Goal: Task Accomplishment & Management: Complete application form

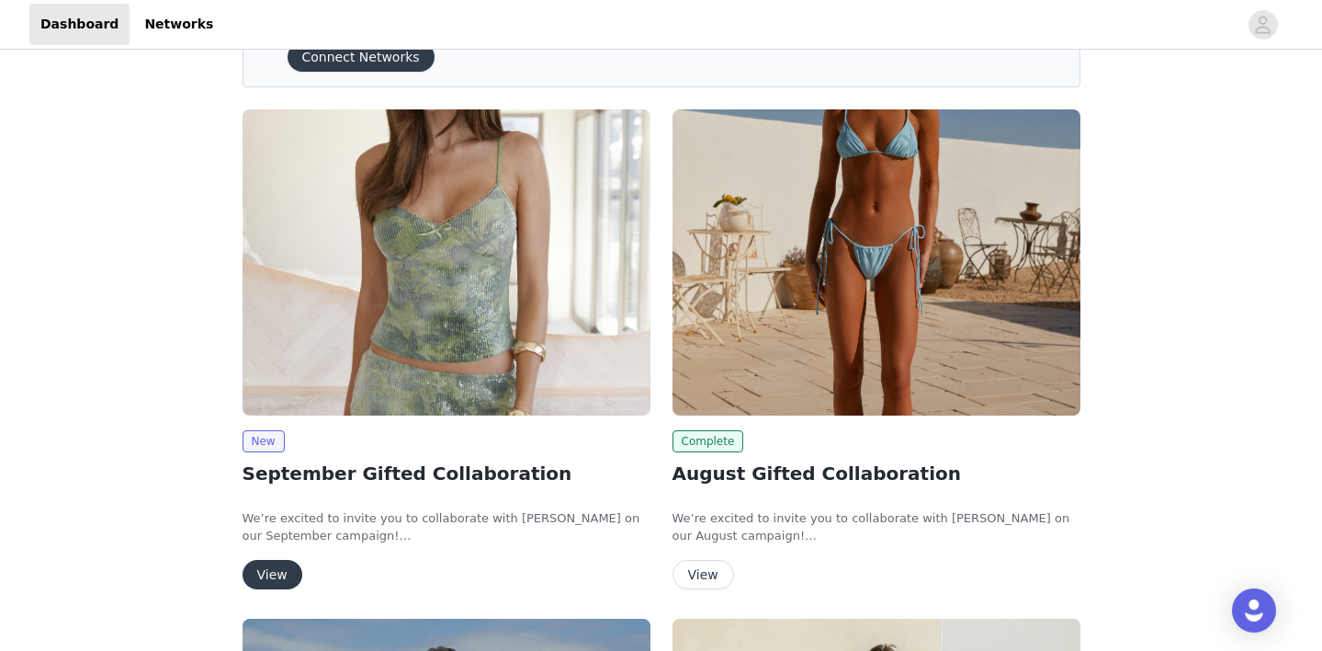
scroll to position [102, 0]
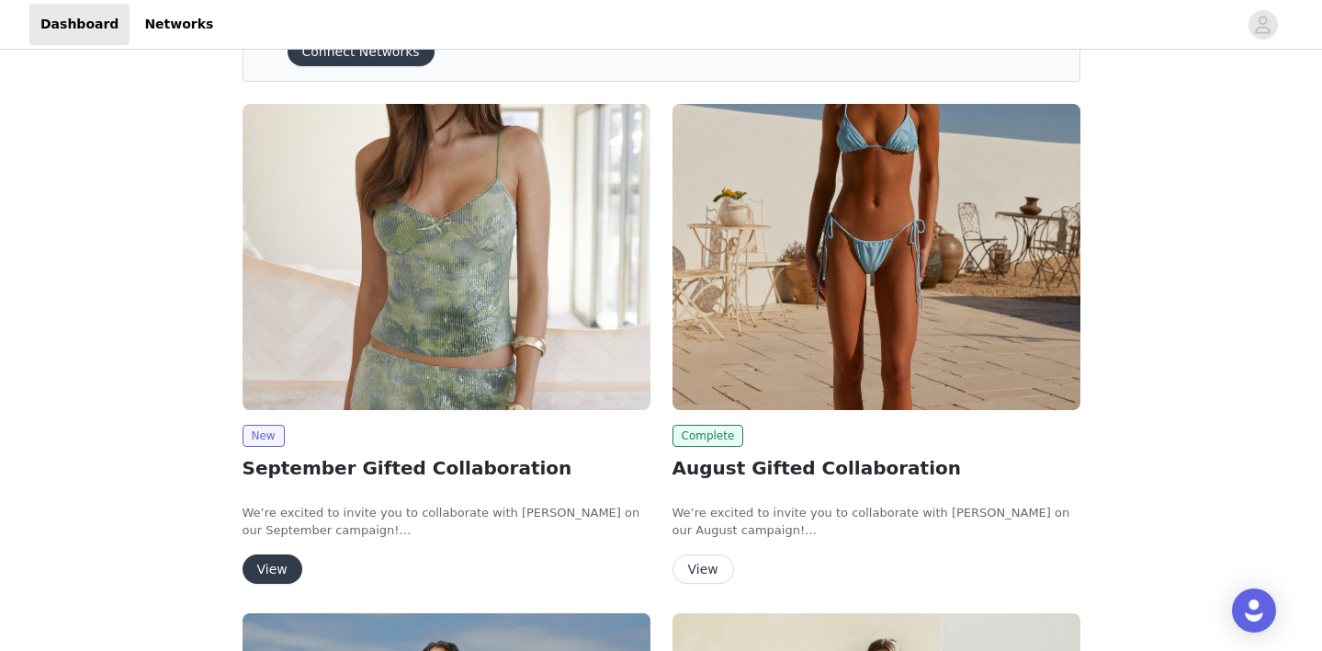
click at [554, 191] on img at bounding box center [447, 257] width 408 height 306
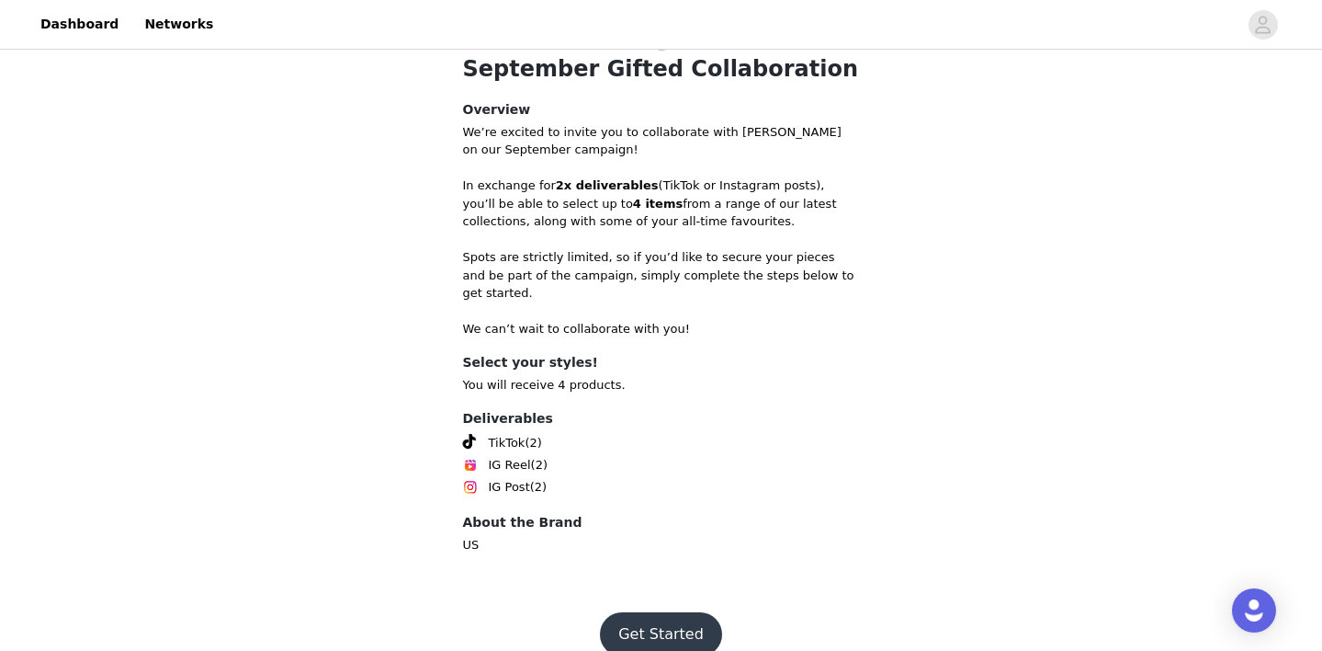
scroll to position [743, 0]
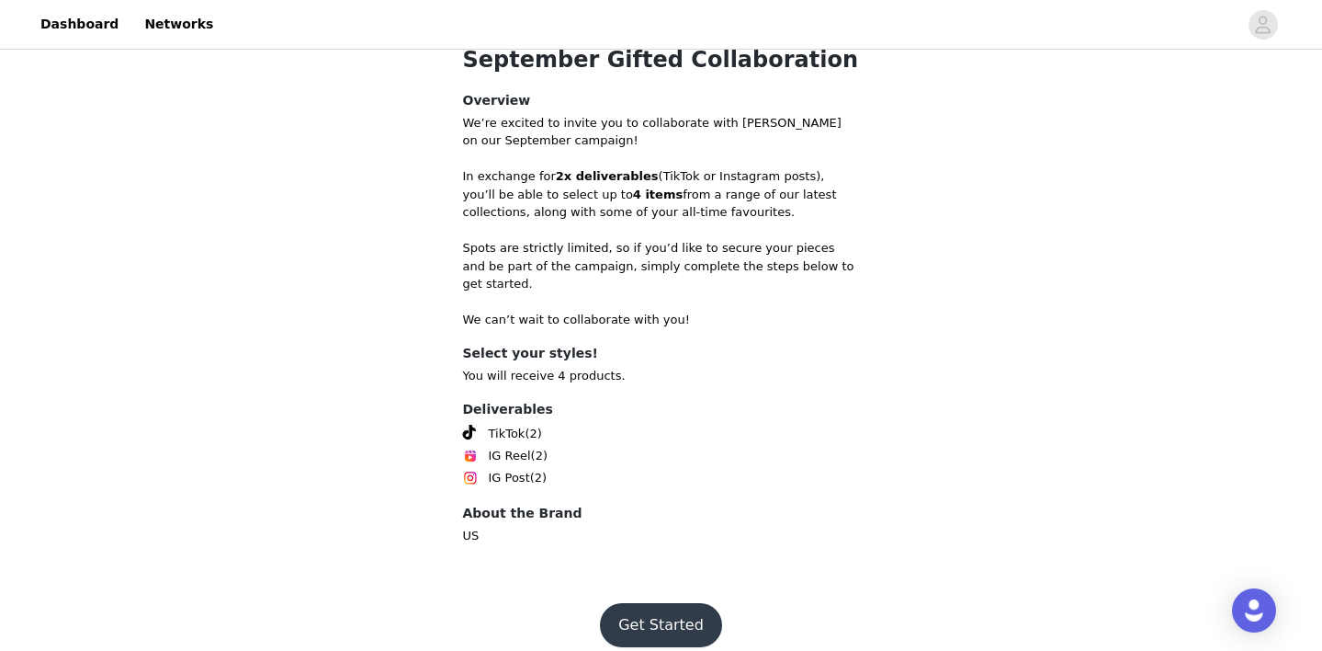
click at [660, 603] on button "Get Started" at bounding box center [661, 625] width 122 height 44
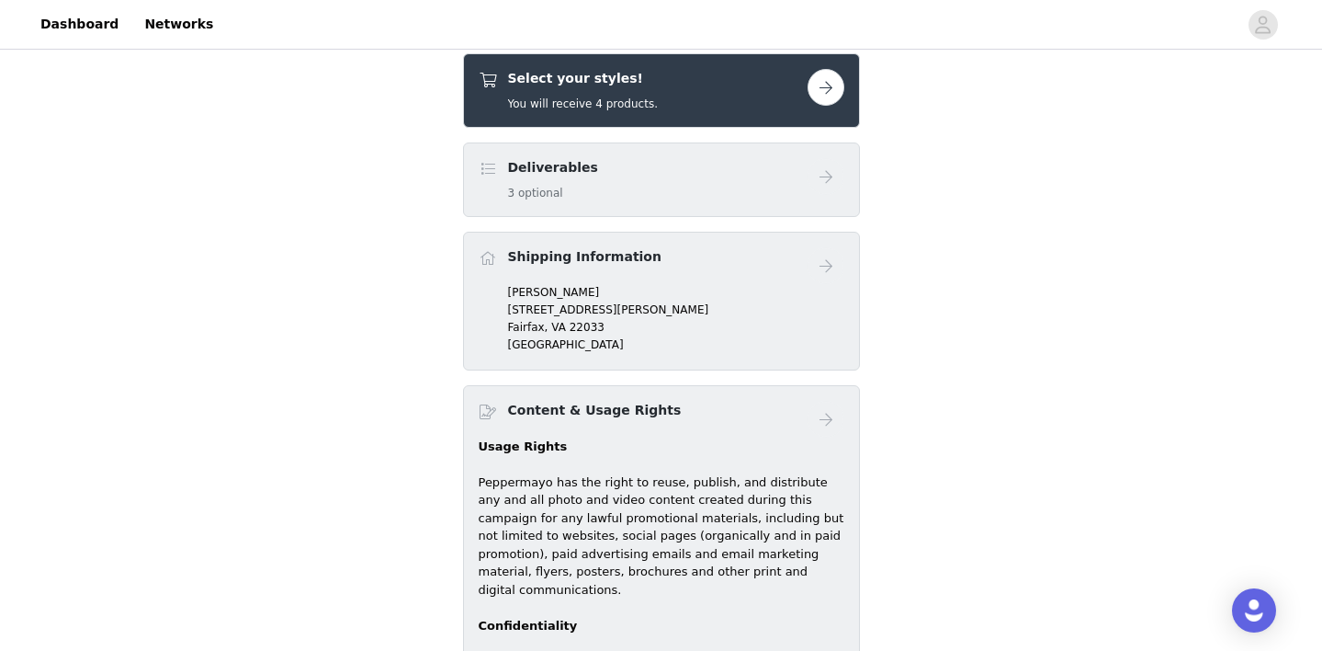
scroll to position [730, 0]
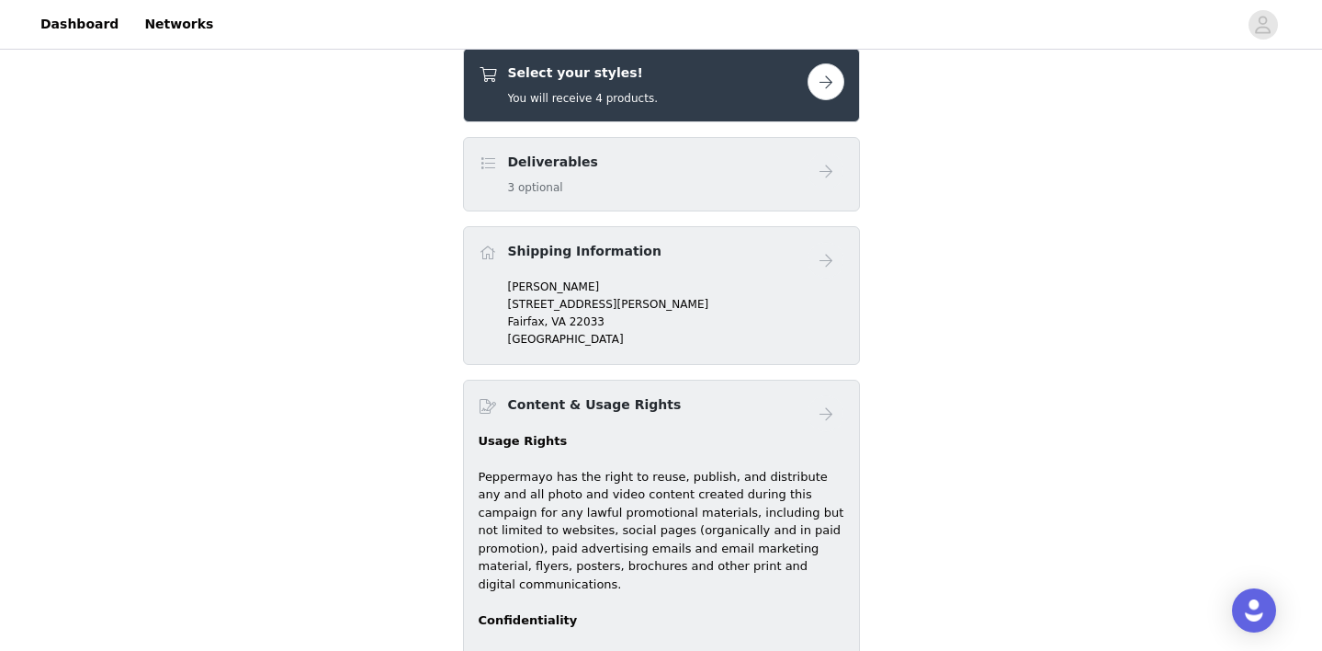
click at [493, 252] on span at bounding box center [488, 253] width 18 height 22
click at [530, 299] on p "[STREET_ADDRESS][PERSON_NAME]" at bounding box center [676, 304] width 336 height 17
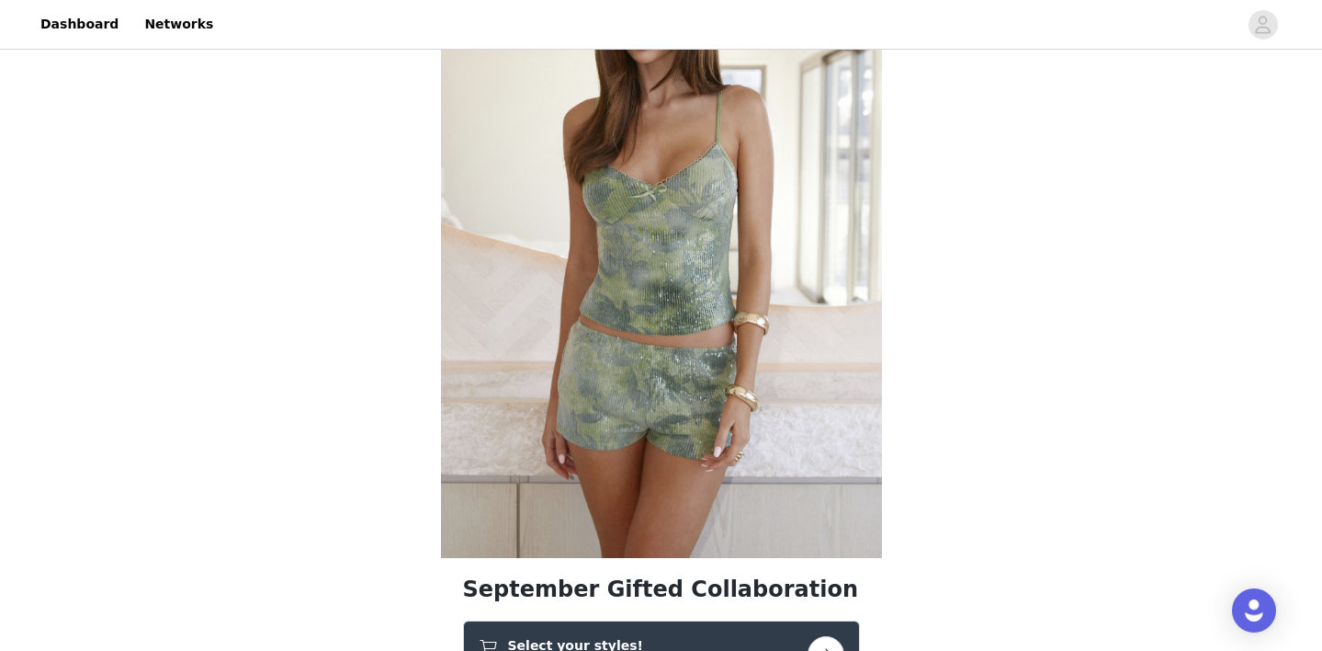
scroll to position [0, 0]
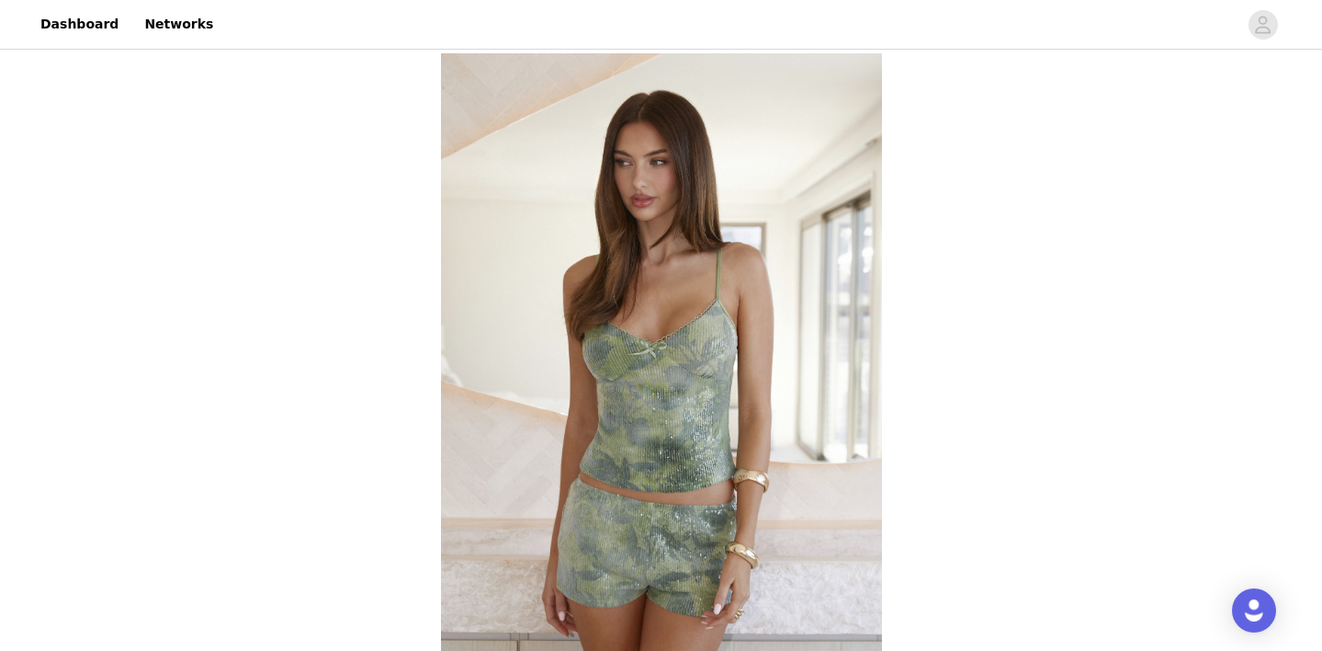
click at [1255, 40] on div "Dashboard Networks" at bounding box center [661, 24] width 1322 height 41
click at [1263, 23] on icon "avatar" at bounding box center [1264, 24] width 16 height 17
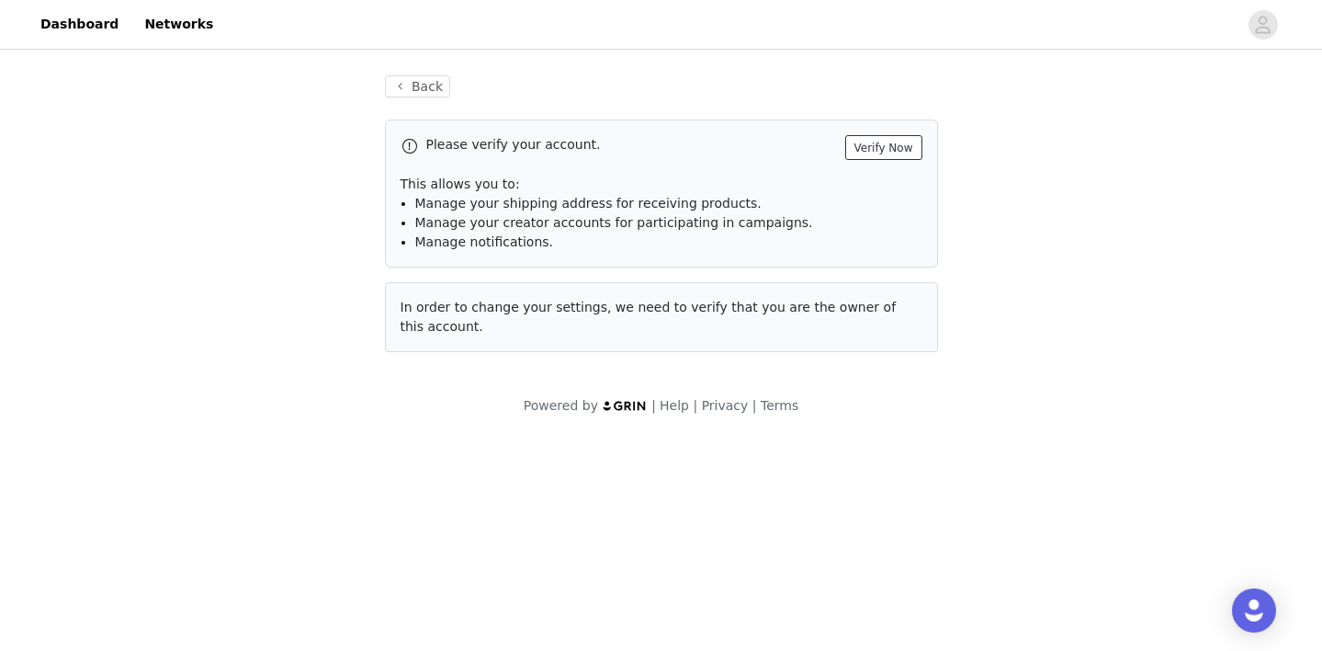
click at [873, 150] on button "Verify Now" at bounding box center [883, 147] width 77 height 25
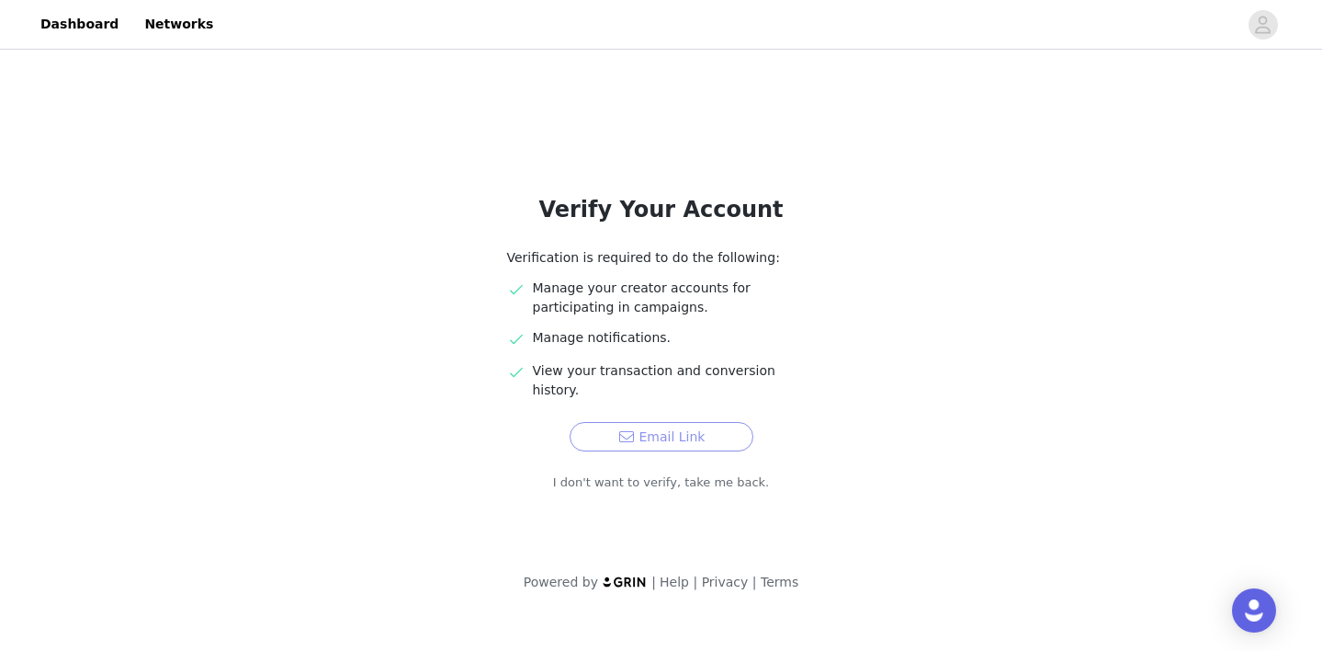
click at [640, 422] on button "Email Link" at bounding box center [662, 436] width 184 height 29
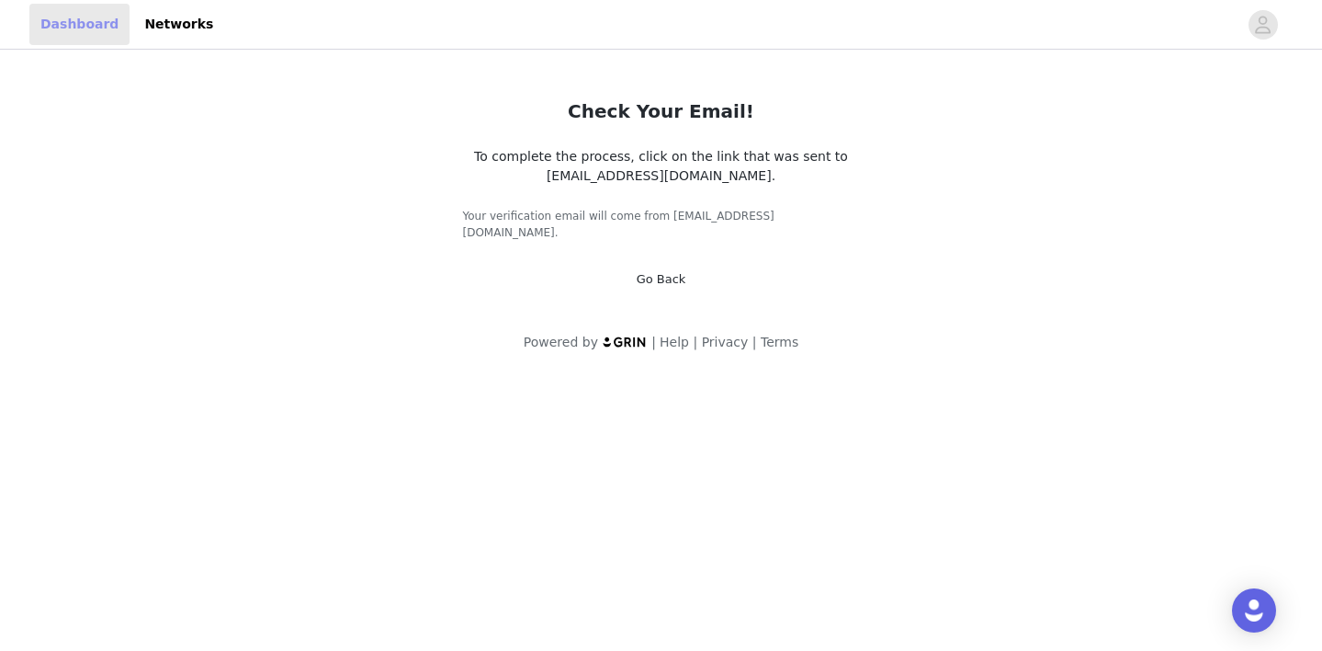
click at [94, 17] on link "Dashboard" at bounding box center [79, 24] width 100 height 41
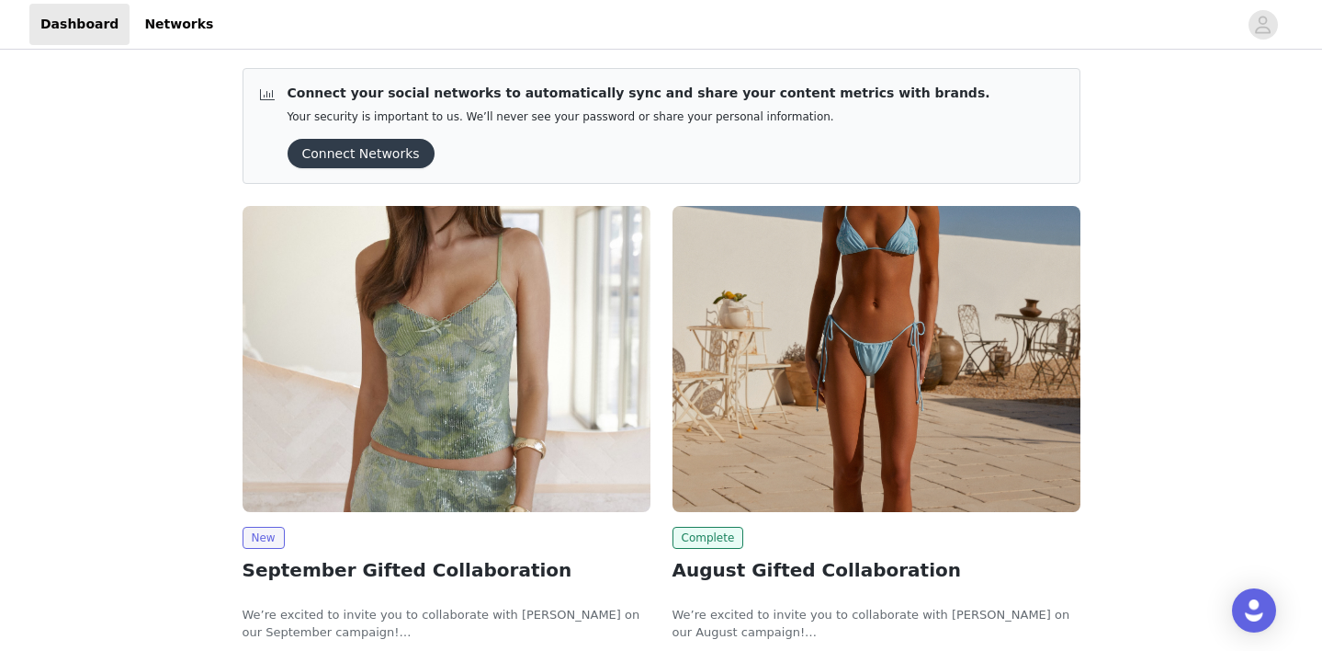
click at [472, 357] on img at bounding box center [447, 359] width 408 height 306
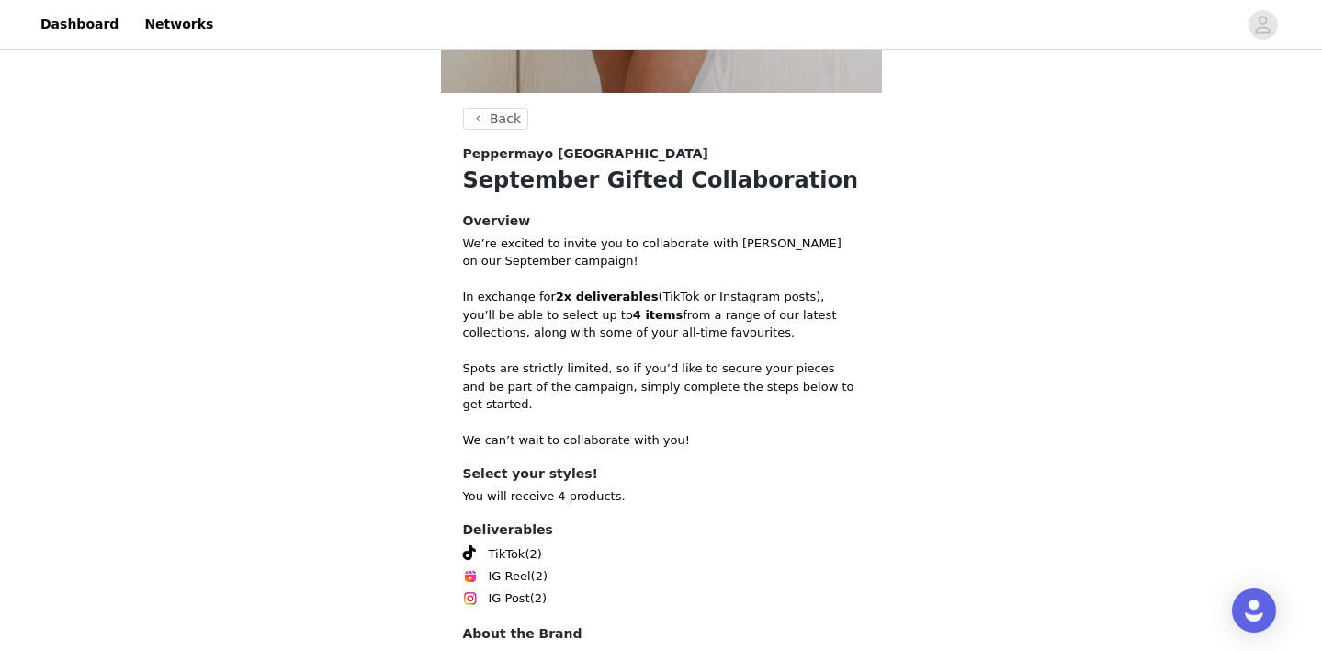
scroll to position [743, 0]
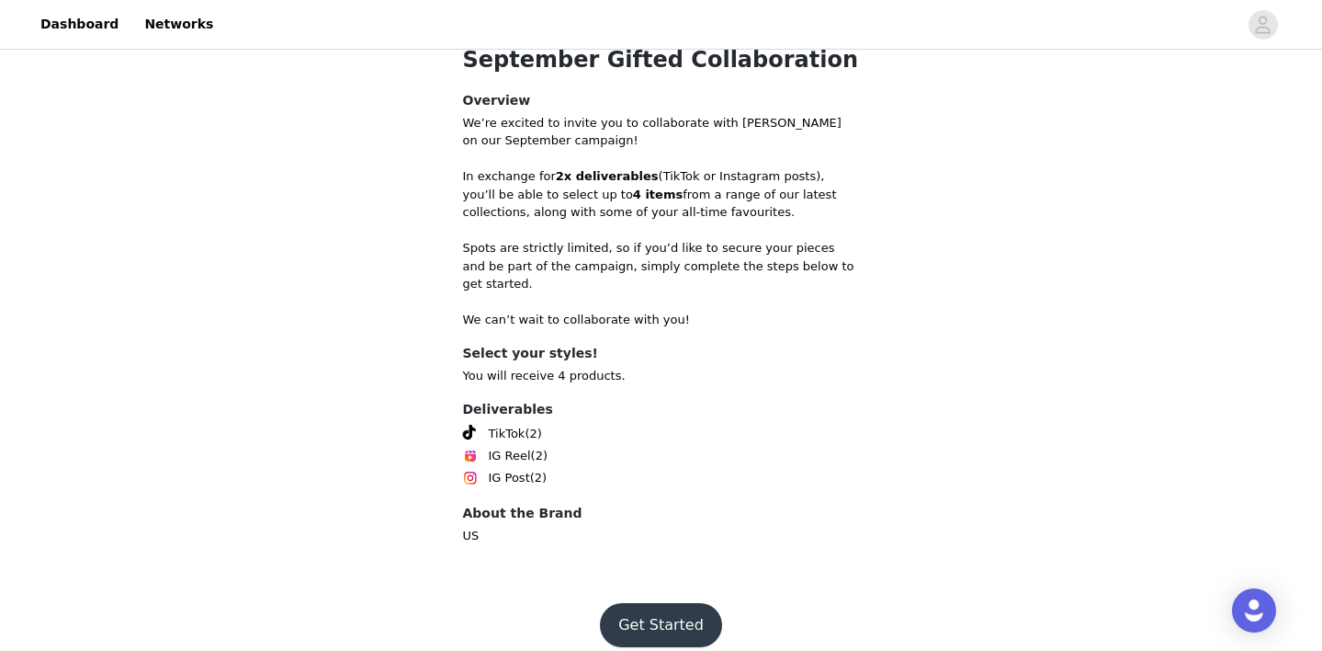
click at [645, 603] on button "Get Started" at bounding box center [661, 625] width 122 height 44
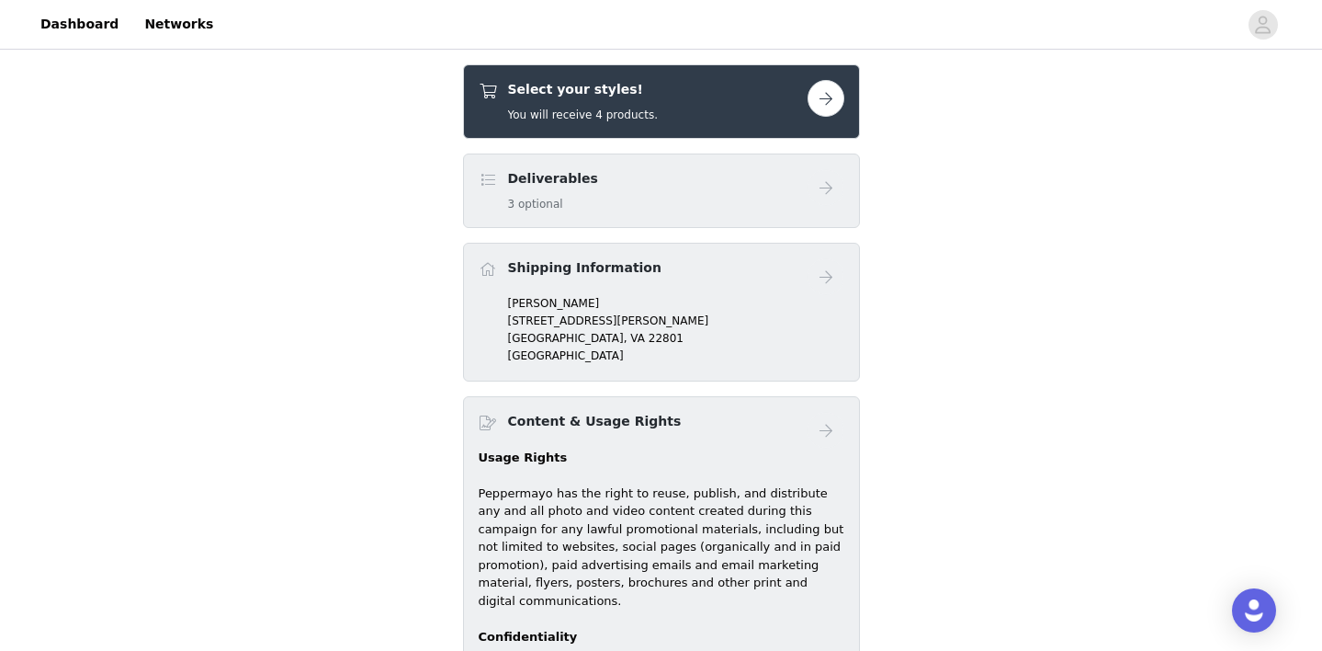
scroll to position [712, 0]
click at [820, 106] on button "button" at bounding box center [826, 99] width 37 height 37
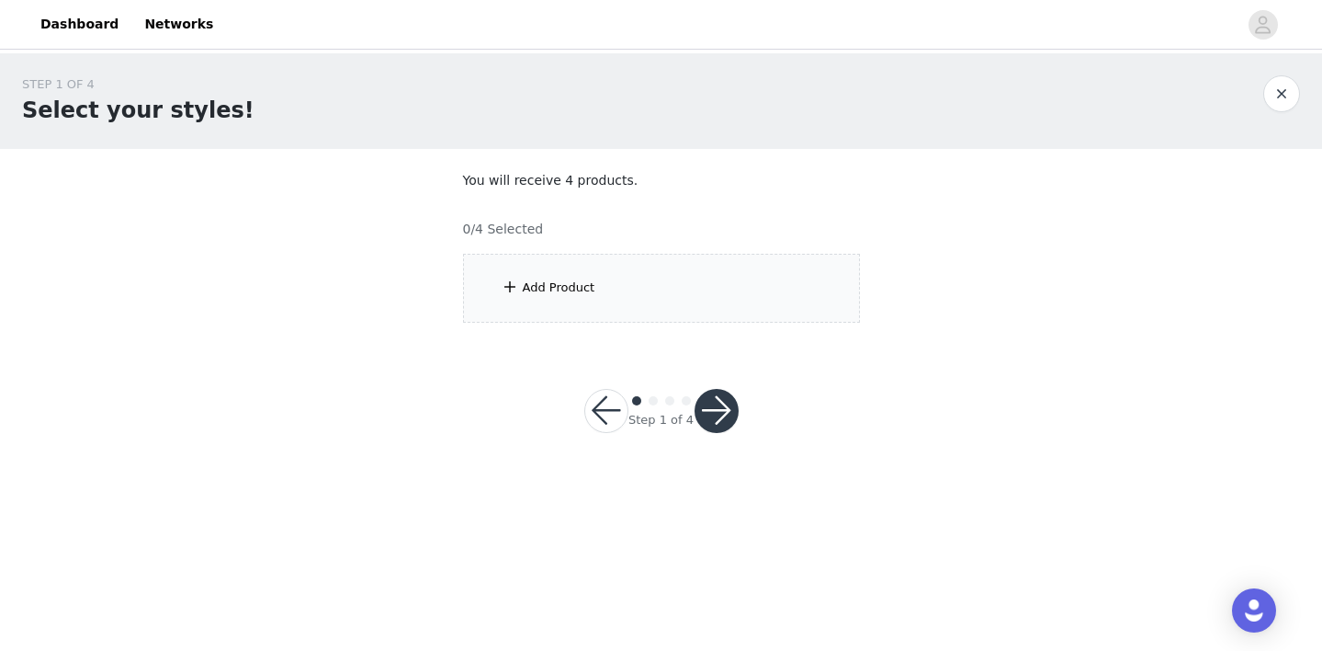
click at [688, 311] on div "Add Product" at bounding box center [661, 288] width 397 height 69
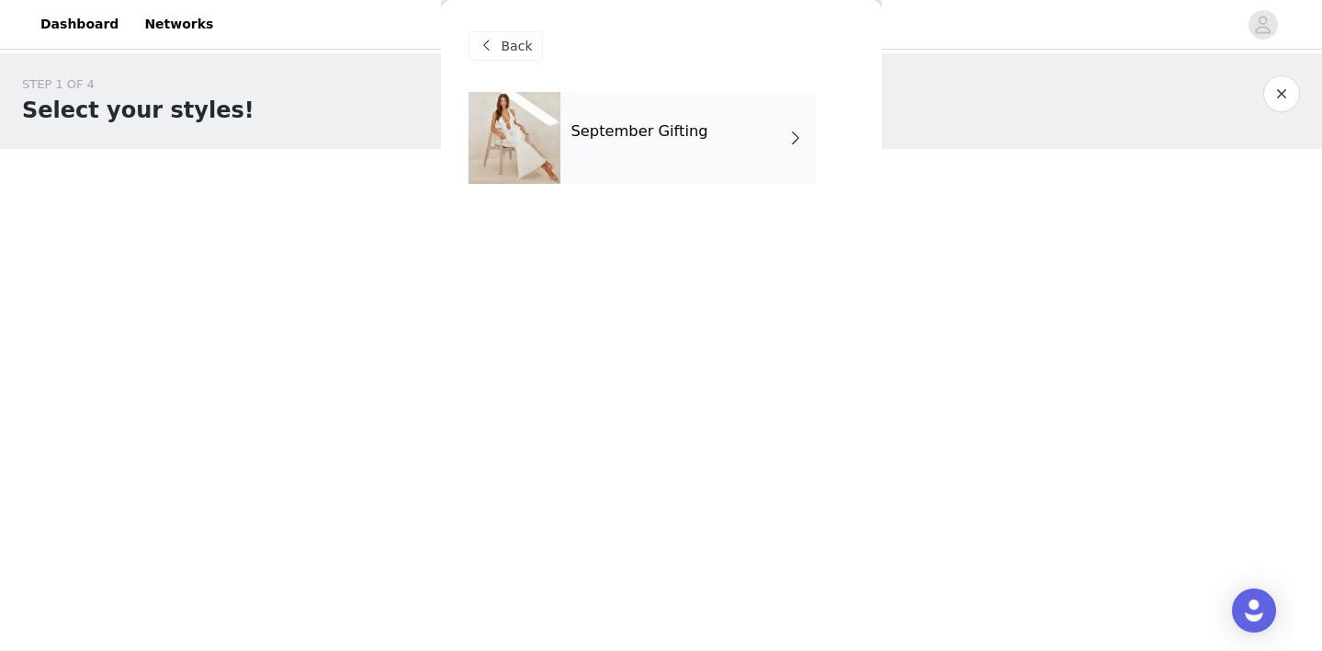
click at [740, 164] on div "September Gifting" at bounding box center [688, 138] width 255 height 92
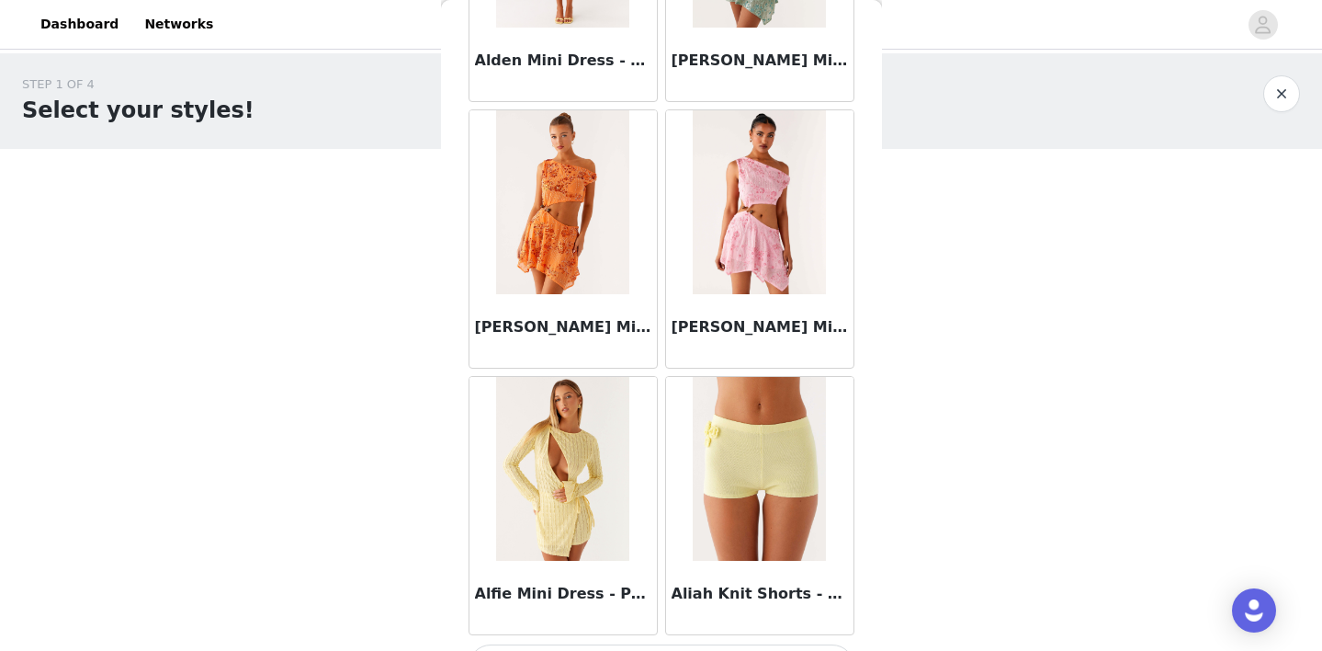
scroll to position [2162, 0]
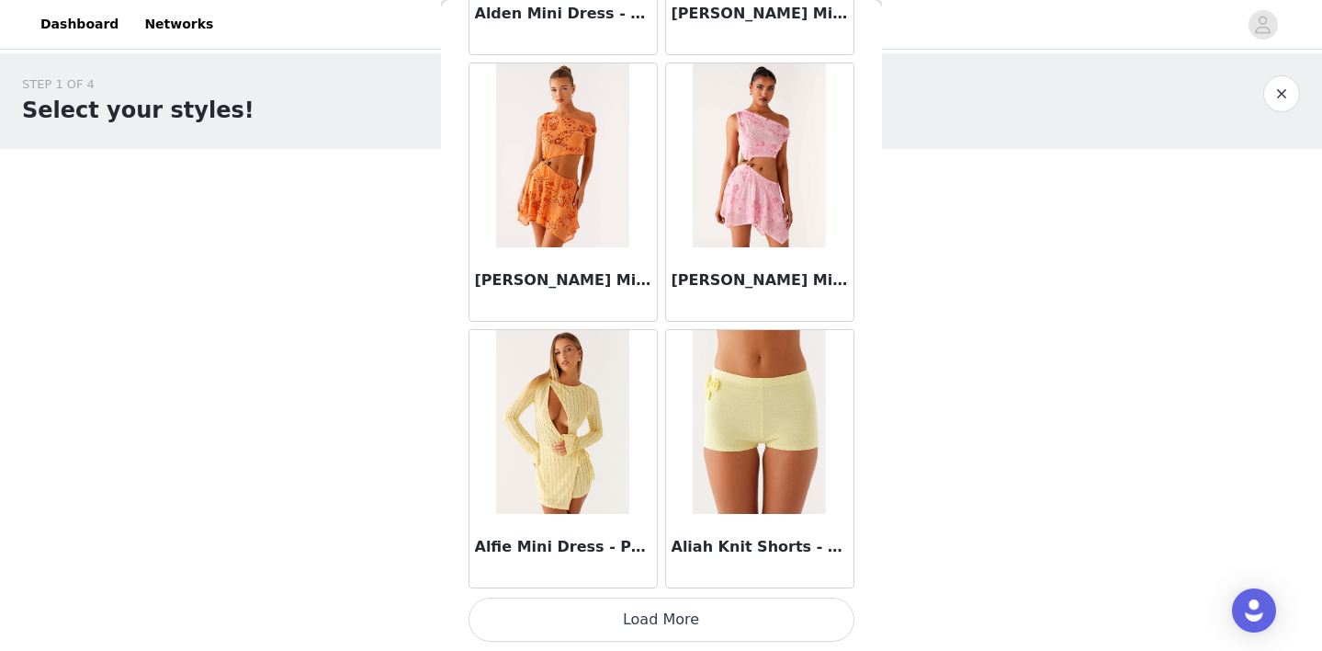
click at [664, 606] on button "Load More" at bounding box center [662, 619] width 386 height 44
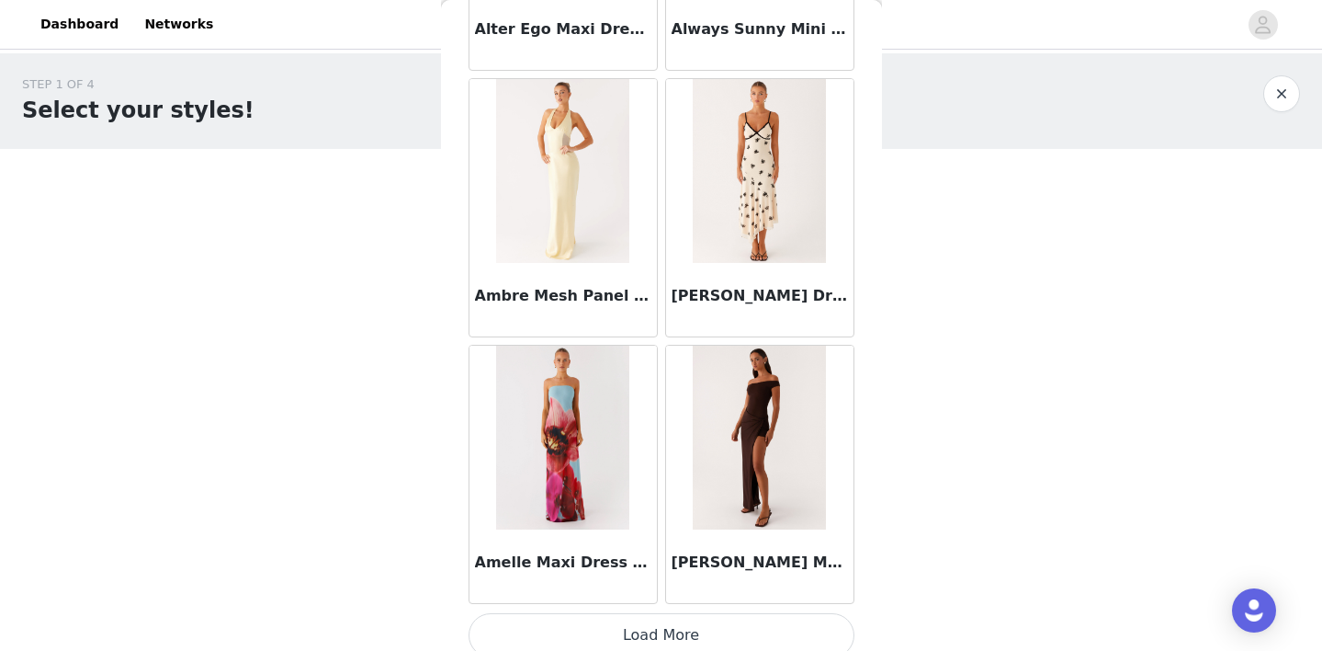
scroll to position [4827, 0]
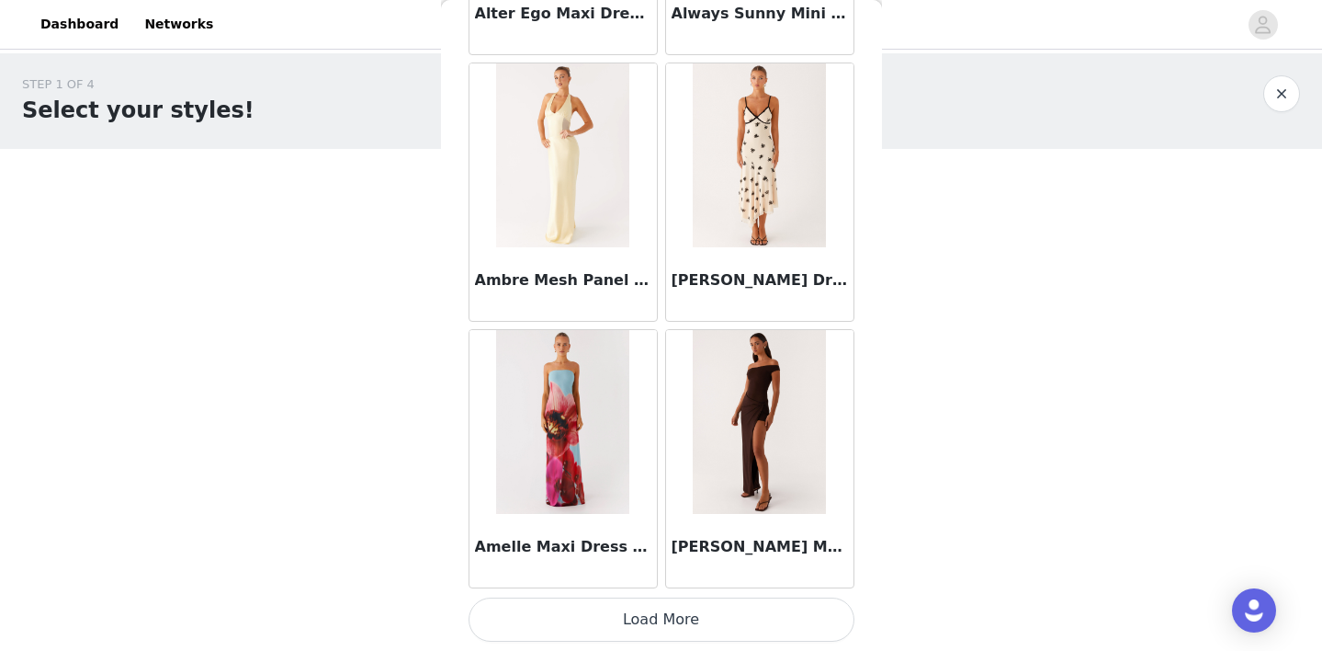
click at [652, 631] on button "Load More" at bounding box center [662, 619] width 386 height 44
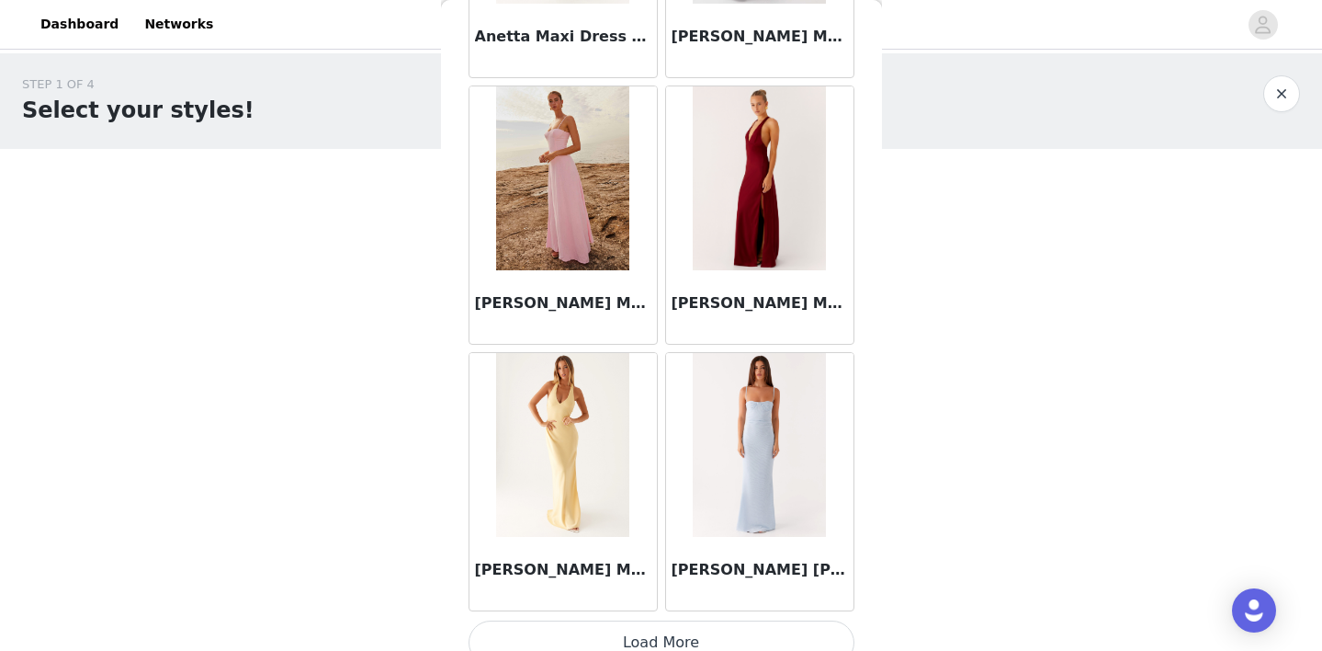
scroll to position [7492, 0]
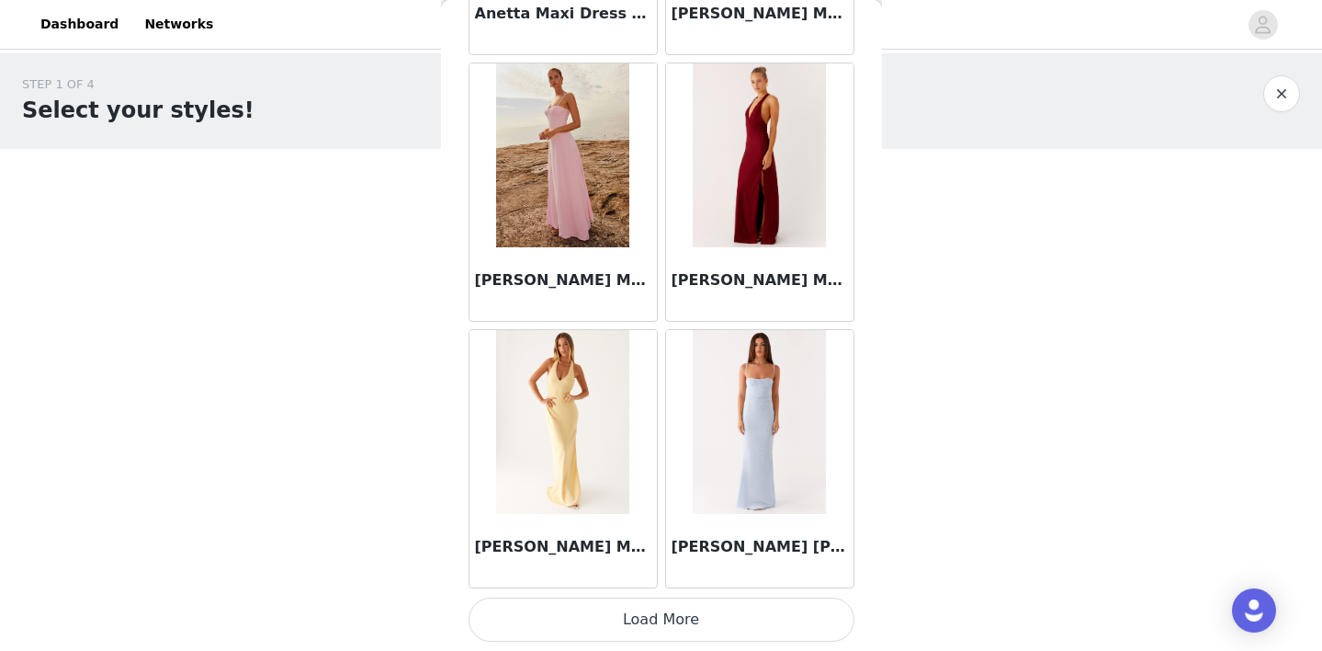
click at [662, 618] on button "Load More" at bounding box center [662, 619] width 386 height 44
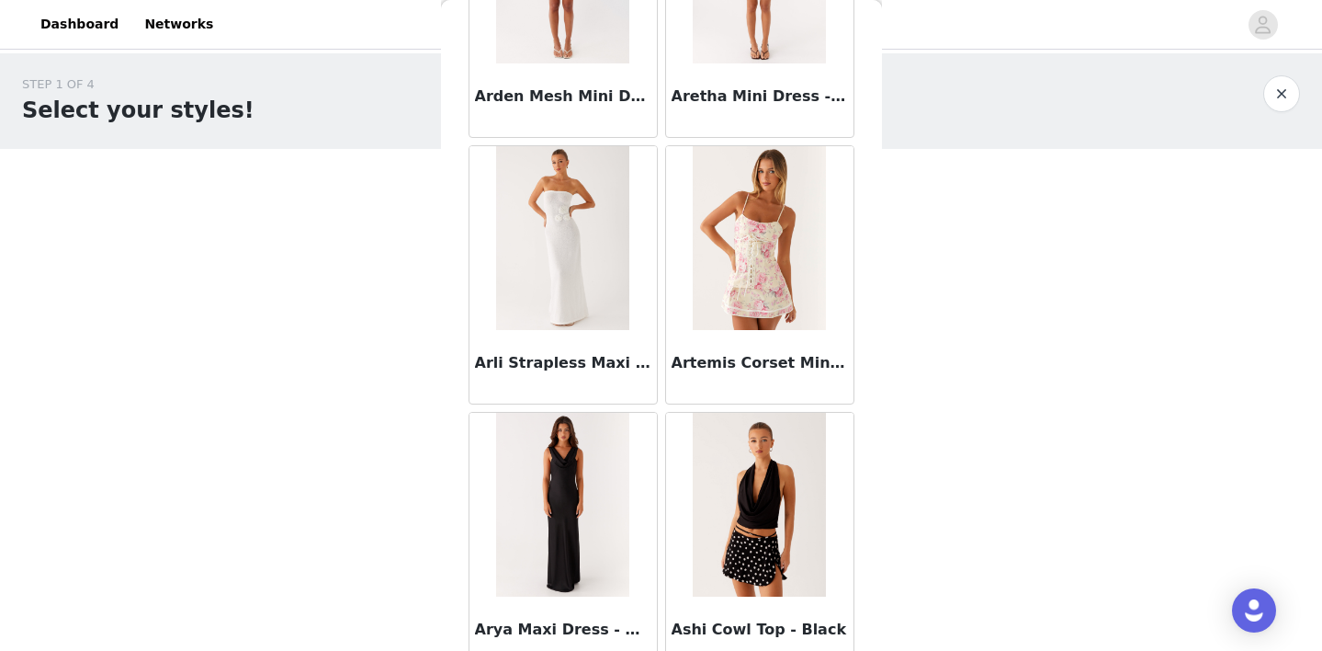
scroll to position [8479, 0]
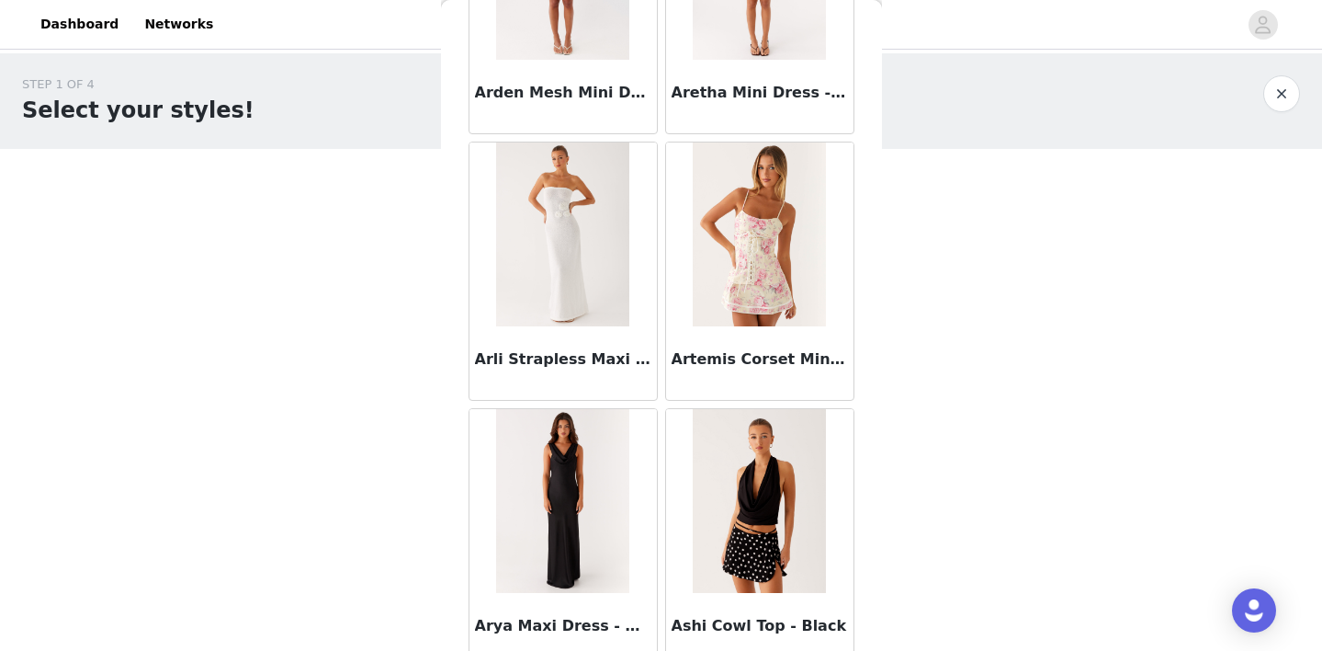
click at [732, 290] on img at bounding box center [759, 234] width 133 height 184
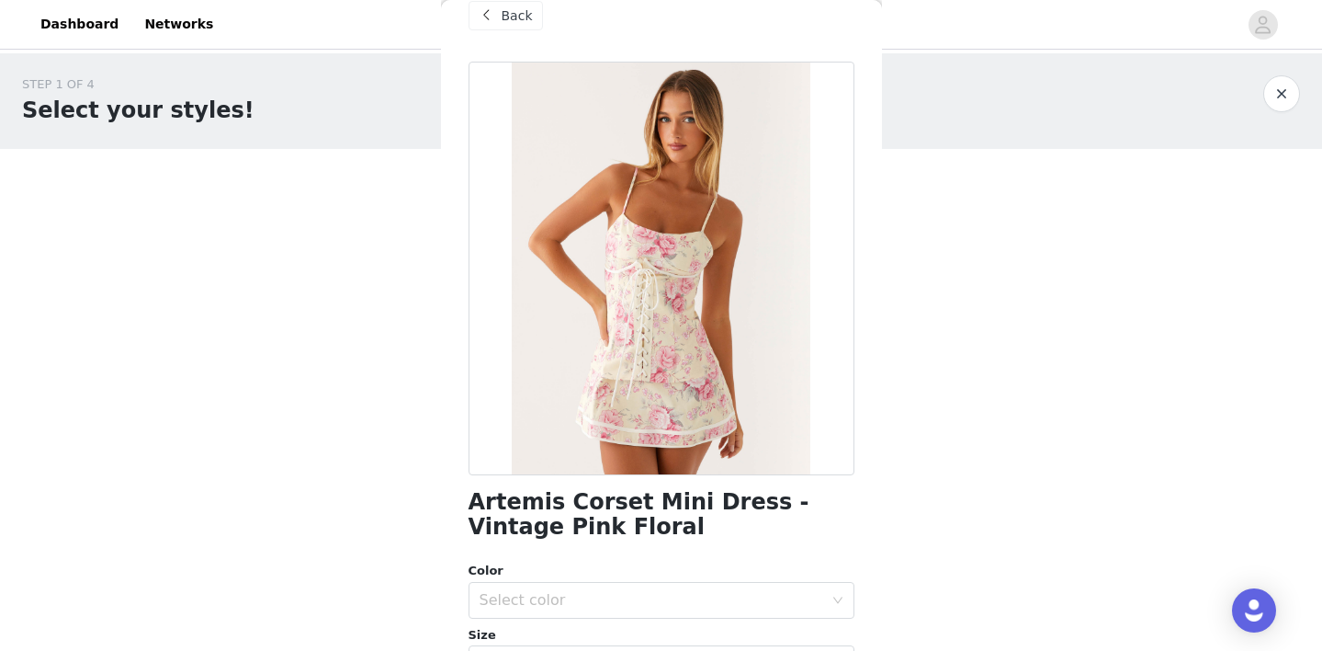
scroll to position [20, 0]
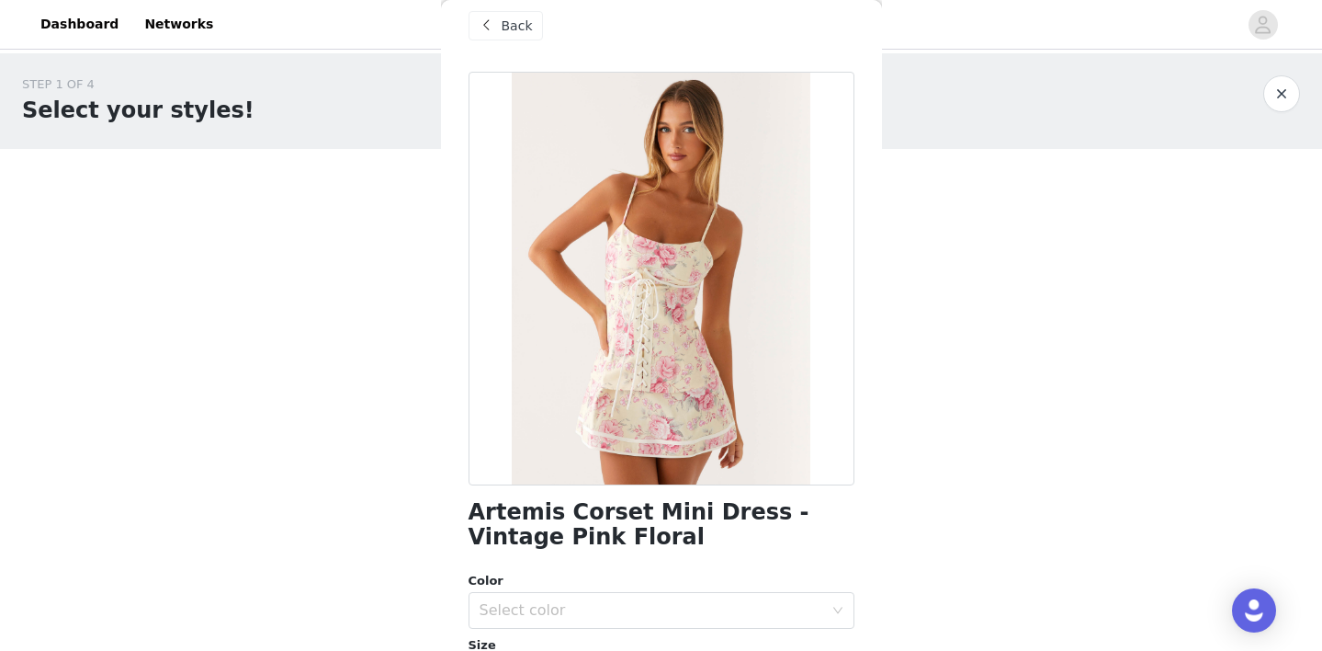
click at [487, 30] on span at bounding box center [487, 26] width 22 height 22
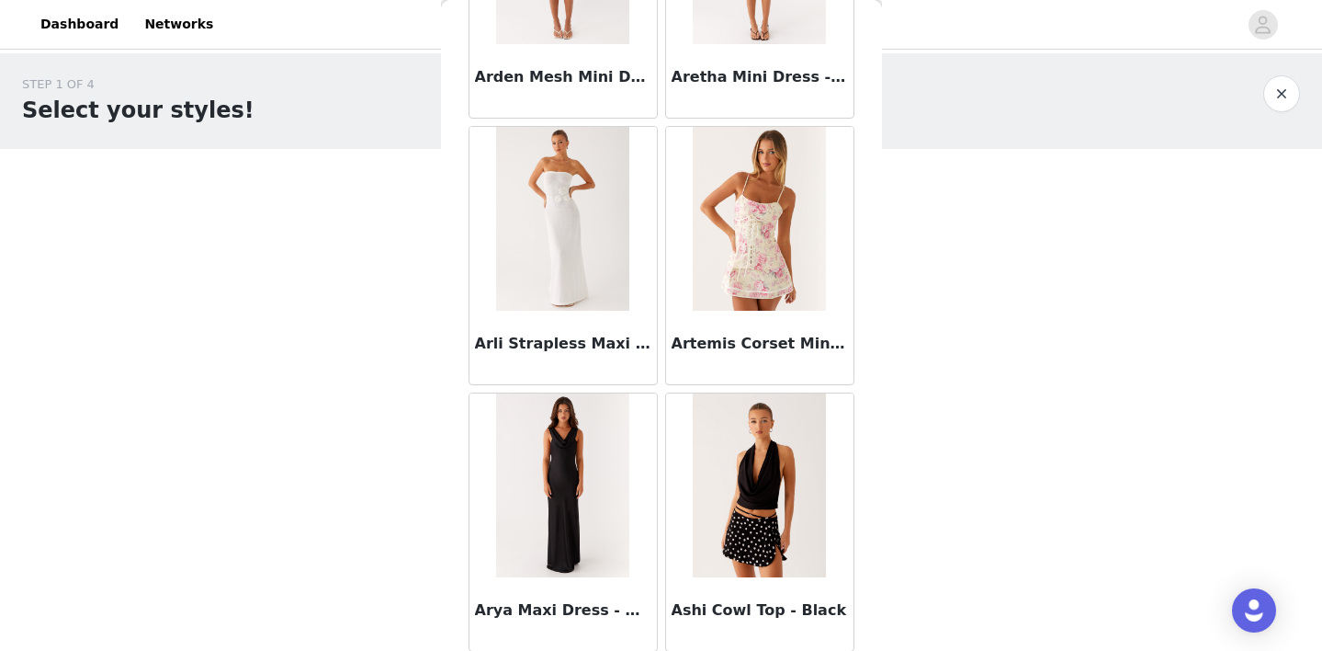
scroll to position [8720, 0]
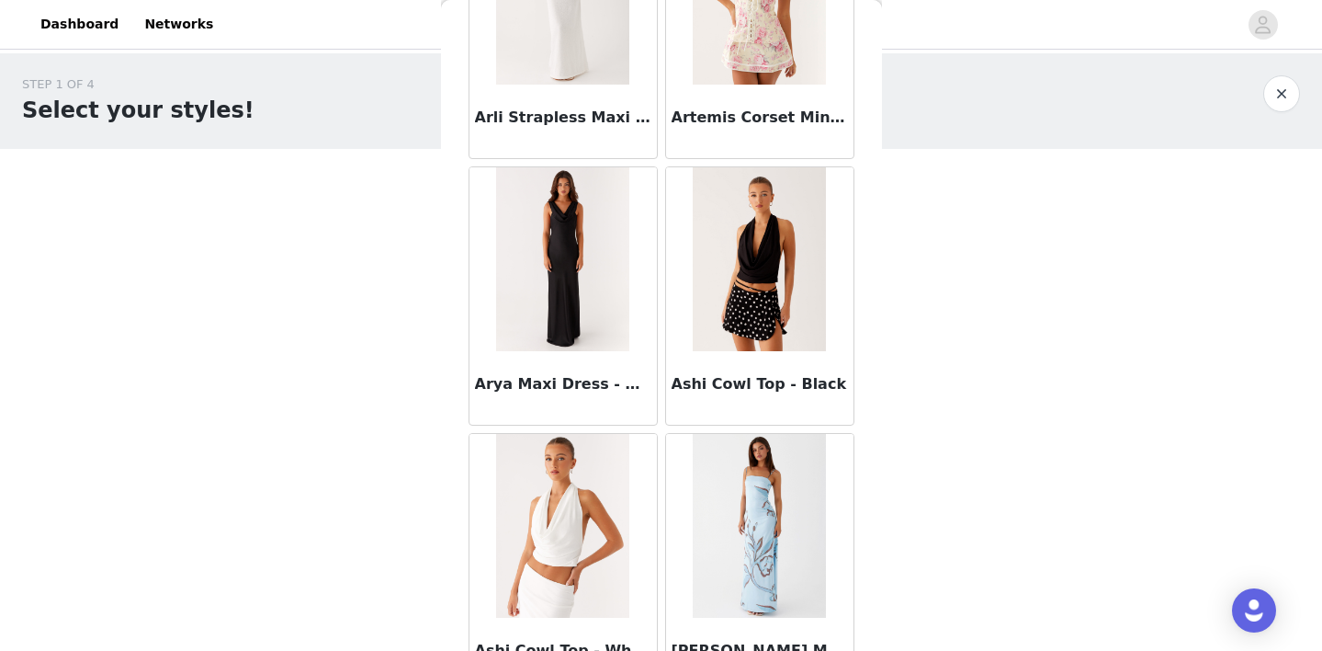
click at [743, 289] on img at bounding box center [759, 259] width 133 height 184
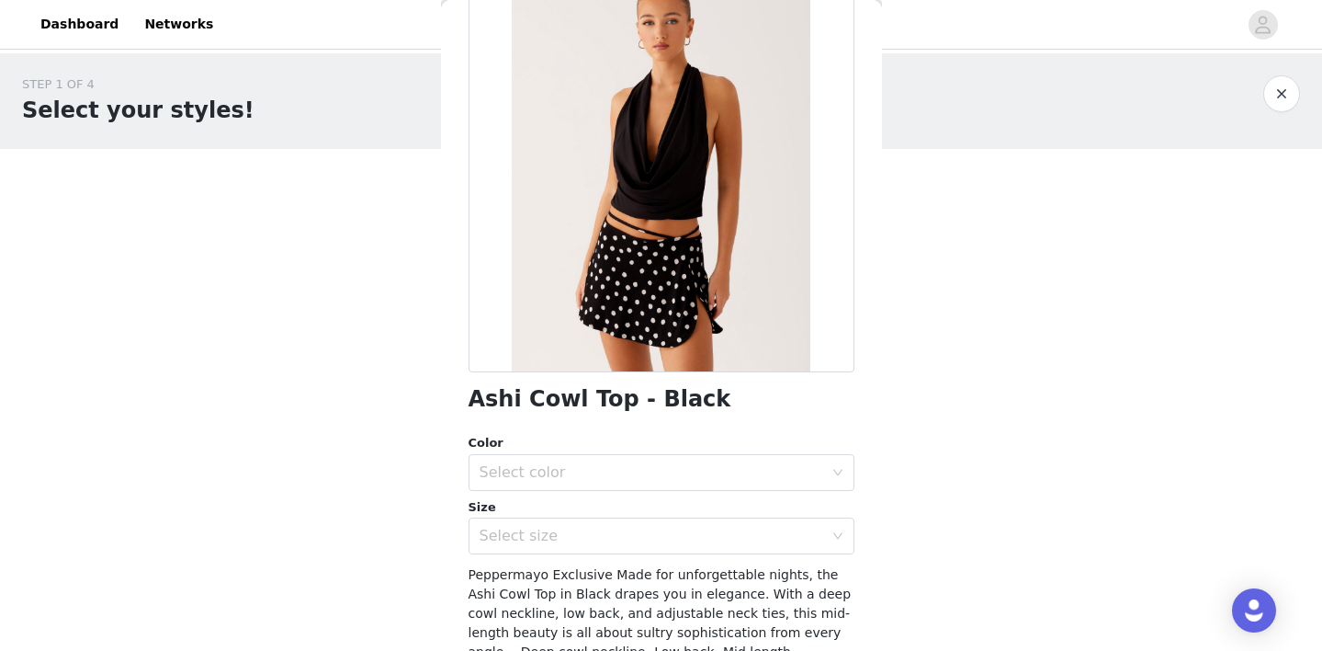
scroll to position [151, 0]
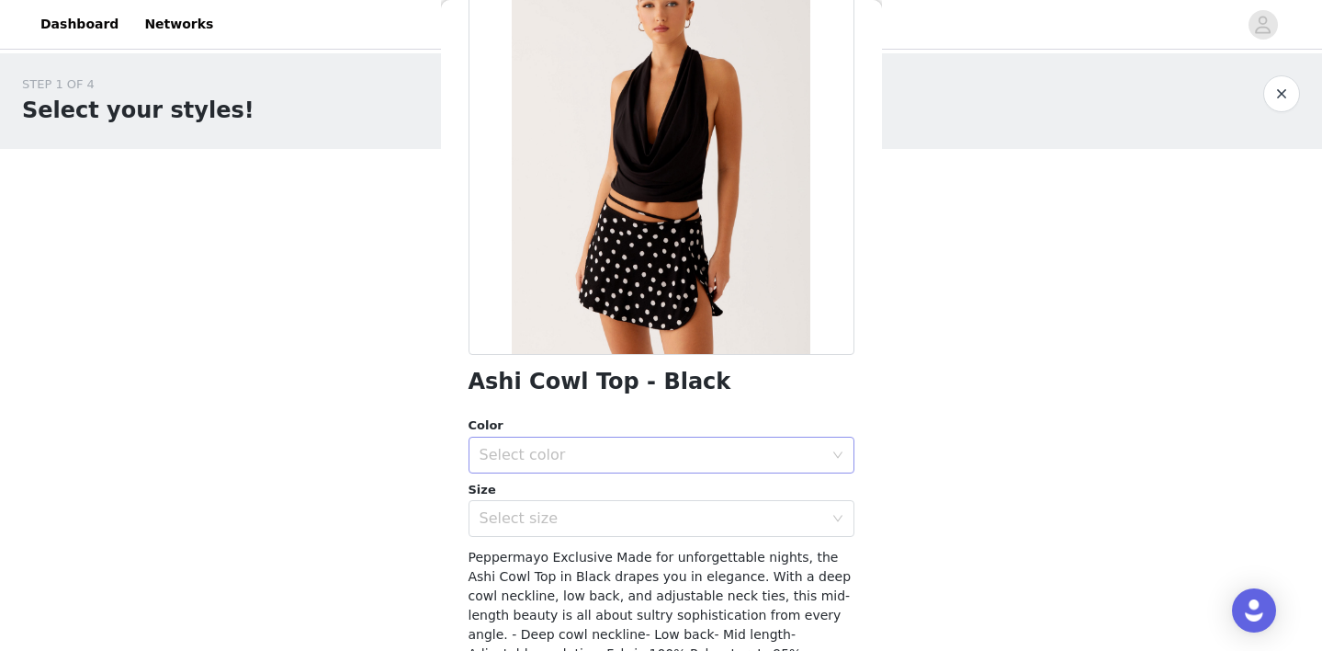
click at [555, 463] on div "Select color" at bounding box center [652, 455] width 344 height 18
click at [543, 503] on li "Black" at bounding box center [662, 495] width 386 height 29
click at [540, 523] on div "Select size" at bounding box center [652, 518] width 344 height 18
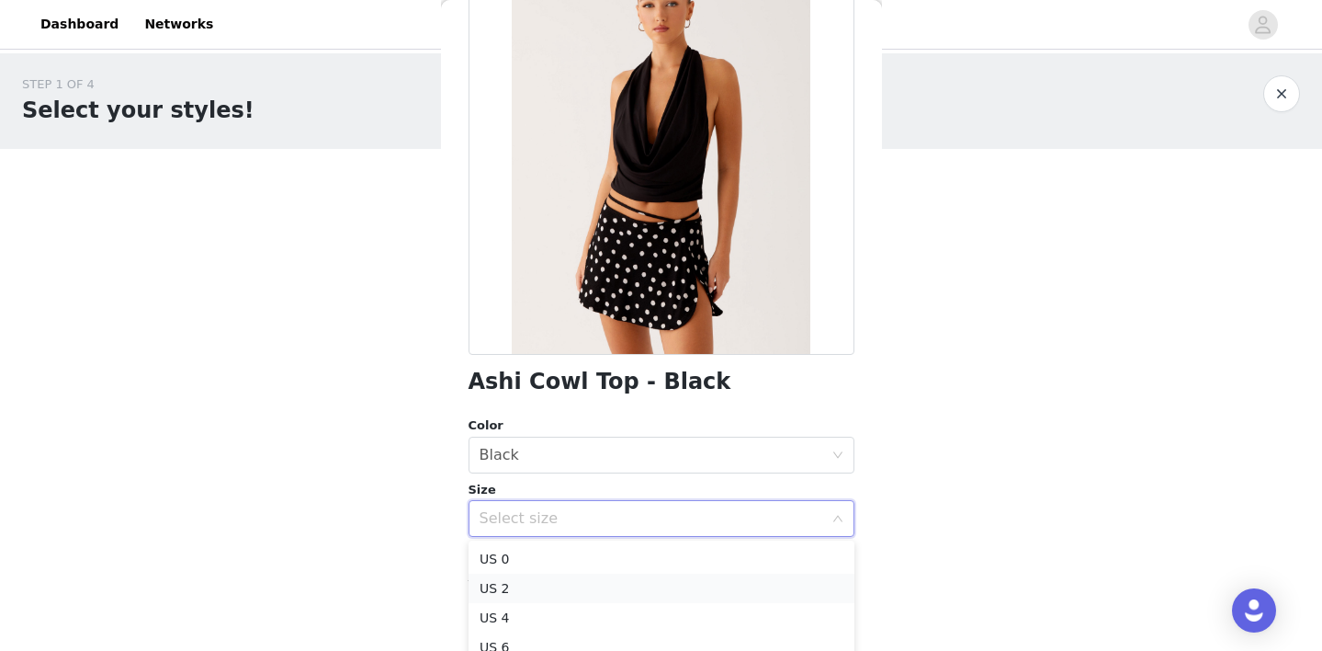
click at [528, 586] on li "US 2" at bounding box center [662, 587] width 386 height 29
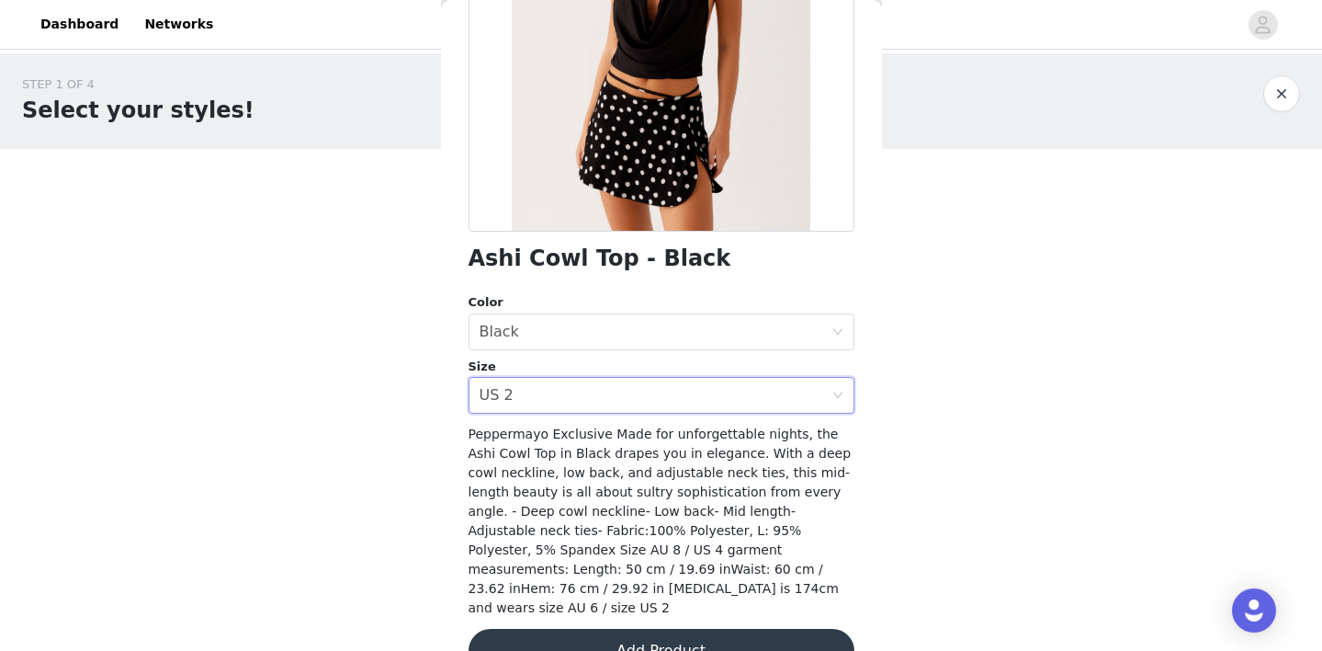
scroll to position [299, 0]
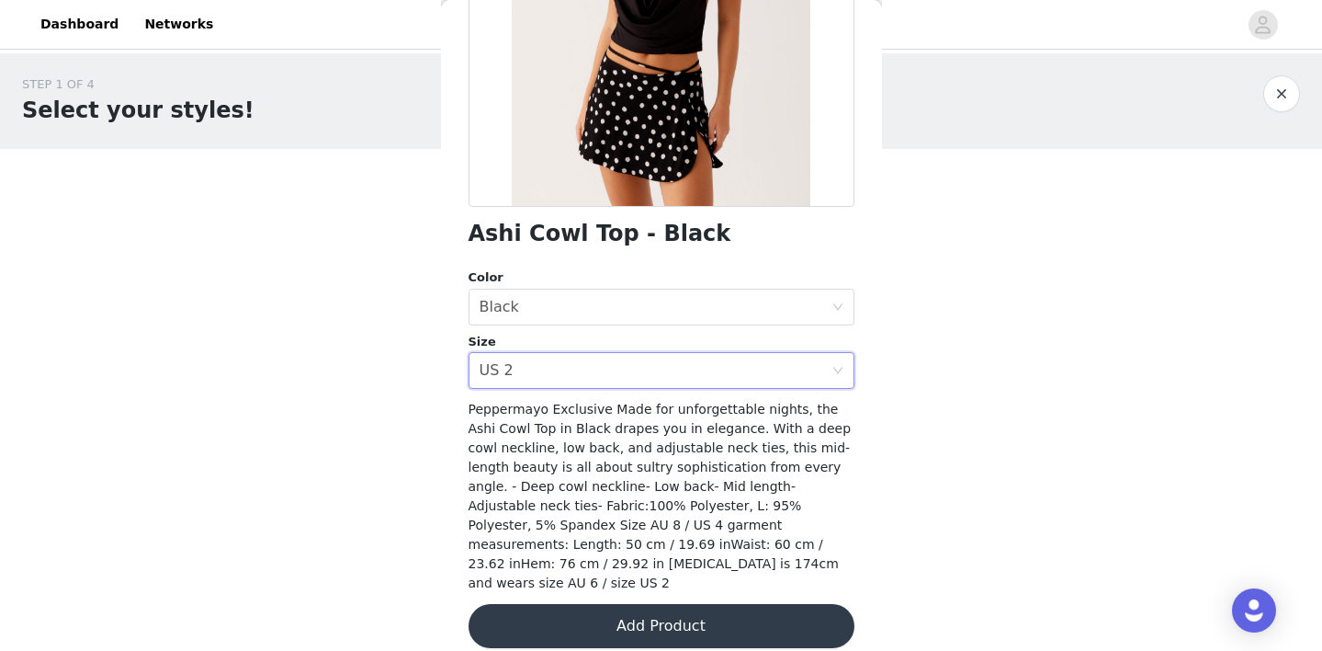
click at [601, 606] on button "Add Product" at bounding box center [662, 626] width 386 height 44
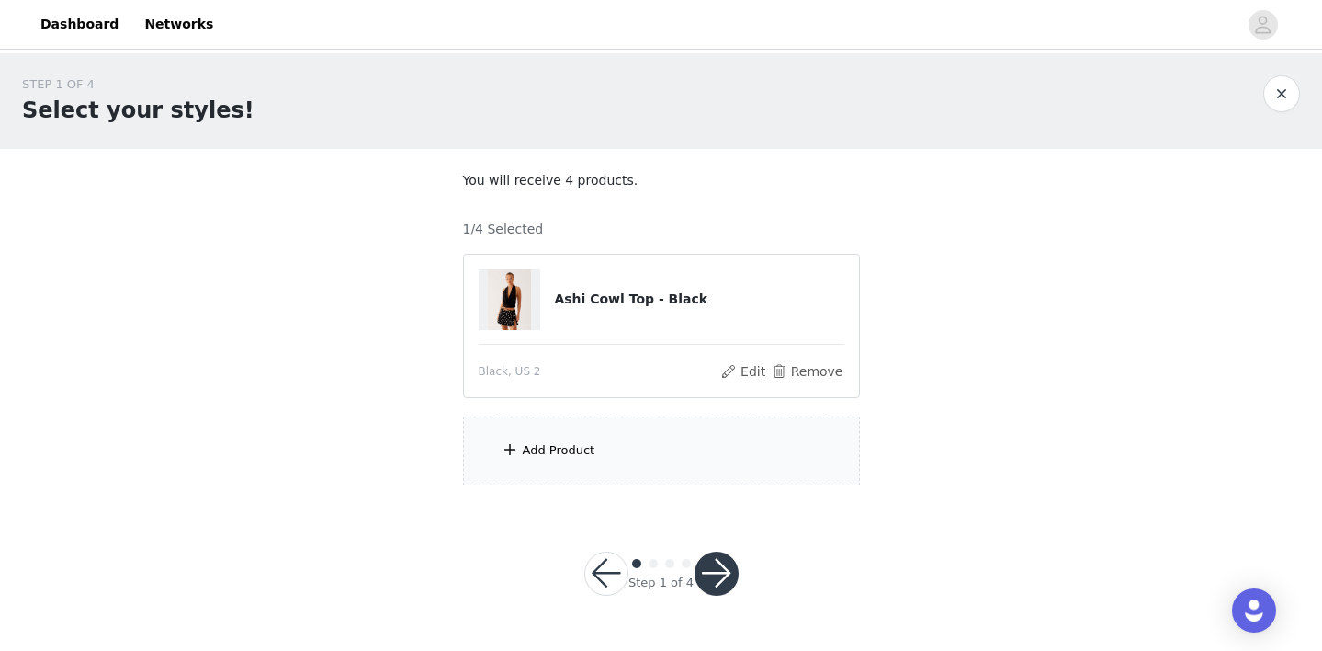
click at [573, 460] on div "Add Product" at bounding box center [661, 450] width 397 height 69
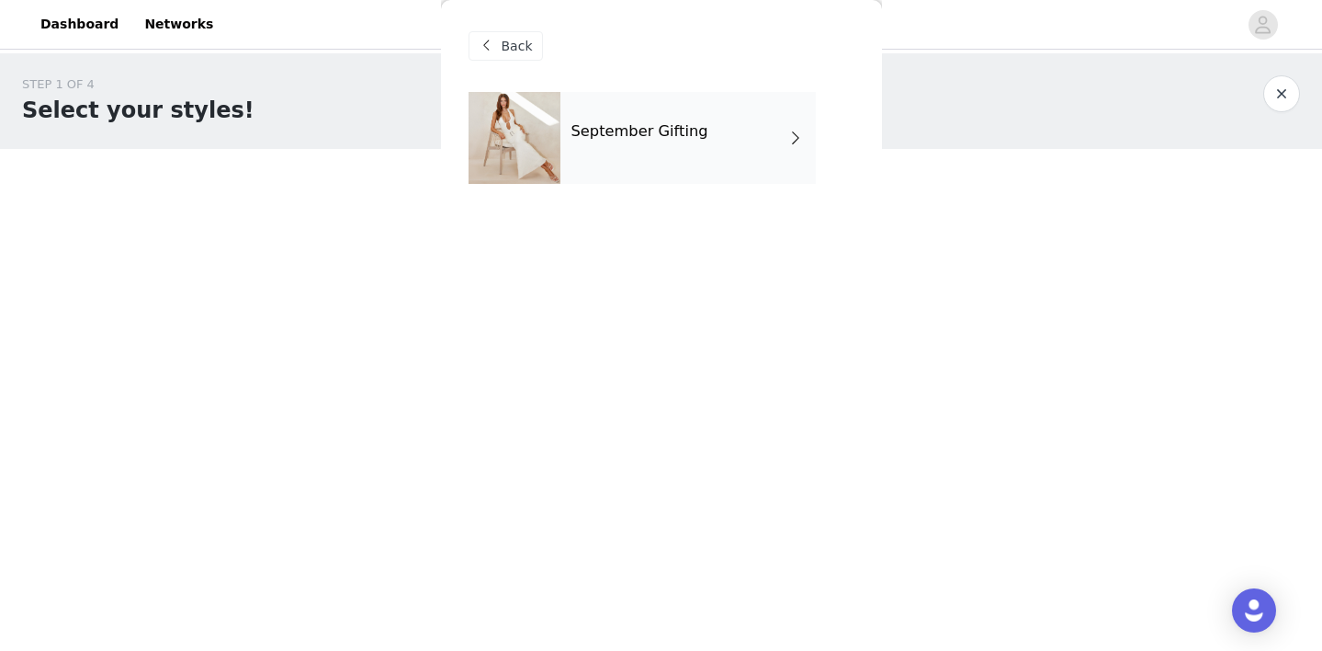
click at [719, 139] on div "September Gifting" at bounding box center [688, 138] width 255 height 92
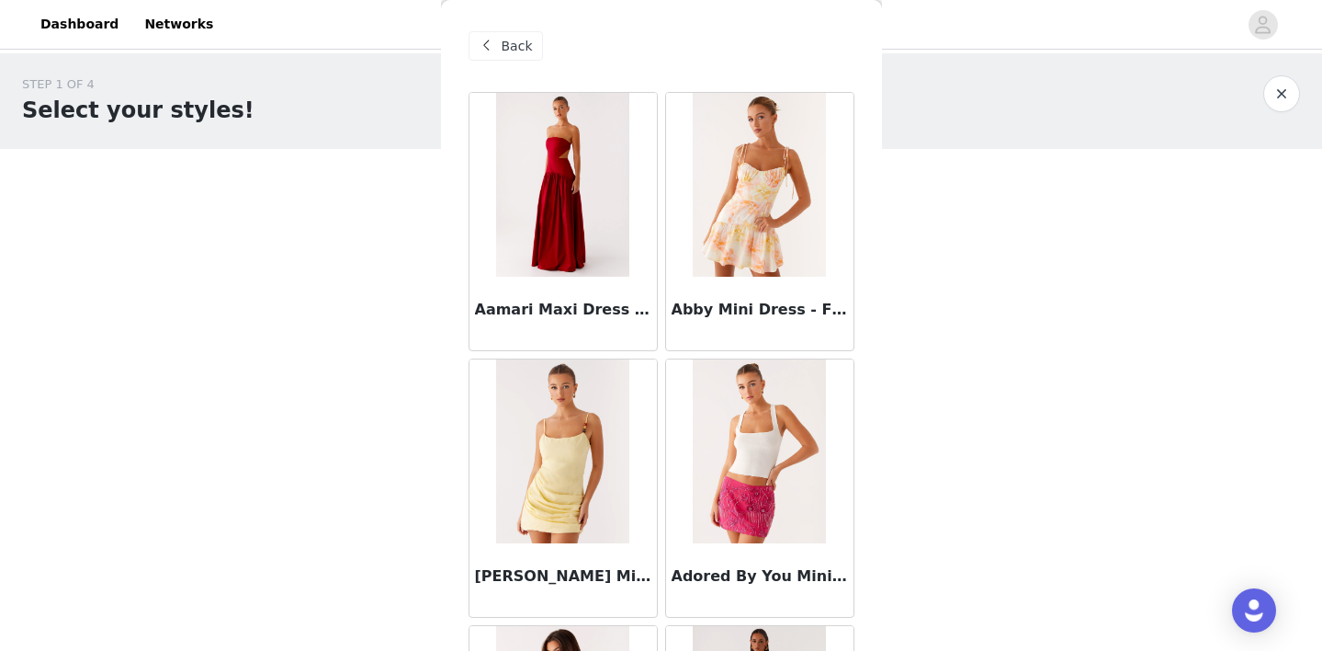
scroll to position [2162, 0]
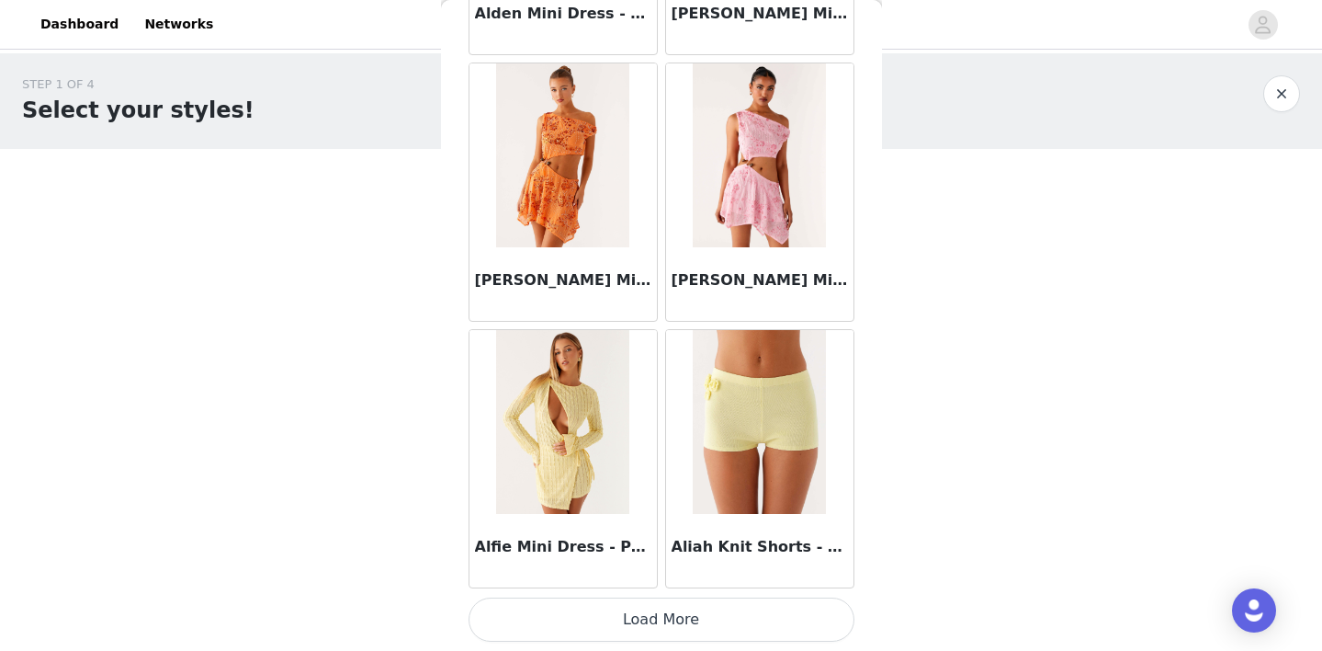
click at [633, 616] on button "Load More" at bounding box center [662, 619] width 386 height 44
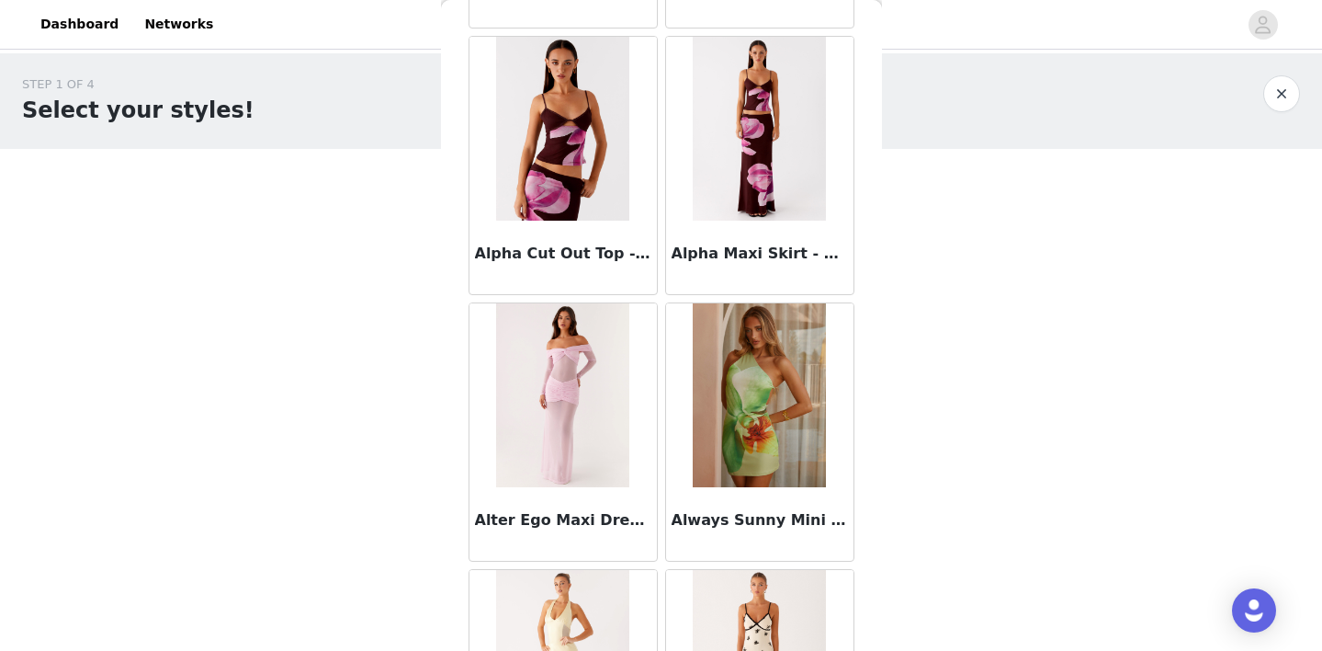
scroll to position [4827, 0]
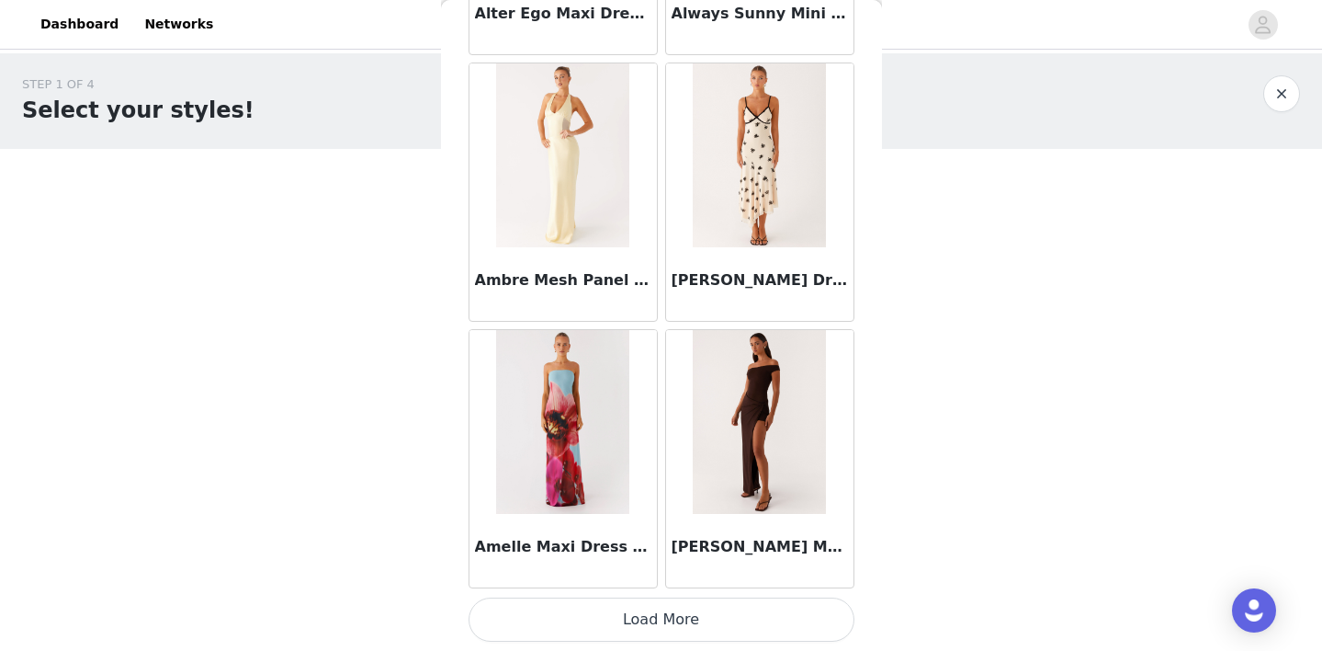
click at [653, 630] on button "Load More" at bounding box center [662, 619] width 386 height 44
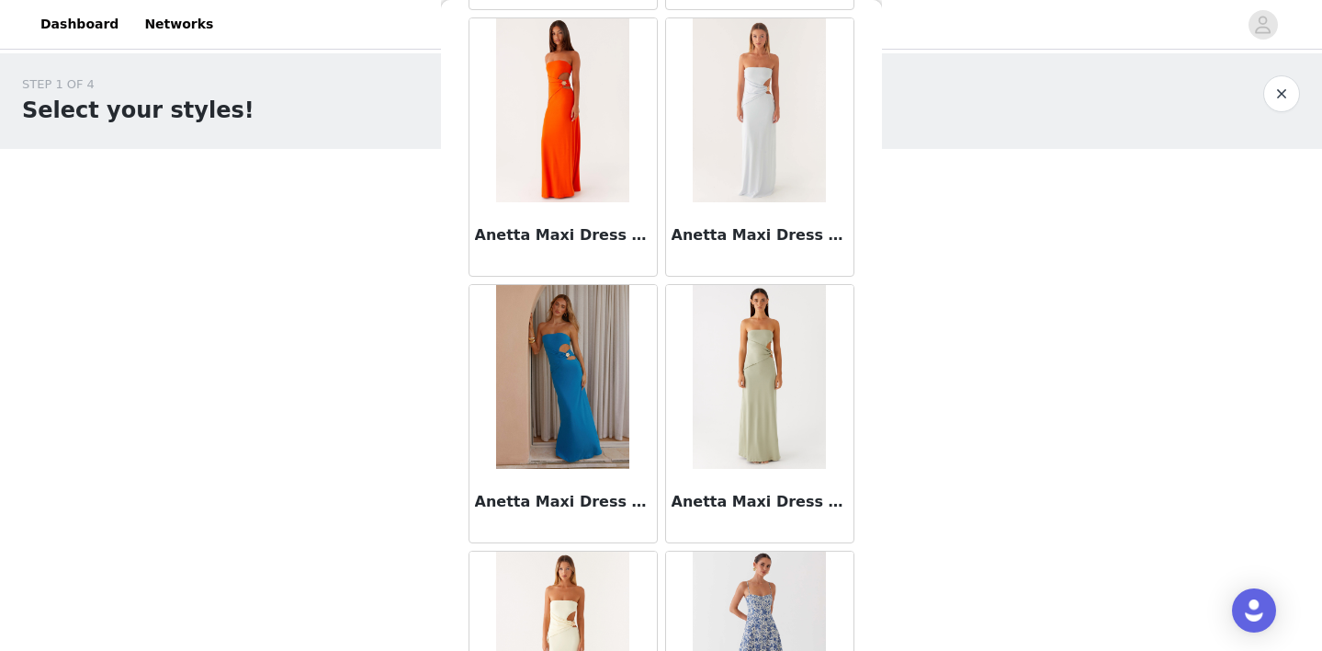
scroll to position [7492, 0]
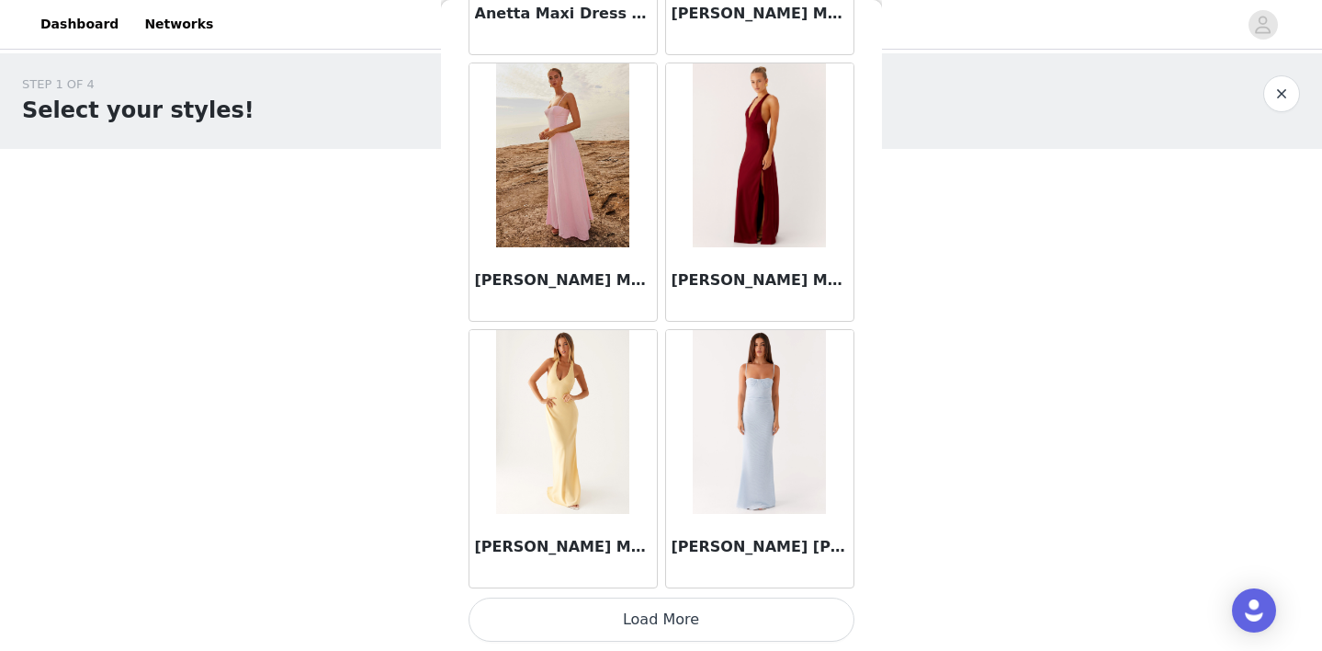
click at [657, 607] on button "Load More" at bounding box center [662, 619] width 386 height 44
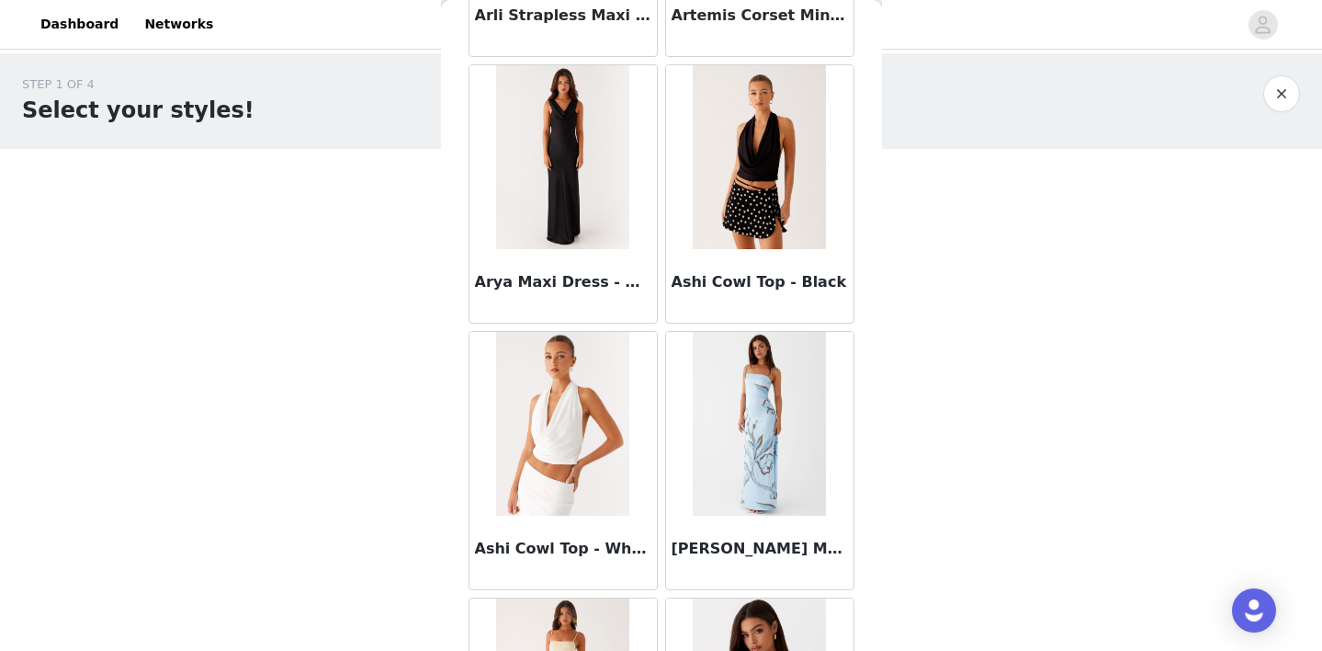
scroll to position [10157, 0]
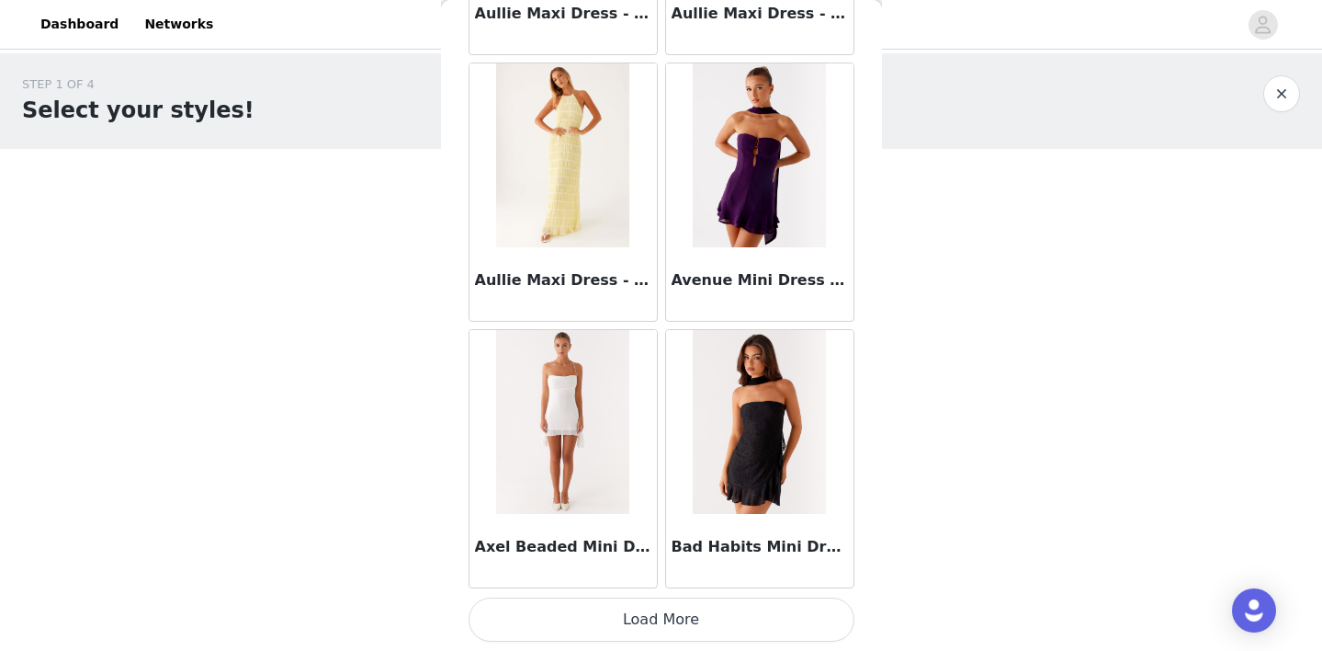
click at [660, 617] on button "Load More" at bounding box center [662, 619] width 386 height 44
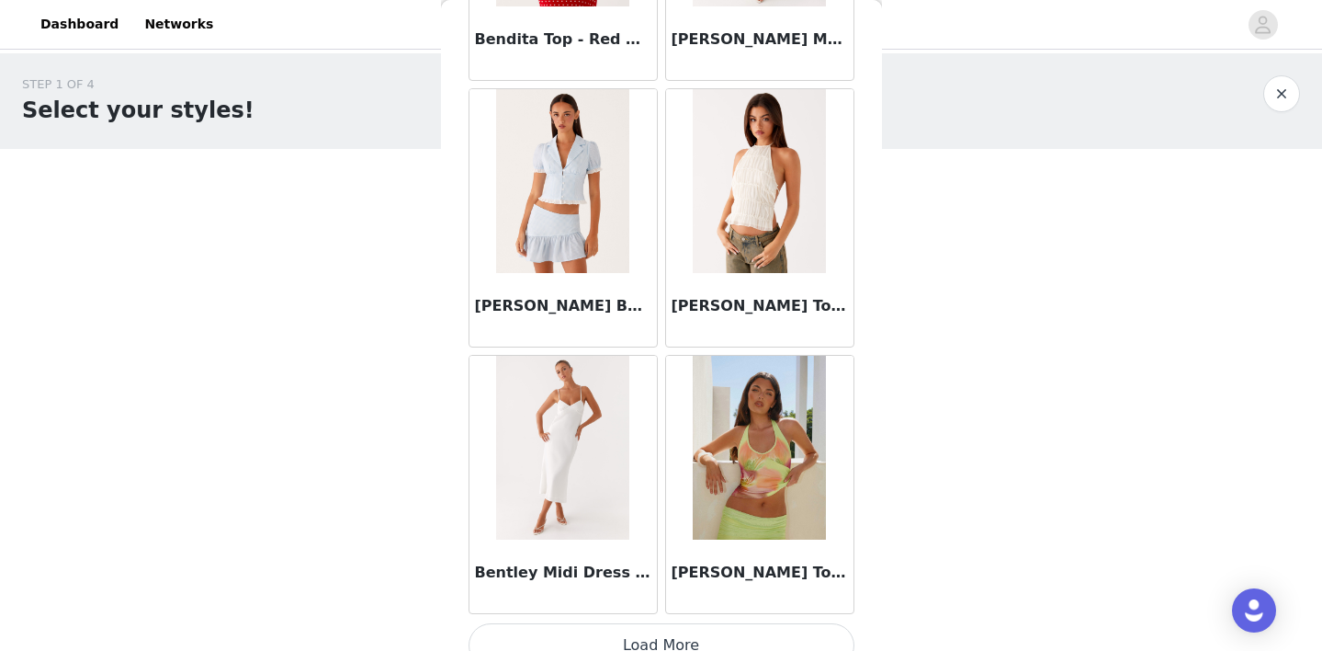
scroll to position [12822, 0]
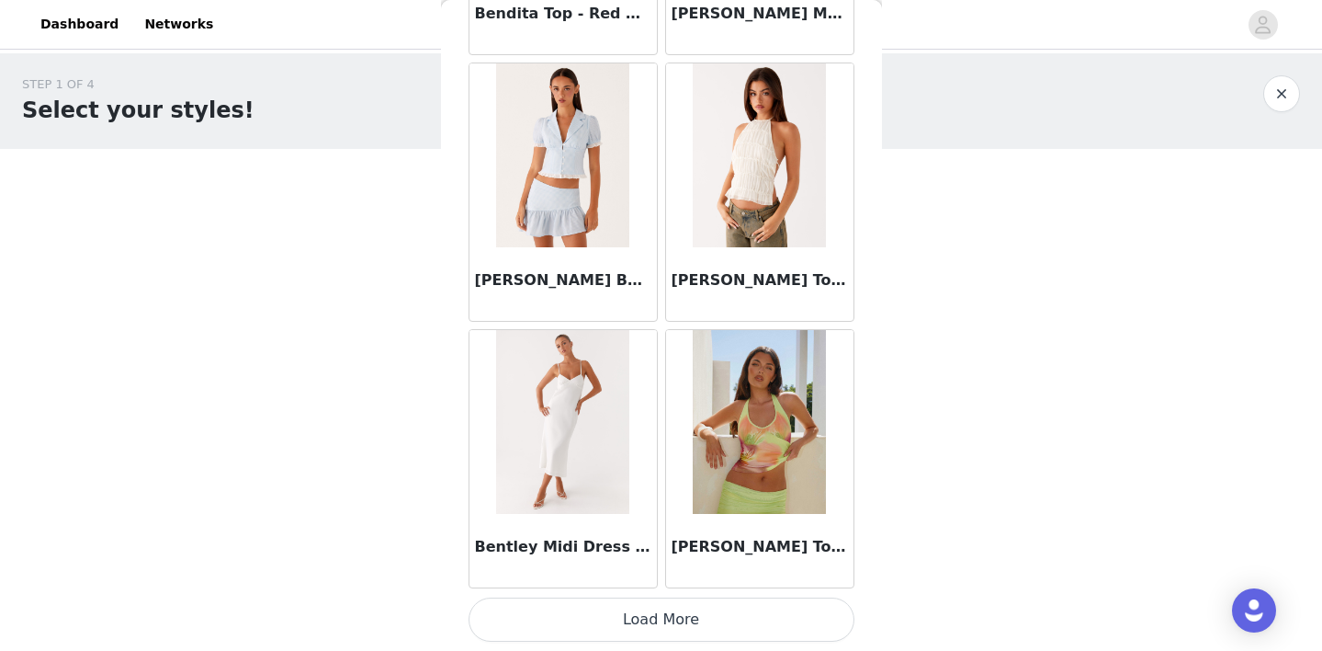
click at [664, 617] on button "Load More" at bounding box center [662, 619] width 386 height 44
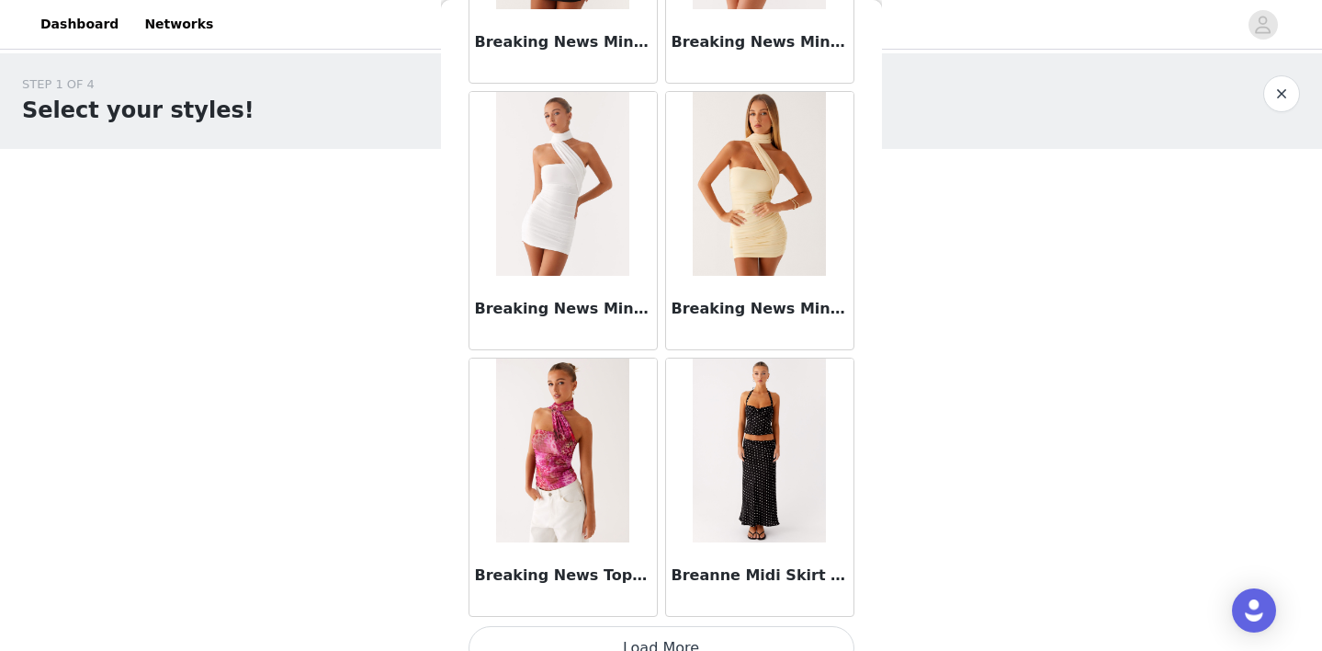
scroll to position [15487, 0]
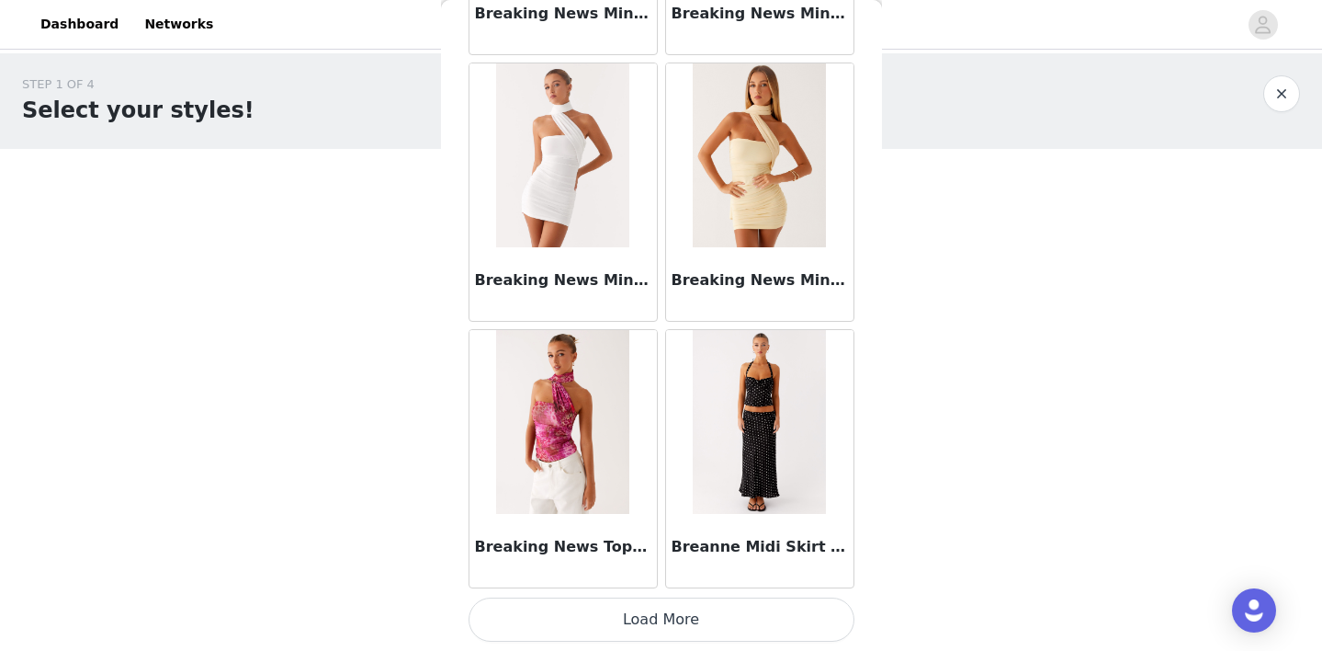
click at [664, 620] on button "Load More" at bounding box center [662, 619] width 386 height 44
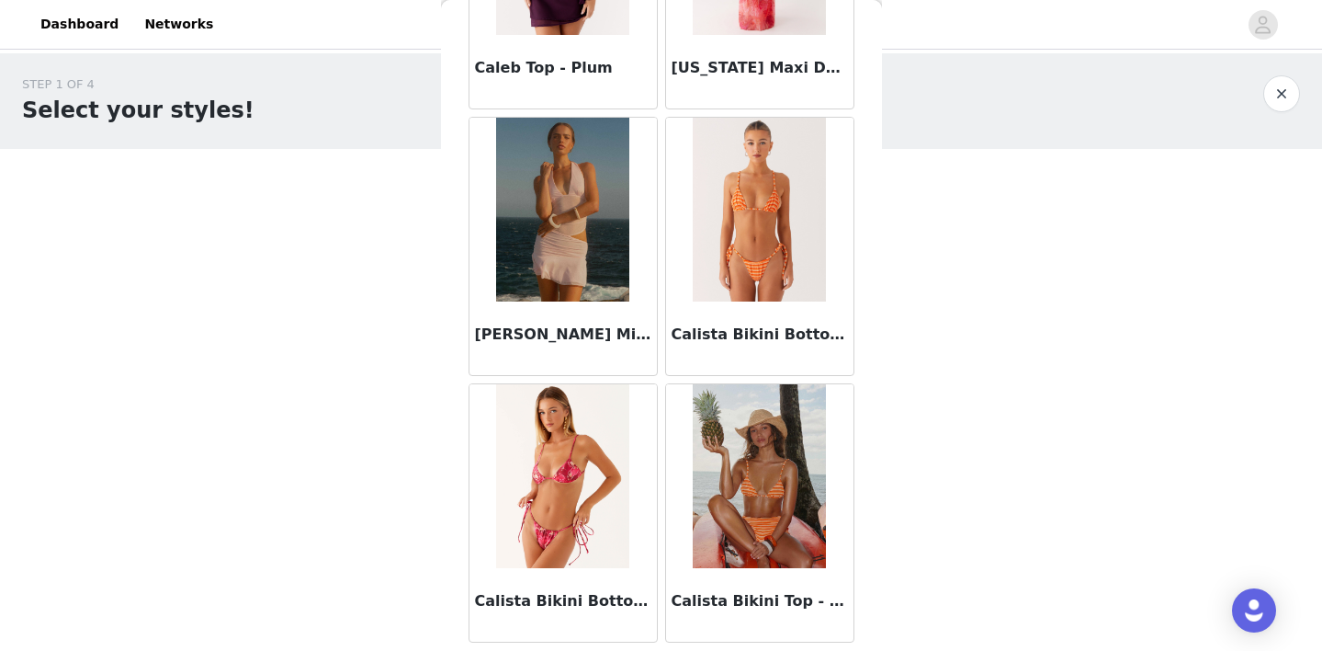
scroll to position [18106, 0]
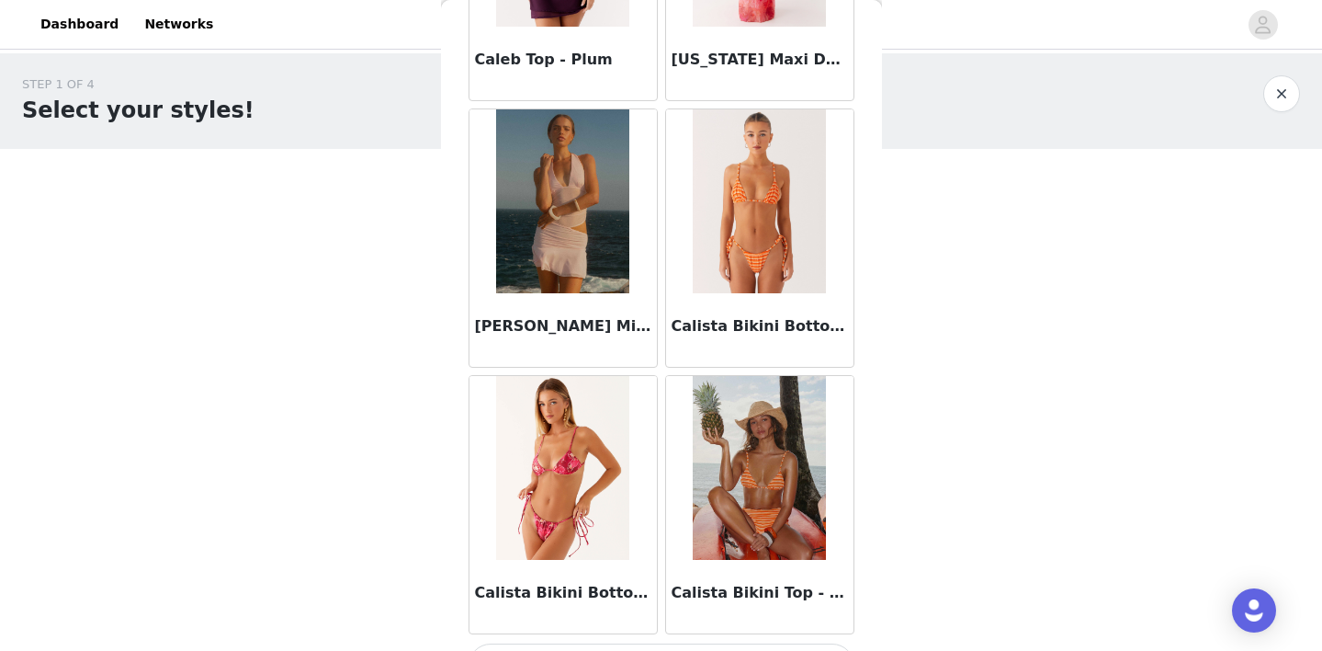
click at [757, 231] on img at bounding box center [759, 201] width 133 height 184
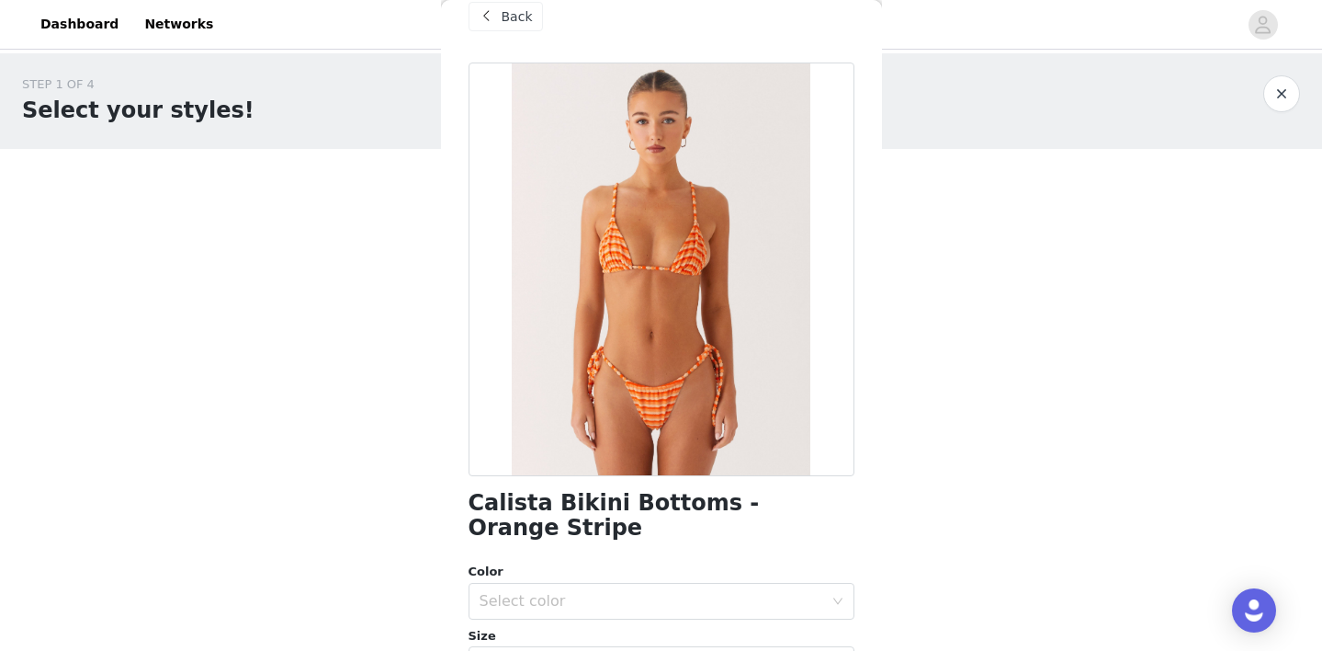
scroll to position [31, 0]
click at [487, 17] on span at bounding box center [487, 15] width 22 height 22
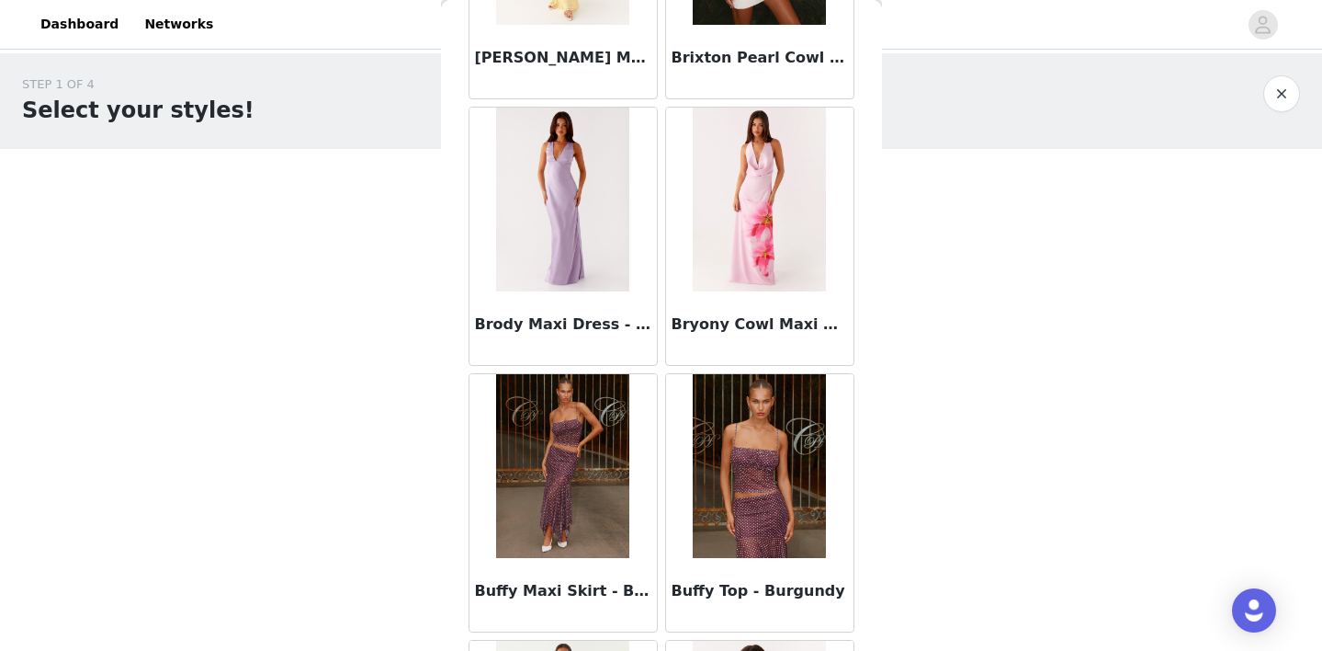
scroll to position [18152, 0]
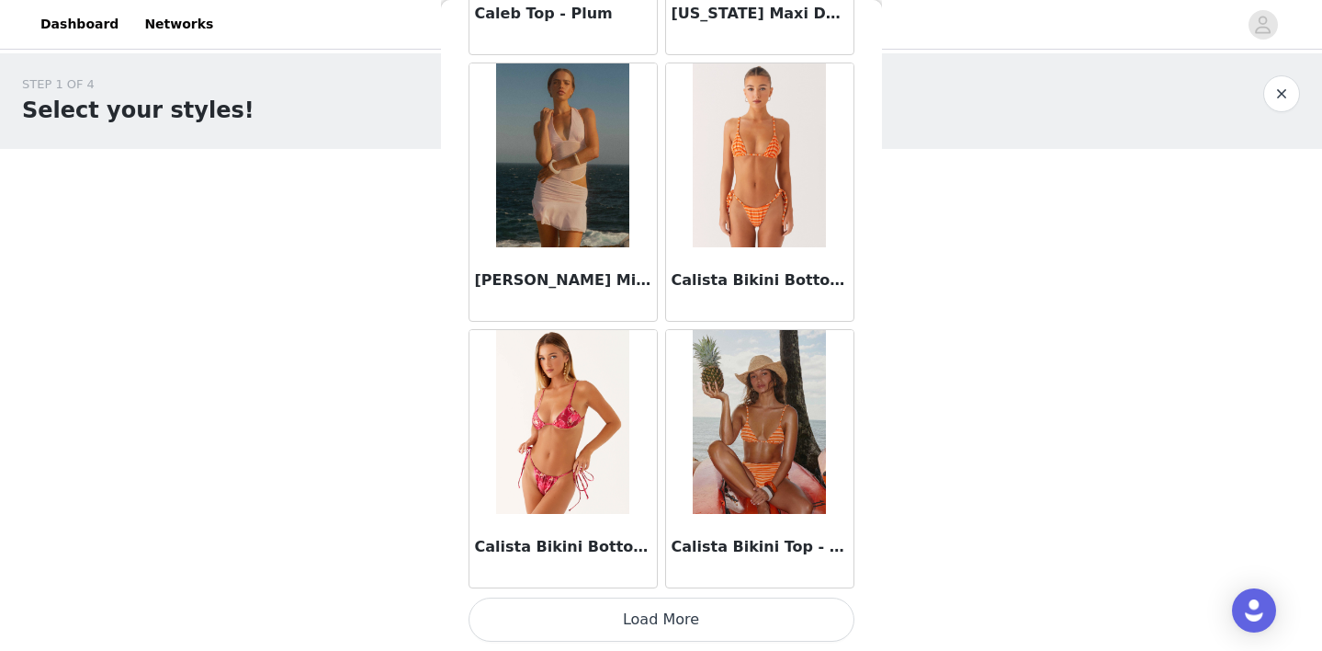
click at [655, 617] on button "Load More" at bounding box center [662, 619] width 386 height 44
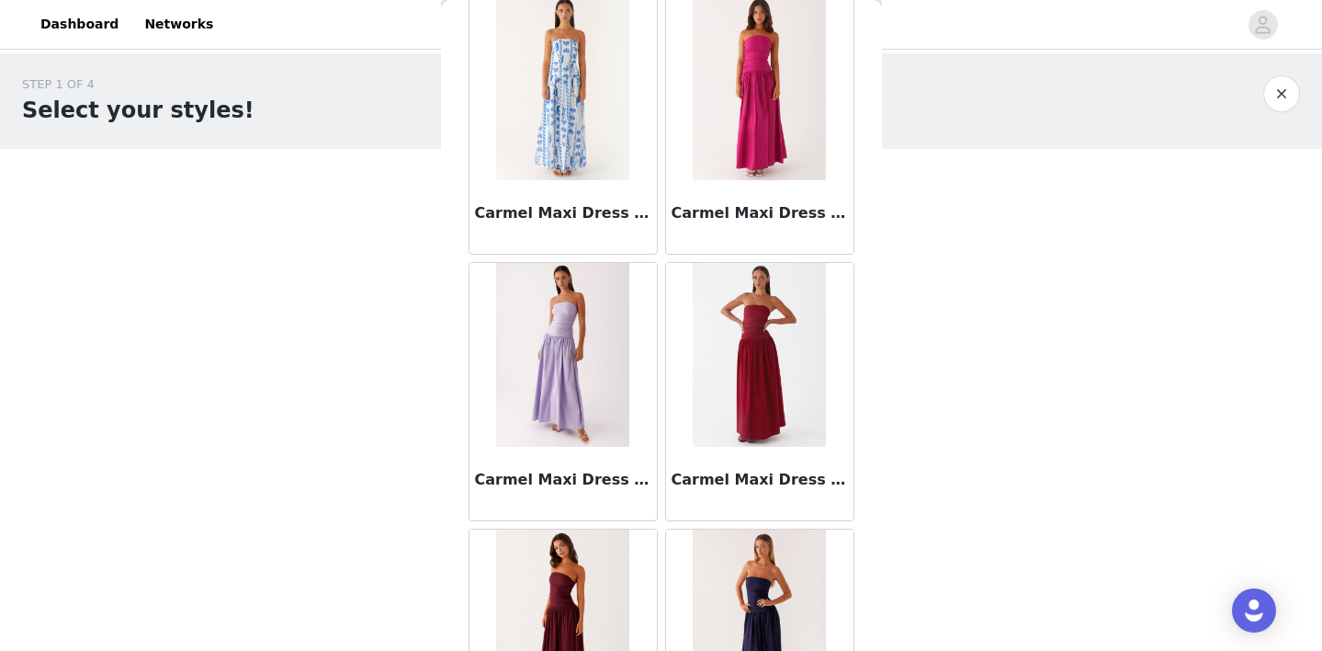
scroll to position [20817, 0]
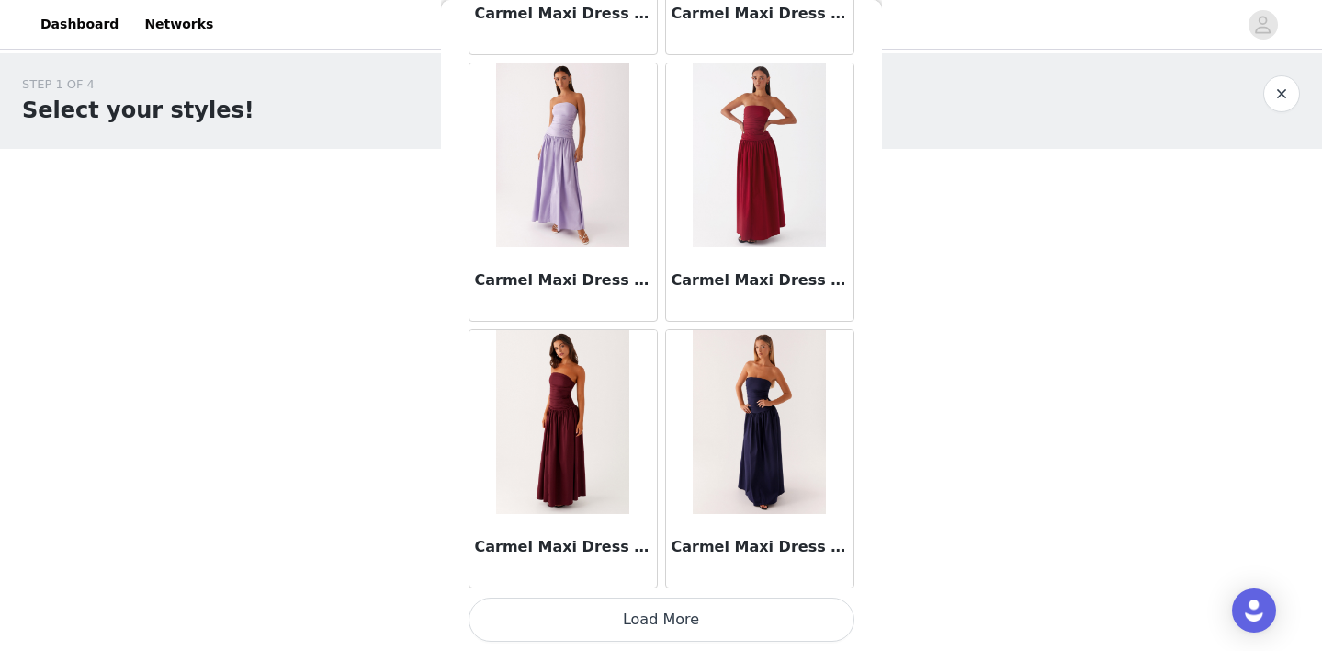
click at [671, 625] on button "Load More" at bounding box center [662, 619] width 386 height 44
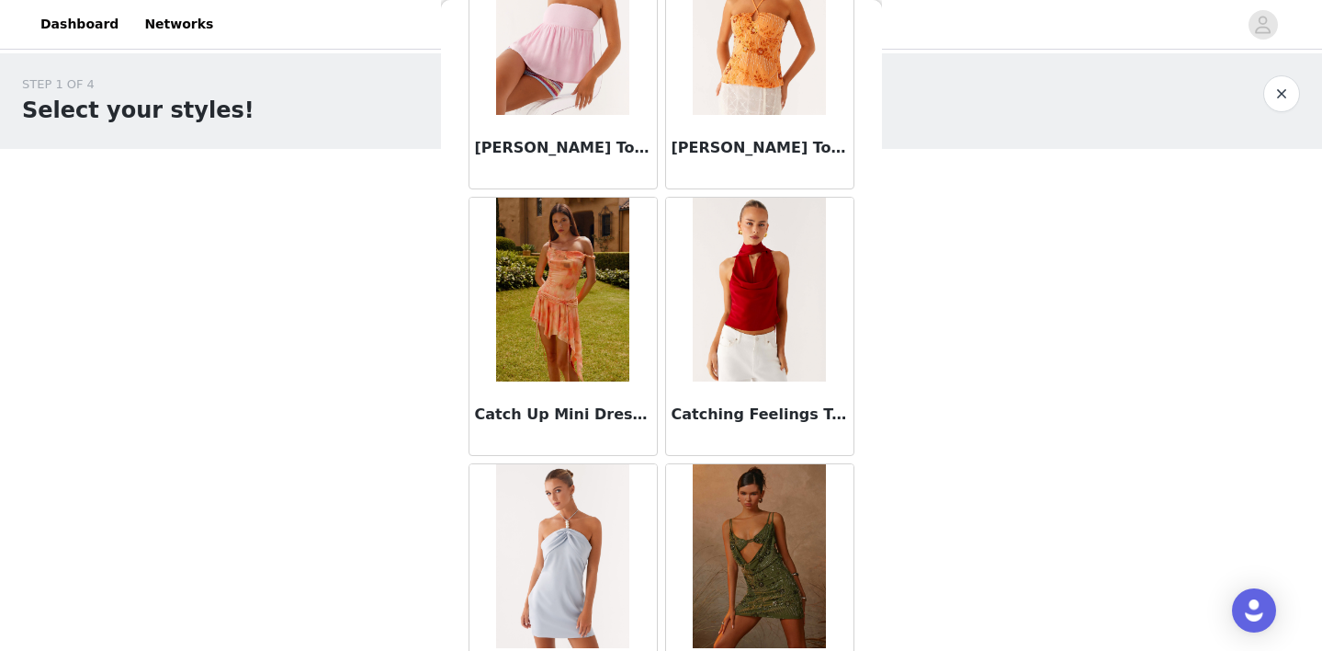
scroll to position [23483, 0]
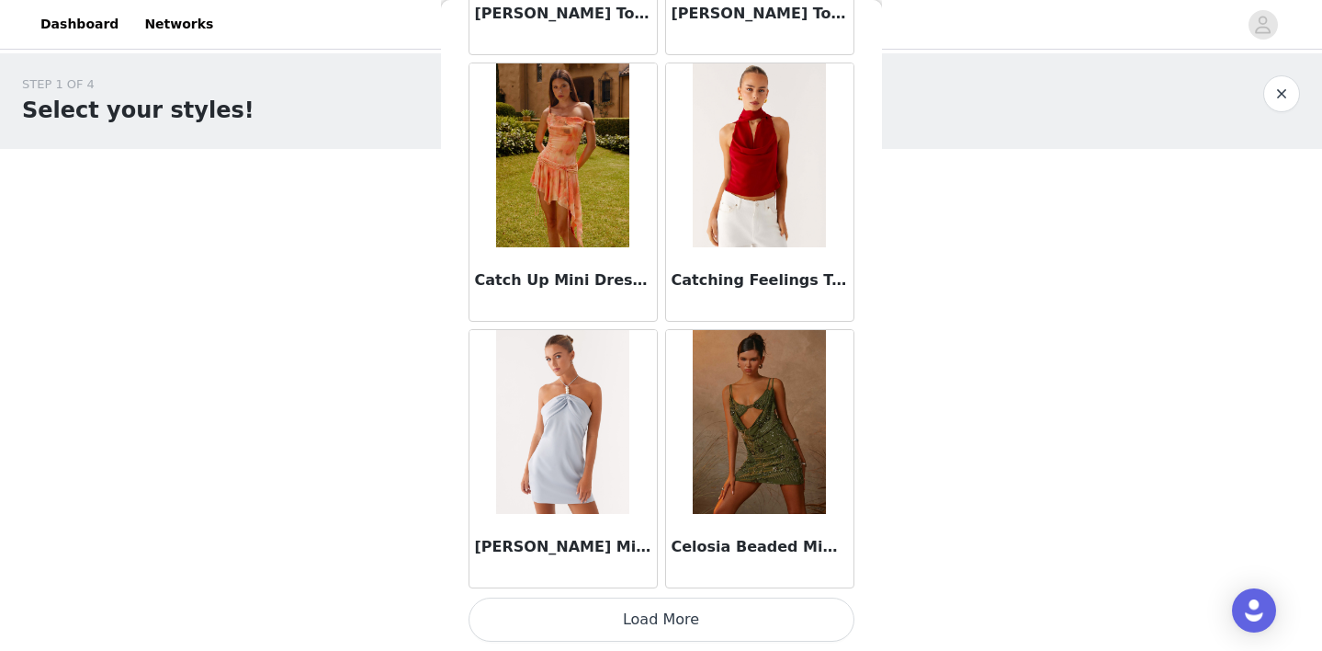
click at [661, 623] on button "Load More" at bounding box center [662, 619] width 386 height 44
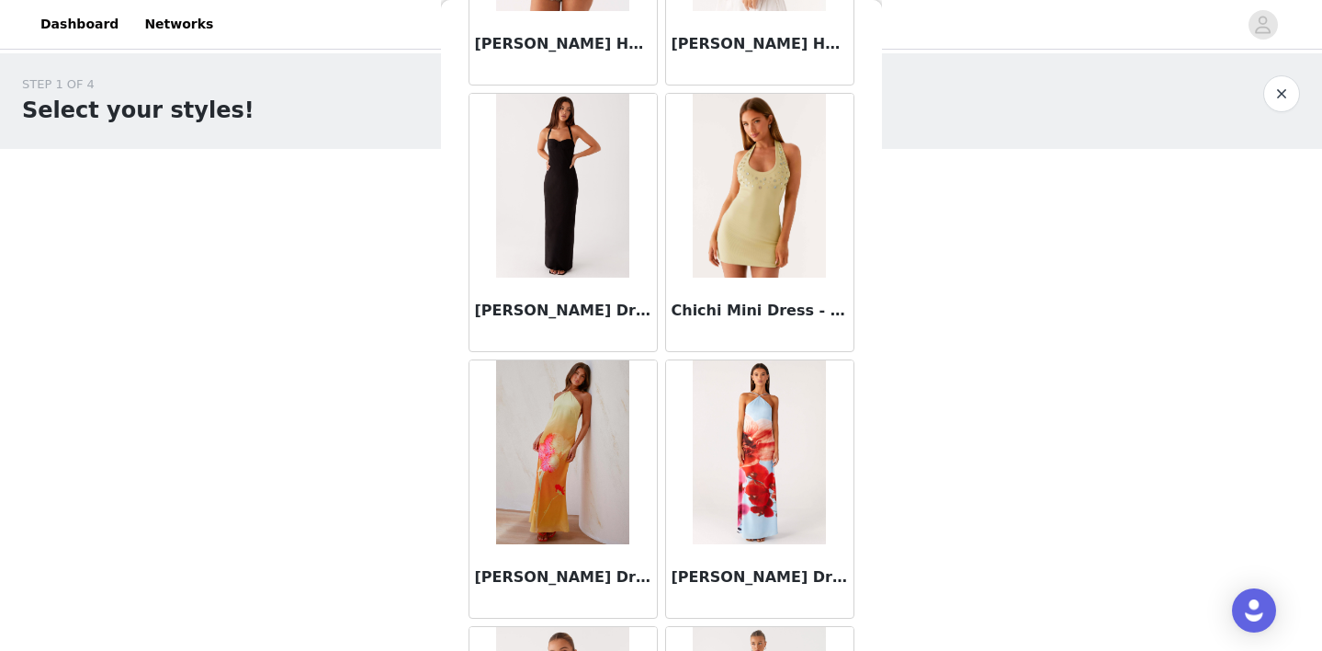
scroll to position [26148, 0]
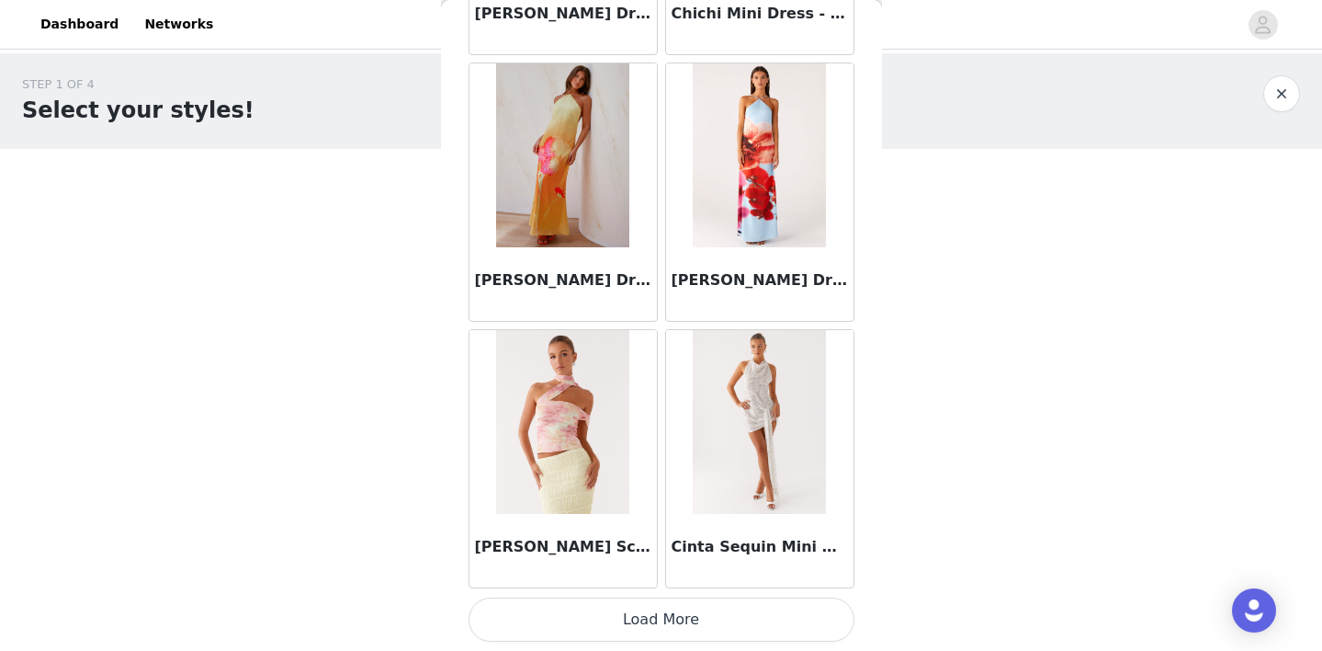
click at [662, 617] on button "Load More" at bounding box center [662, 619] width 386 height 44
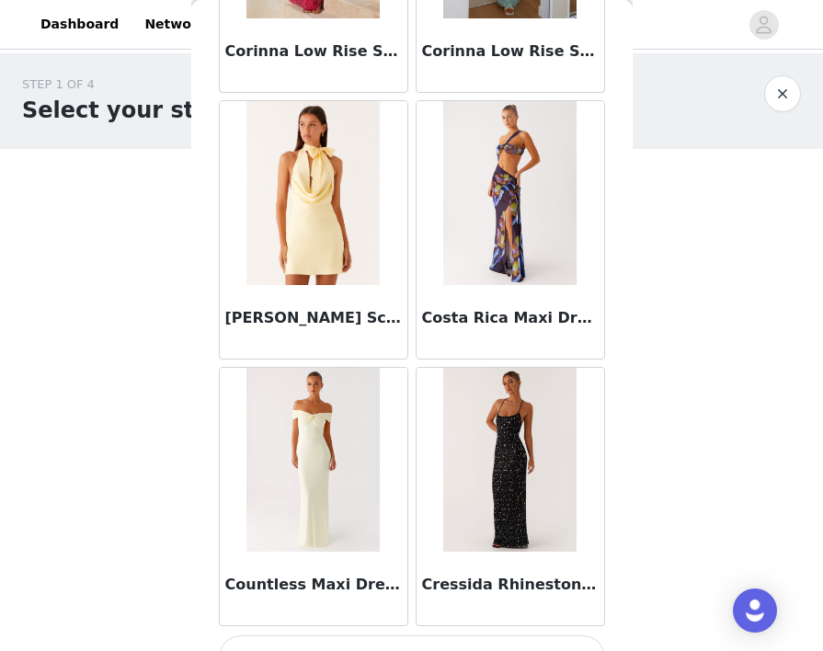
scroll to position [28813, 0]
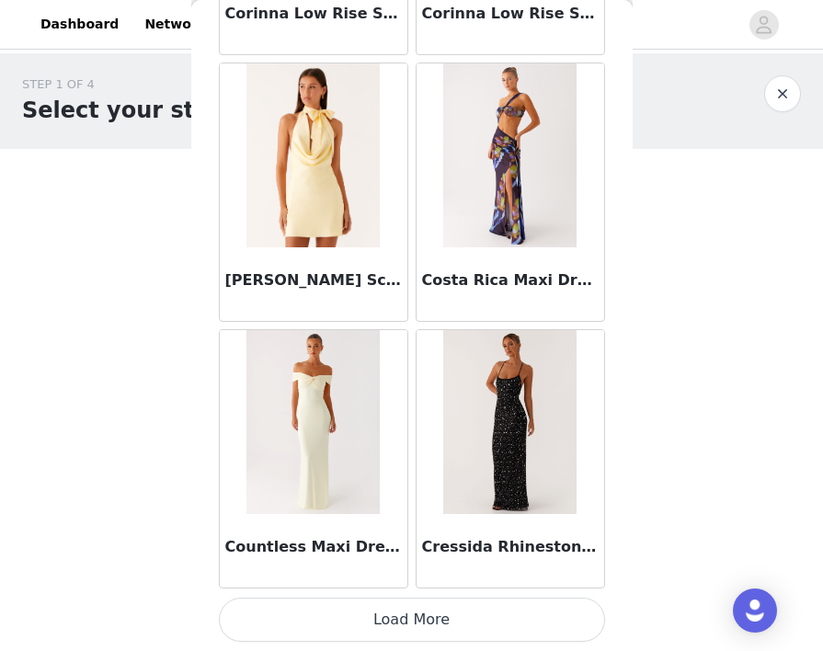
click at [413, 613] on button "Load More" at bounding box center [412, 619] width 386 height 44
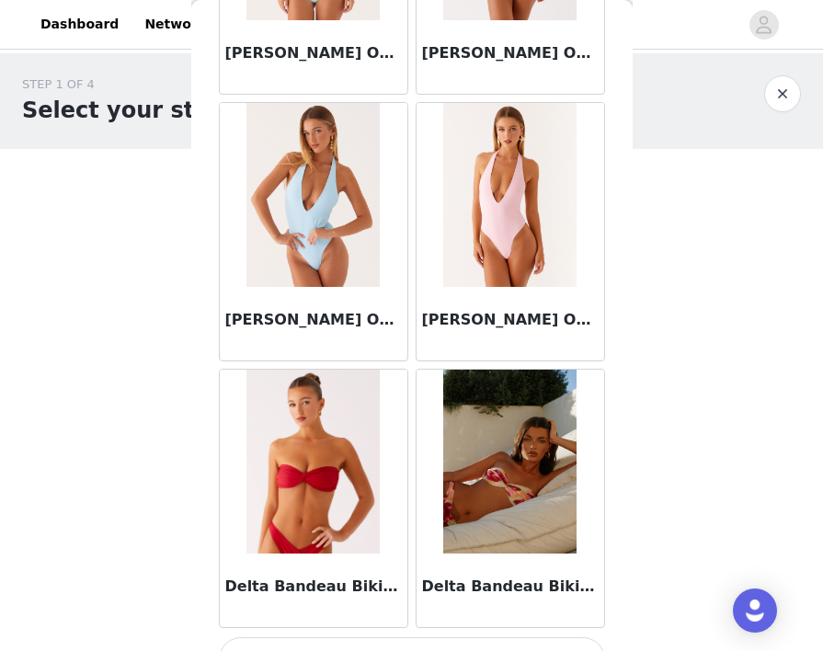
scroll to position [31478, 0]
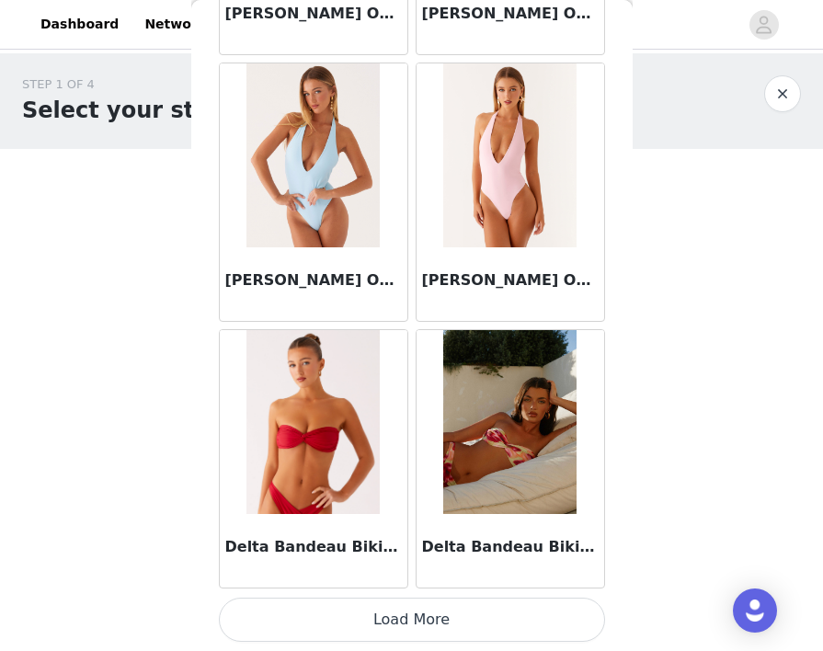
click at [415, 632] on button "Load More" at bounding box center [412, 619] width 386 height 44
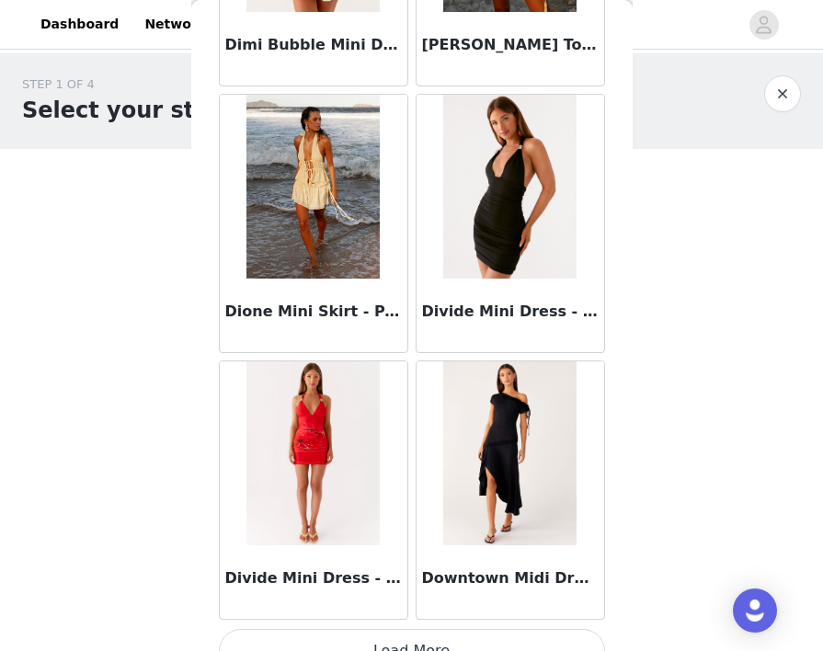
scroll to position [34143, 0]
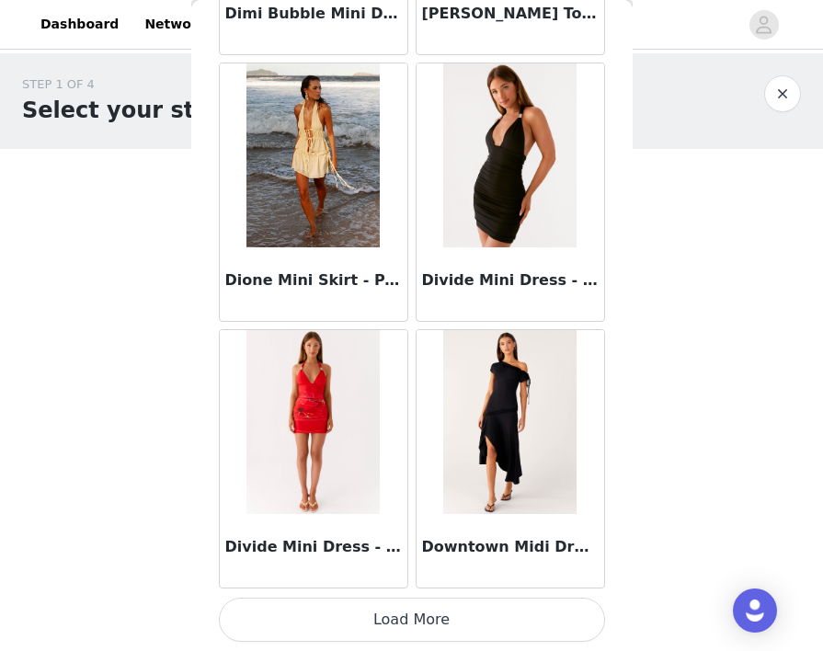
click at [414, 615] on button "Load More" at bounding box center [412, 619] width 386 height 44
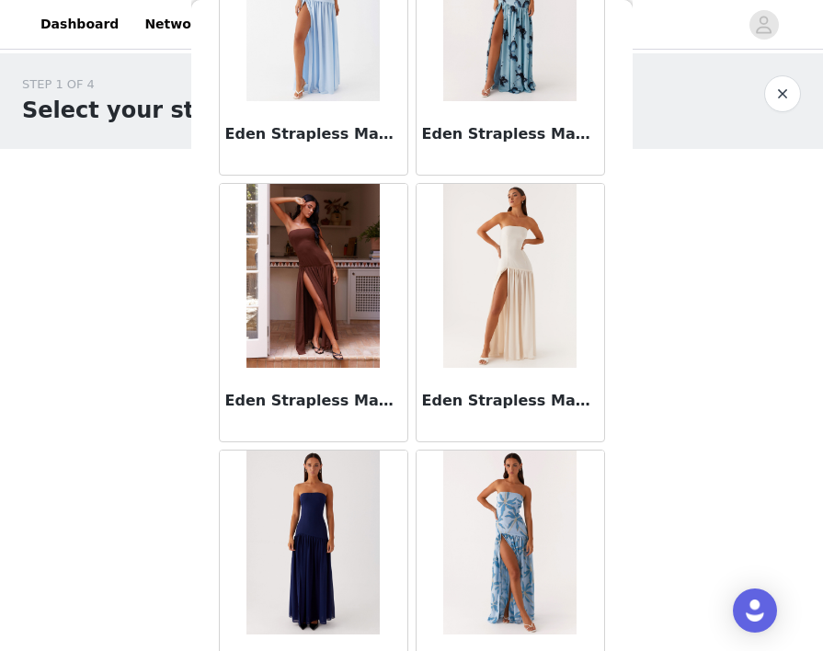
scroll to position [36808, 0]
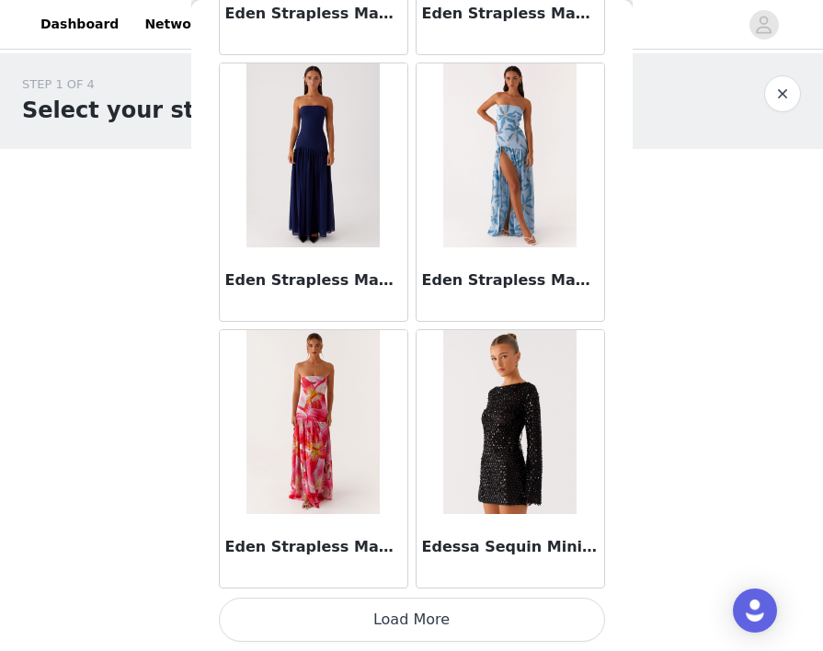
click at [406, 623] on button "Load More" at bounding box center [412, 619] width 386 height 44
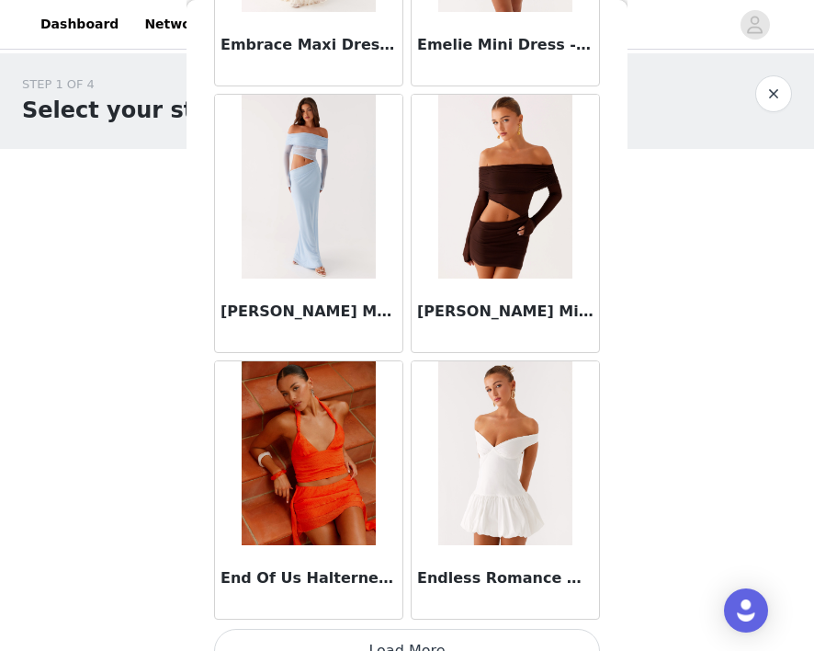
scroll to position [39473, 0]
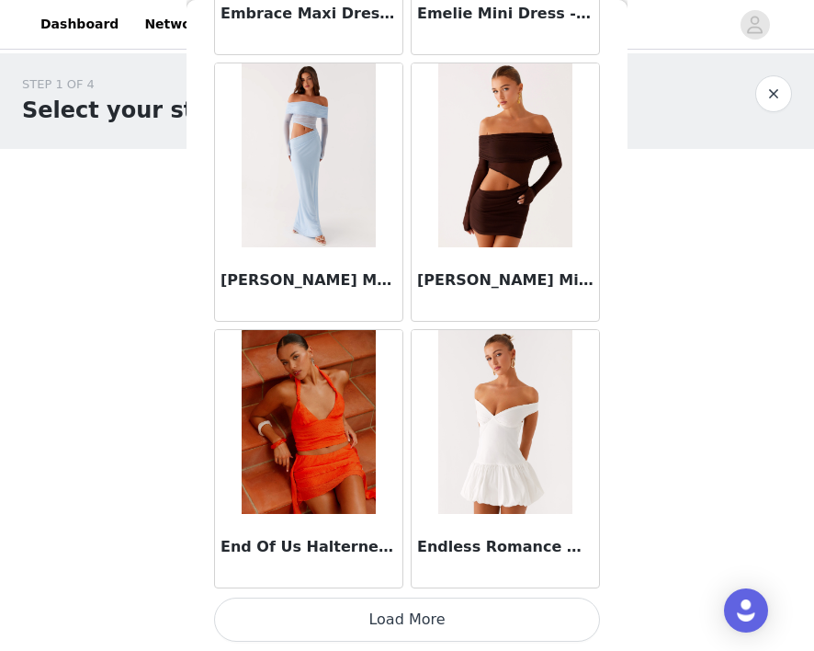
click at [414, 625] on button "Load More" at bounding box center [407, 619] width 386 height 44
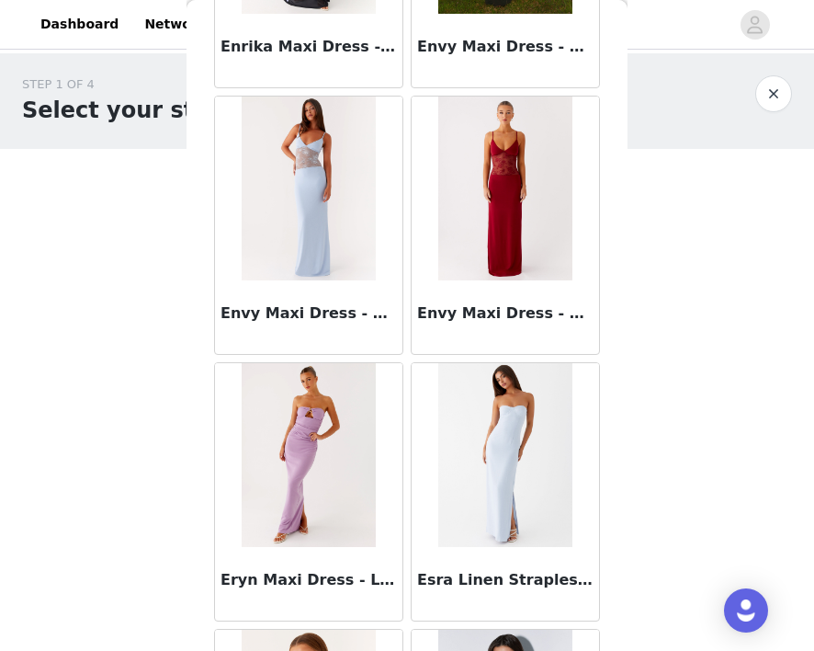
scroll to position [40754, 0]
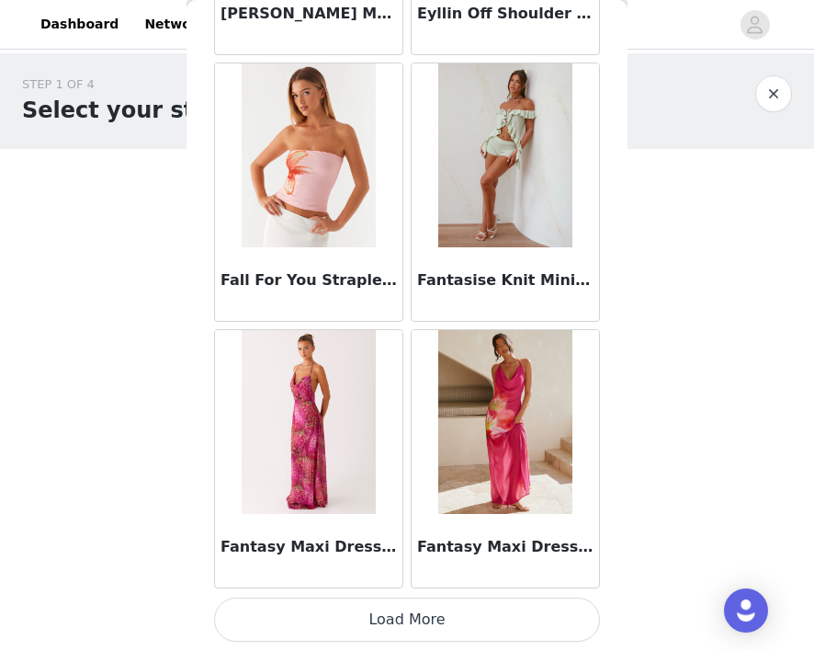
click at [409, 616] on button "Load More" at bounding box center [407, 619] width 386 height 44
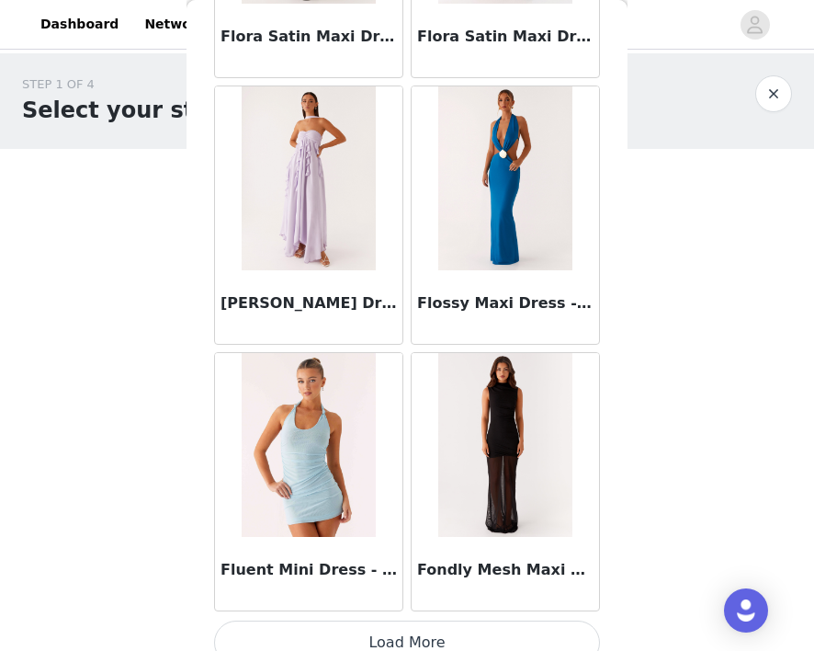
scroll to position [44804, 0]
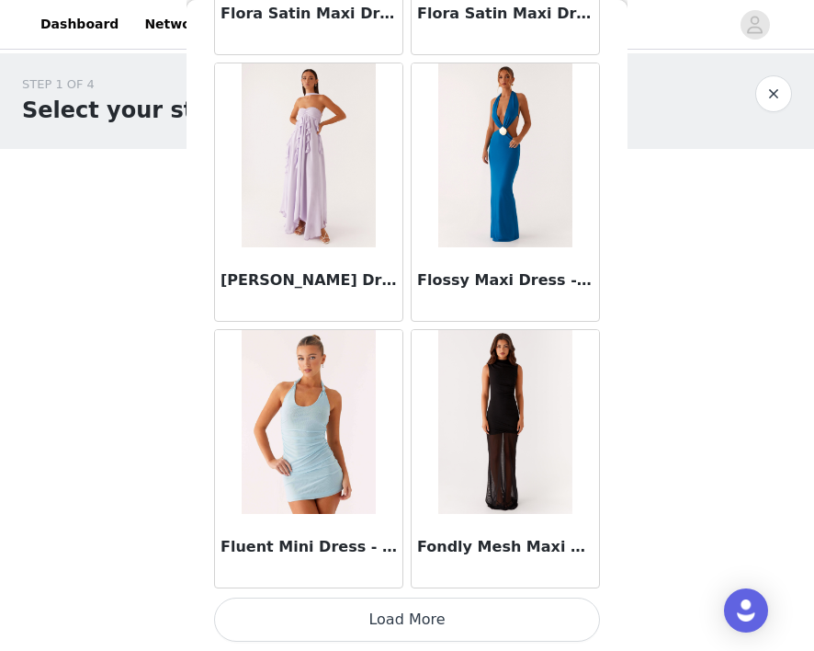
click at [414, 606] on button "Load More" at bounding box center [407, 619] width 386 height 44
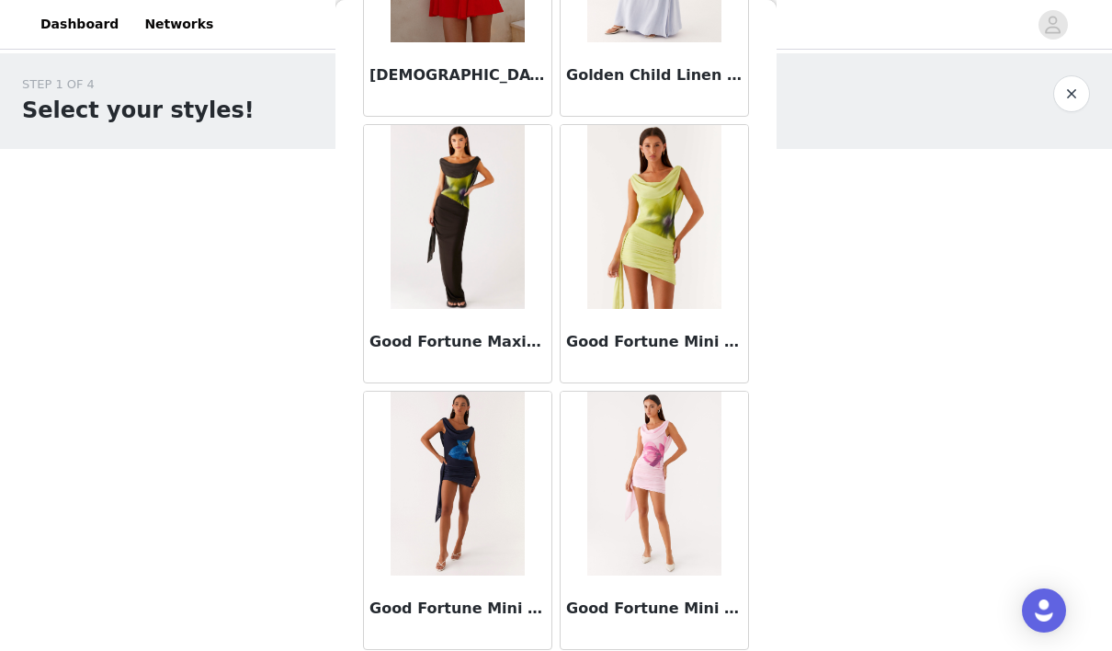
scroll to position [47469, 0]
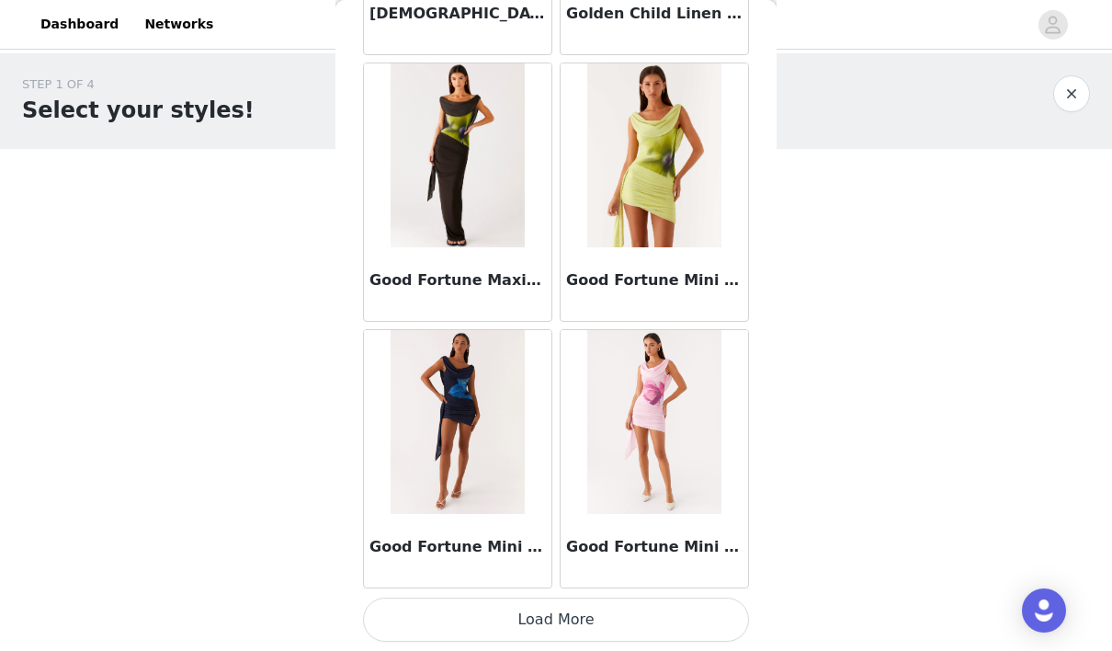
click at [558, 607] on button "Load More" at bounding box center [556, 619] width 386 height 44
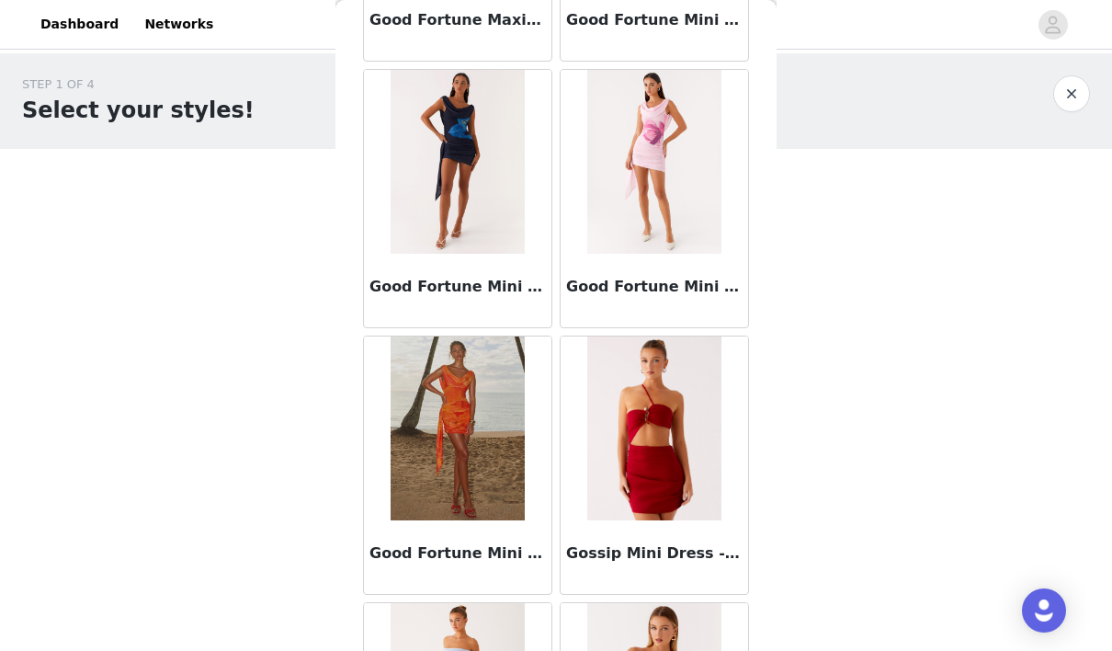
scroll to position [47754, 0]
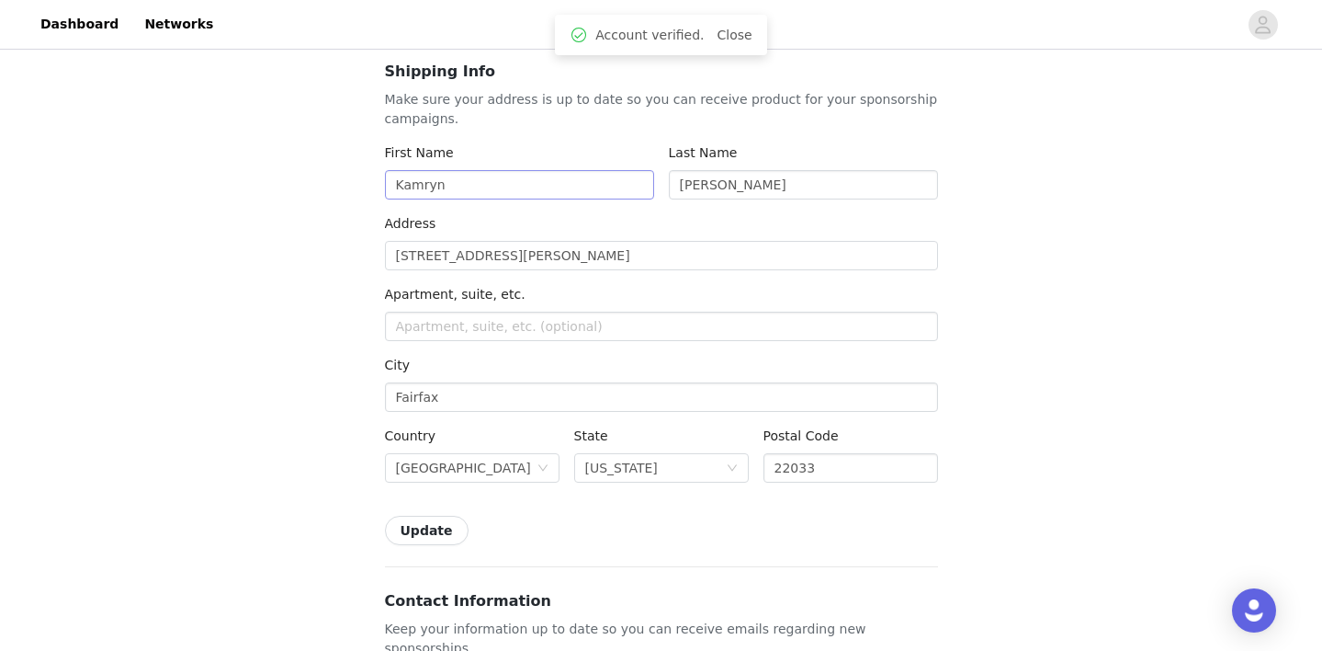
scroll to position [142, 0]
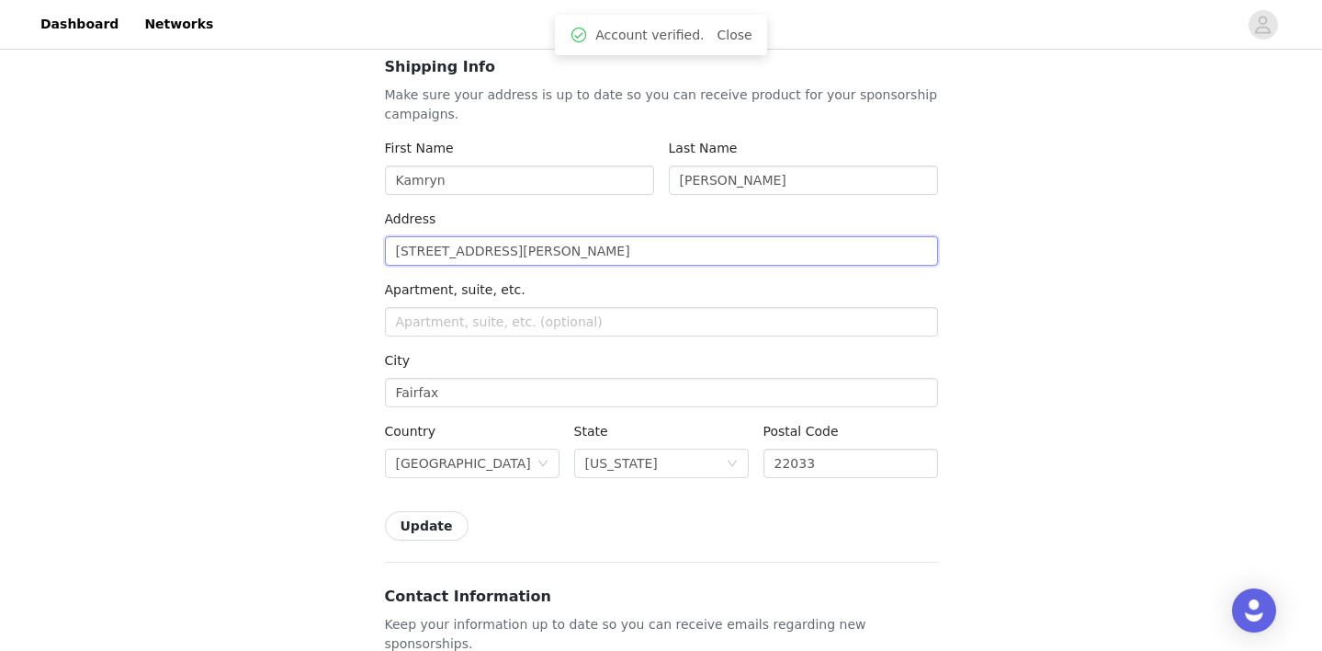
click at [414, 252] on input "[STREET_ADDRESS][PERSON_NAME]" at bounding box center [661, 250] width 553 height 29
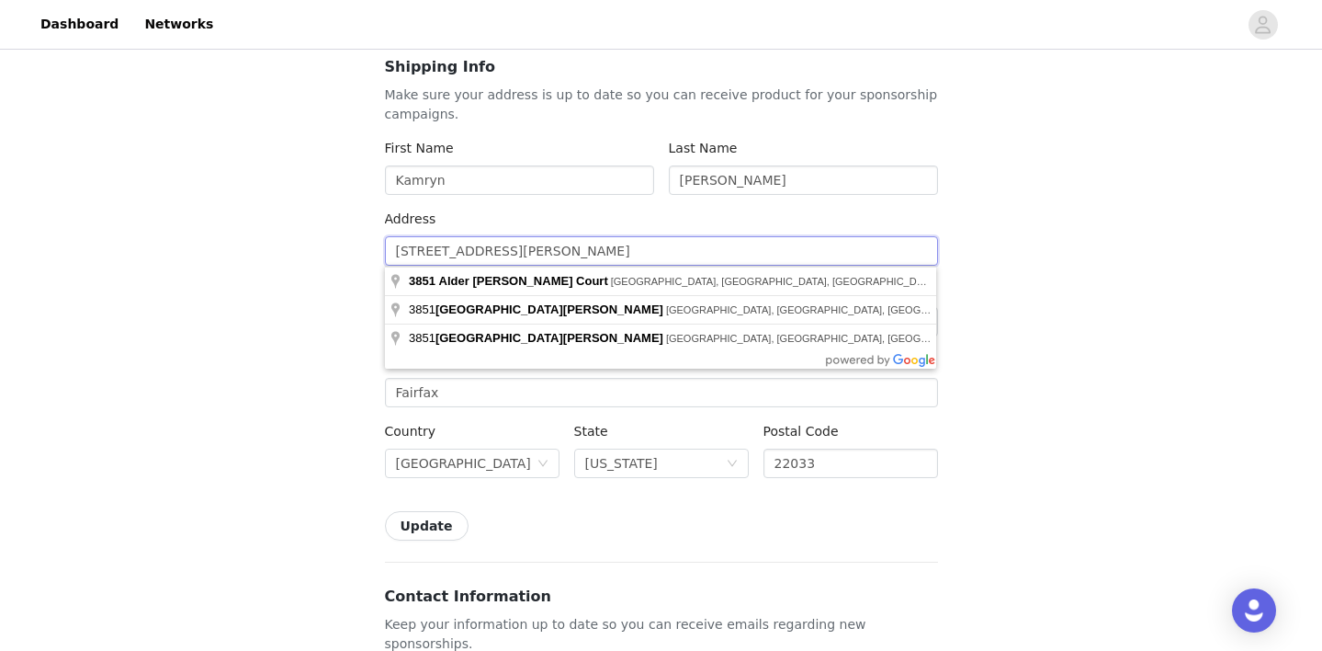
drag, startPoint x: 583, startPoint y: 252, endPoint x: 394, endPoint y: 236, distance: 189.0
click at [394, 236] on input "[STREET_ADDRESS][PERSON_NAME]" at bounding box center [661, 250] width 553 height 29
type input "2"
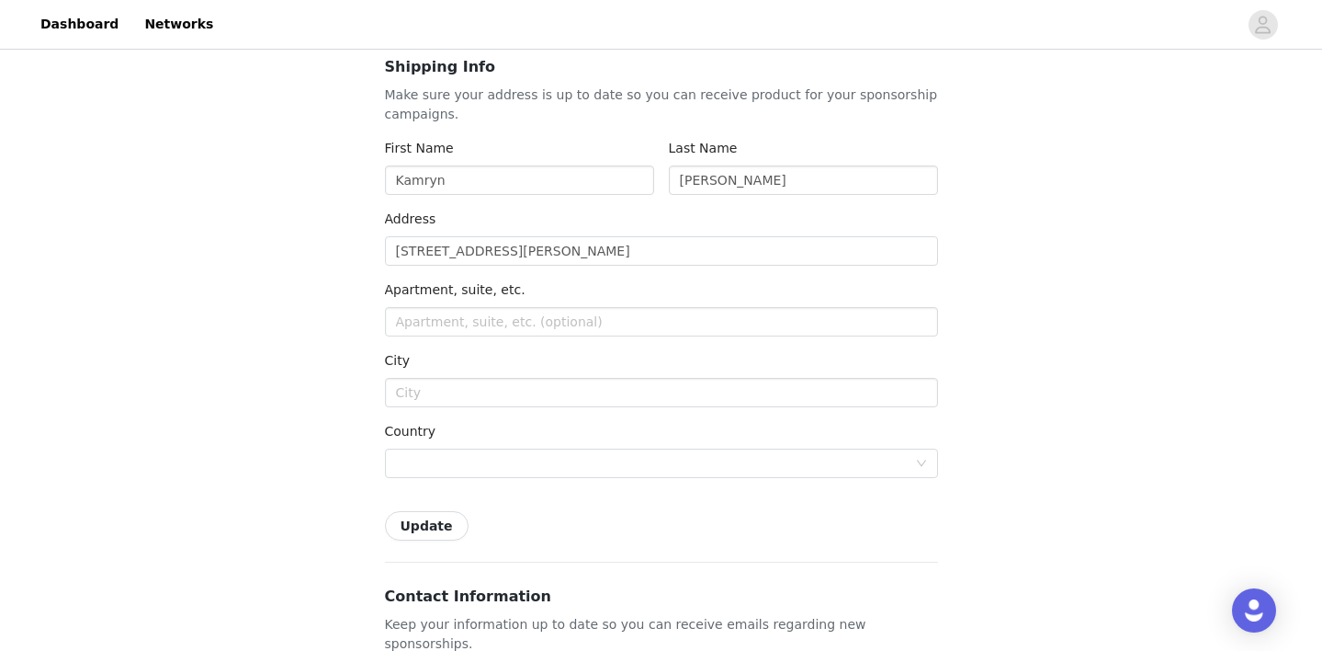
type input "2387 Newberry Ln"
type input "Harrisonburg"
click at [466, 320] on input "text" at bounding box center [661, 321] width 553 height 29
type input "Unit 50"
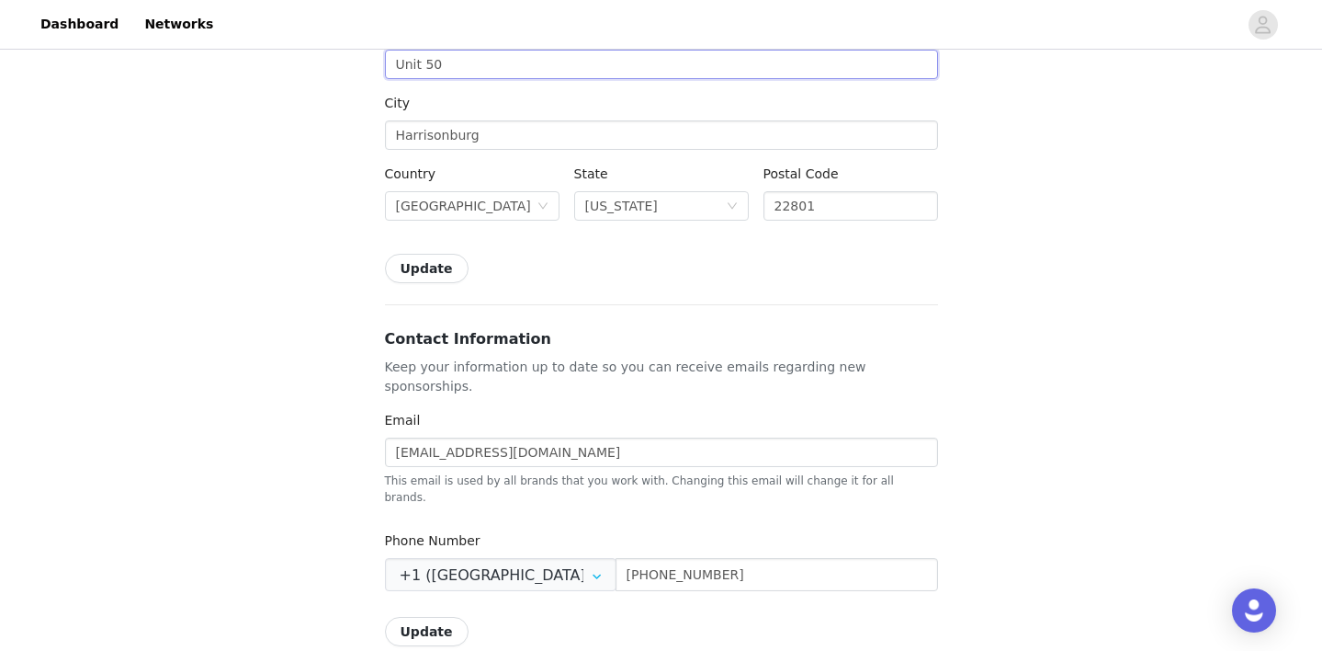
scroll to position [403, 0]
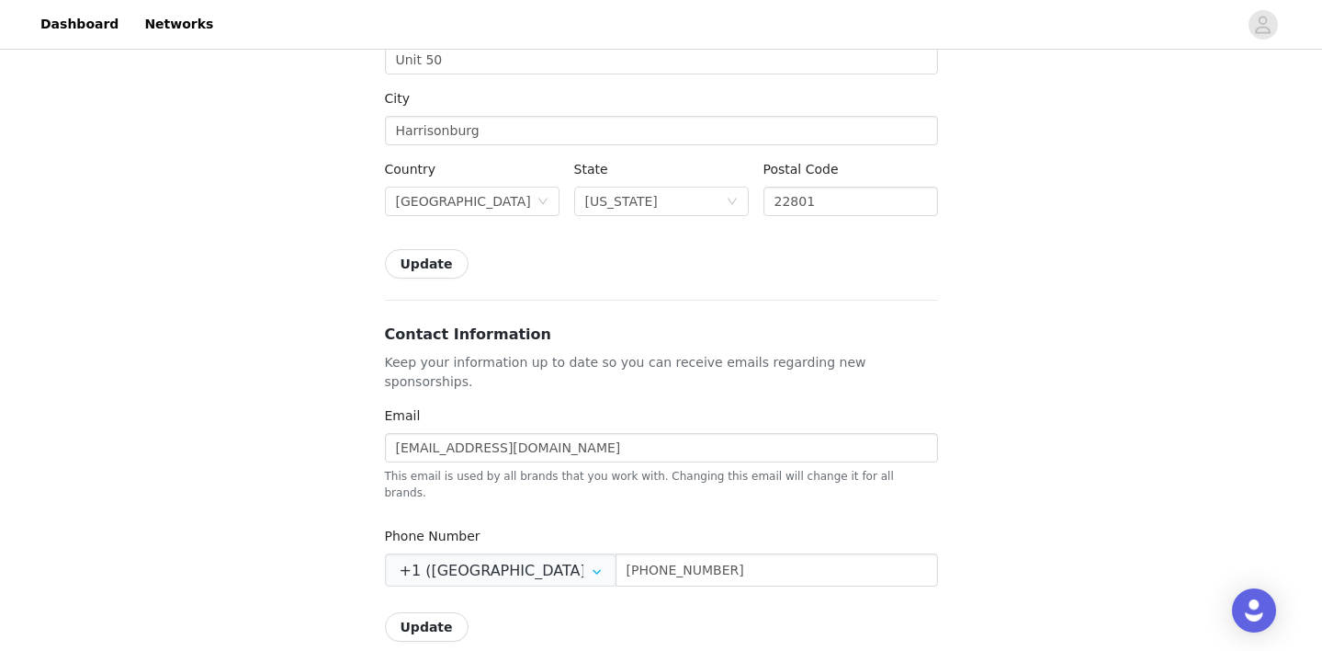
click at [432, 267] on button "Update" at bounding box center [427, 263] width 84 height 29
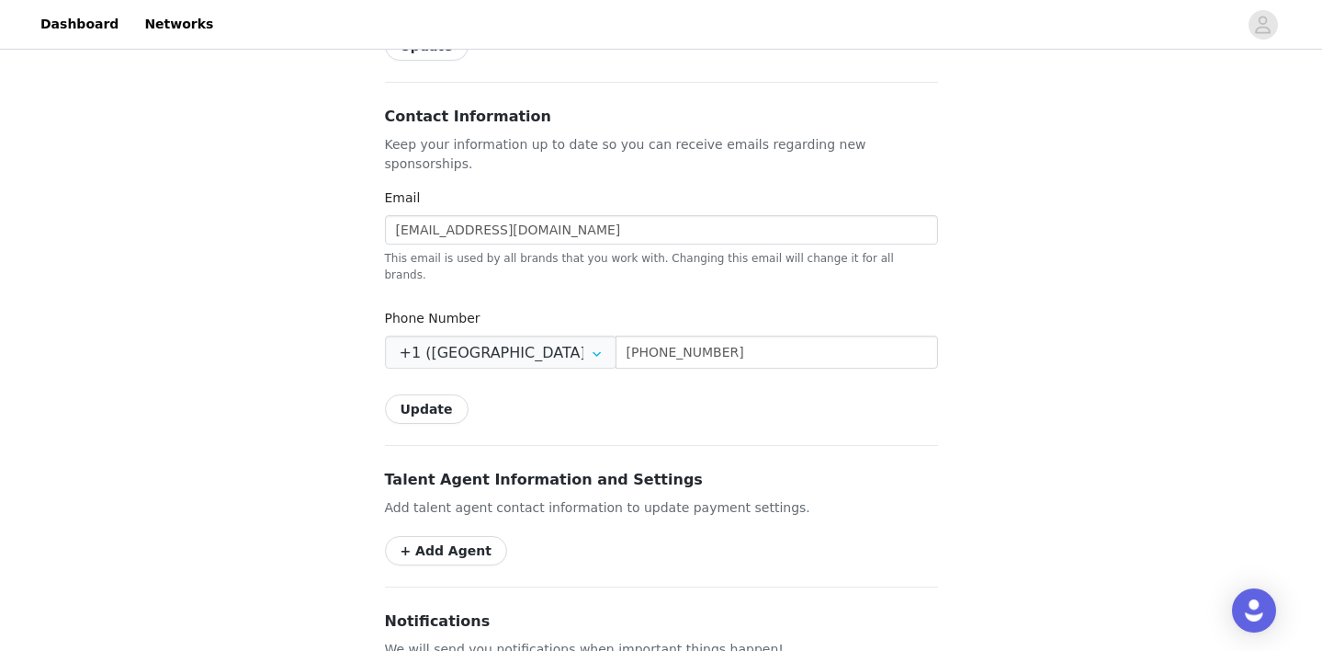
scroll to position [625, 0]
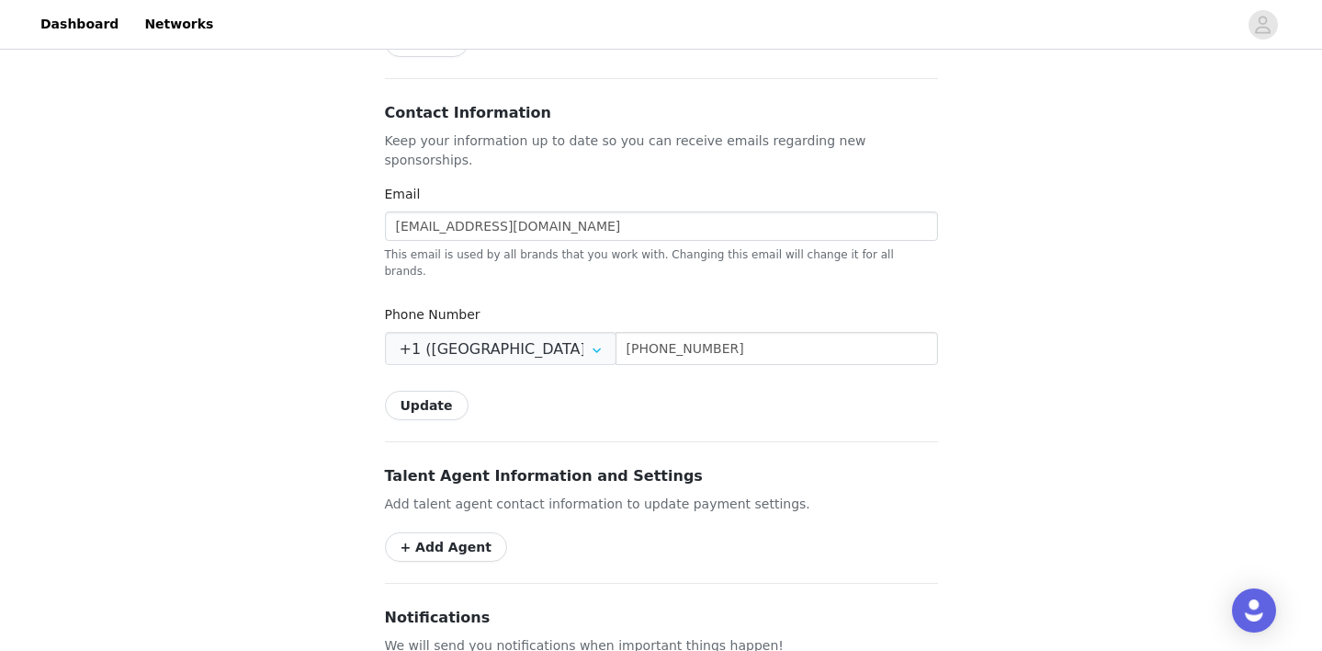
click at [413, 391] on button "Update" at bounding box center [427, 405] width 84 height 29
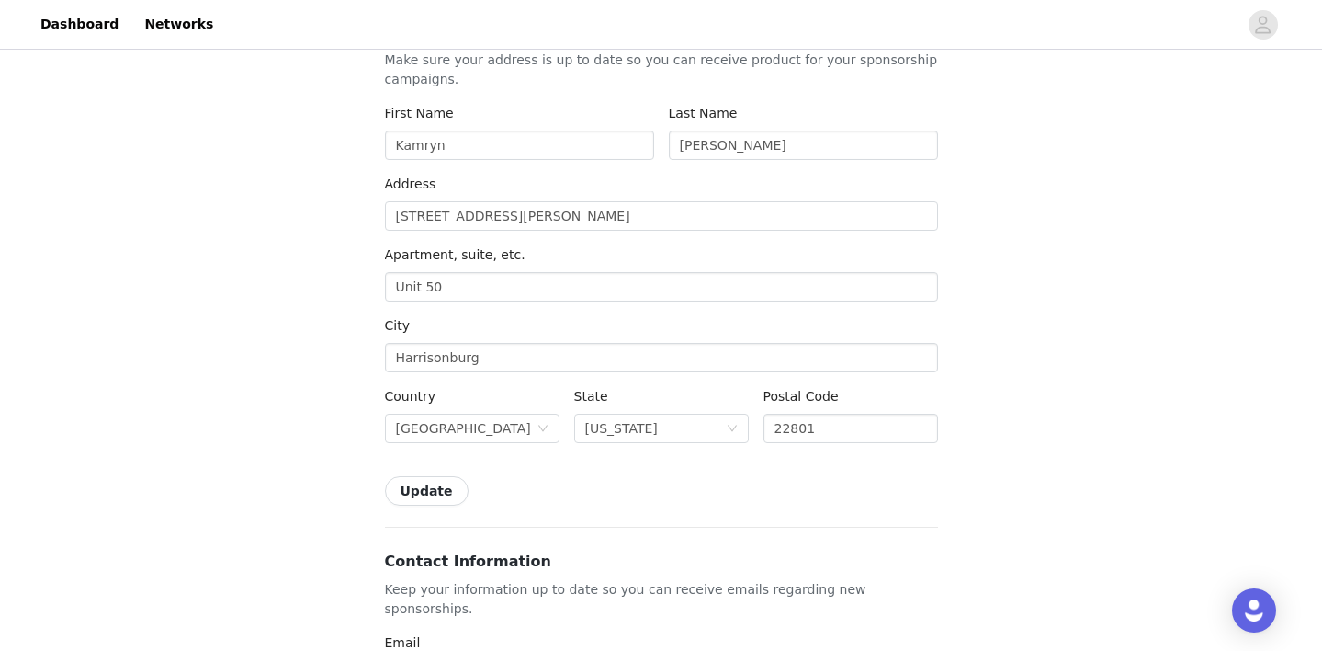
scroll to position [0, 0]
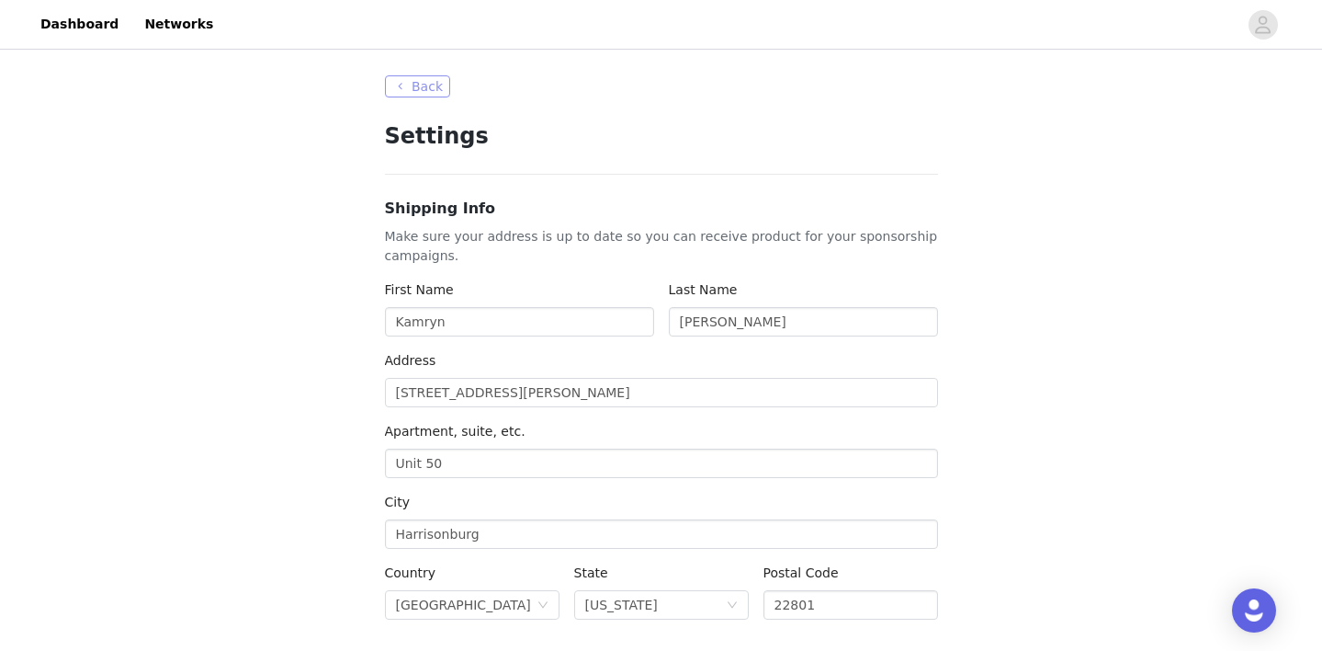
click at [413, 91] on button "Back" at bounding box center [418, 86] width 66 height 22
click at [414, 85] on button "Back" at bounding box center [418, 86] width 66 height 22
